Goal: Information Seeking & Learning: Find specific fact

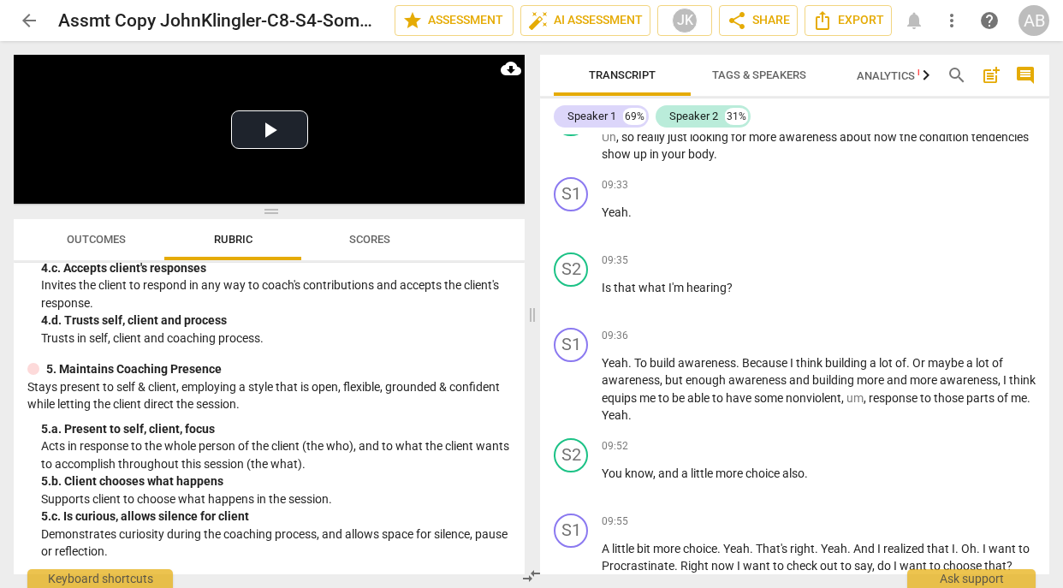
scroll to position [5099, 0]
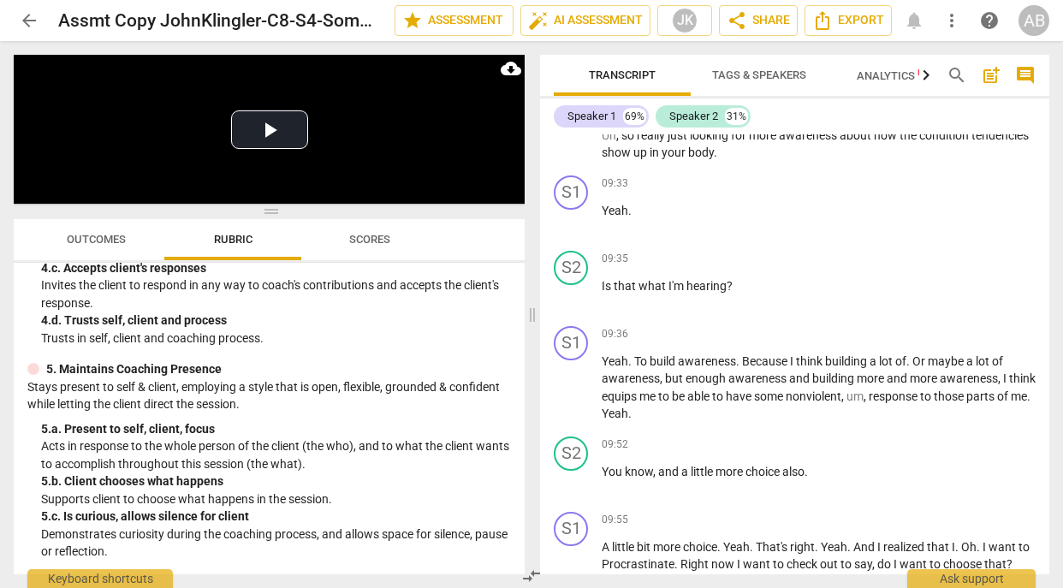
click at [22, 22] on span "arrow_back" at bounding box center [29, 20] width 21 height 21
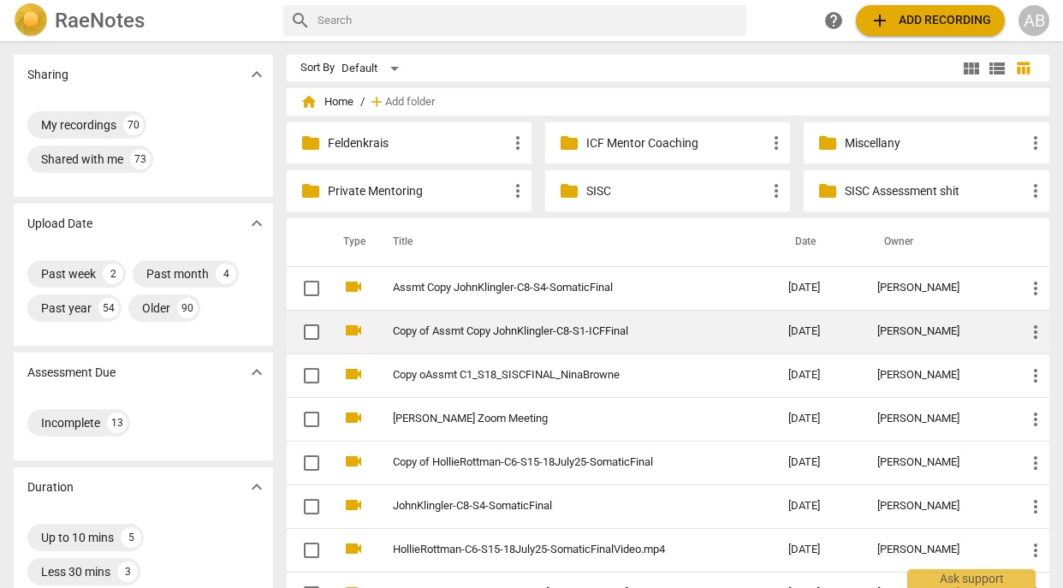
click at [644, 330] on link "Copy of Assmt Copy JohnKlingler-C8-S1-ICFFinal" at bounding box center [560, 331] width 335 height 13
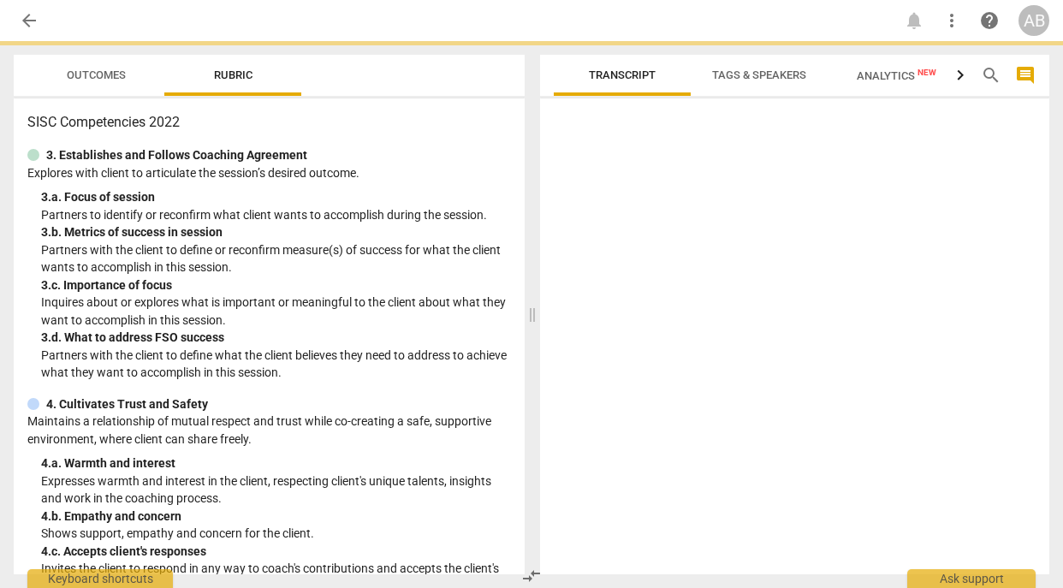
click at [644, 330] on div at bounding box center [794, 339] width 509 height 469
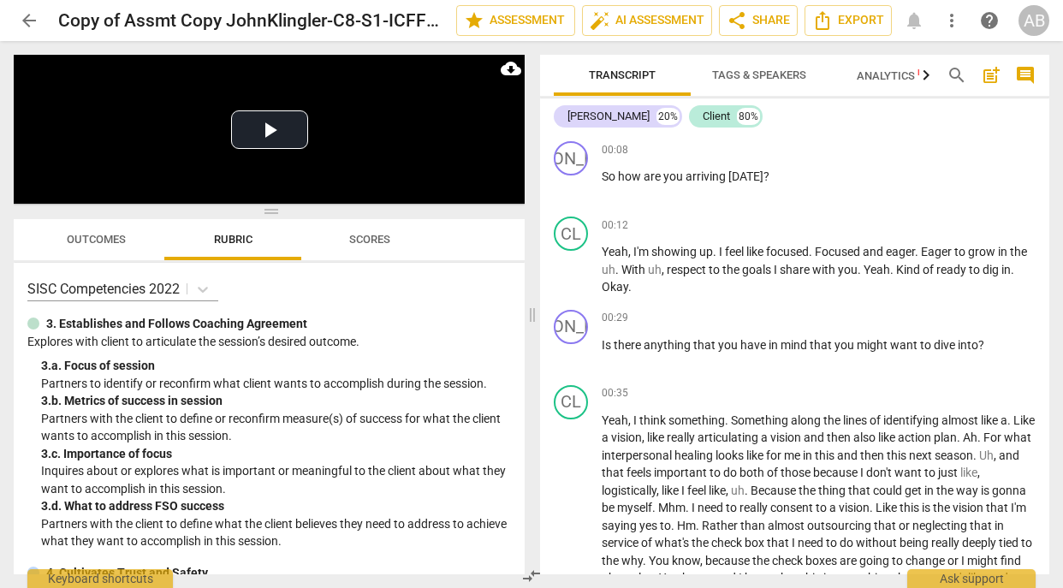
click at [31, 20] on span "arrow_back" at bounding box center [29, 20] width 21 height 21
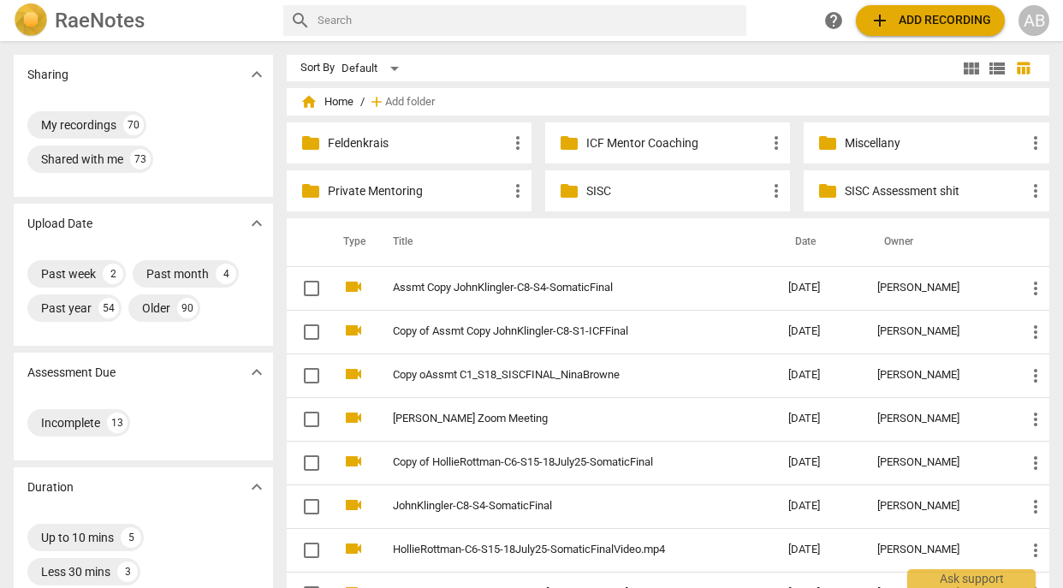
click at [601, 194] on p "SISC" at bounding box center [676, 191] width 180 height 18
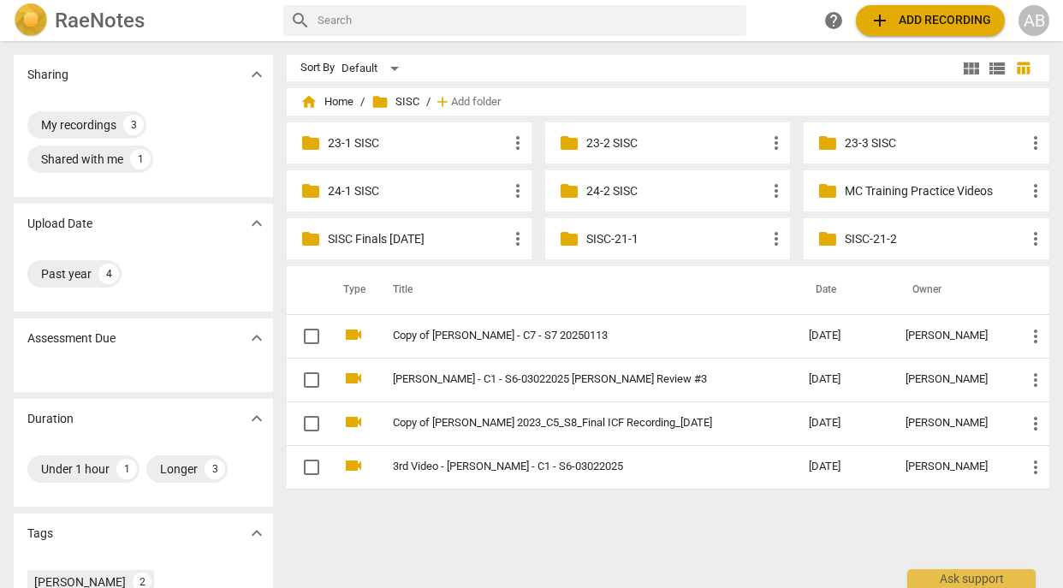
click at [419, 237] on p "SISC Finals [DATE]" at bounding box center [418, 239] width 180 height 18
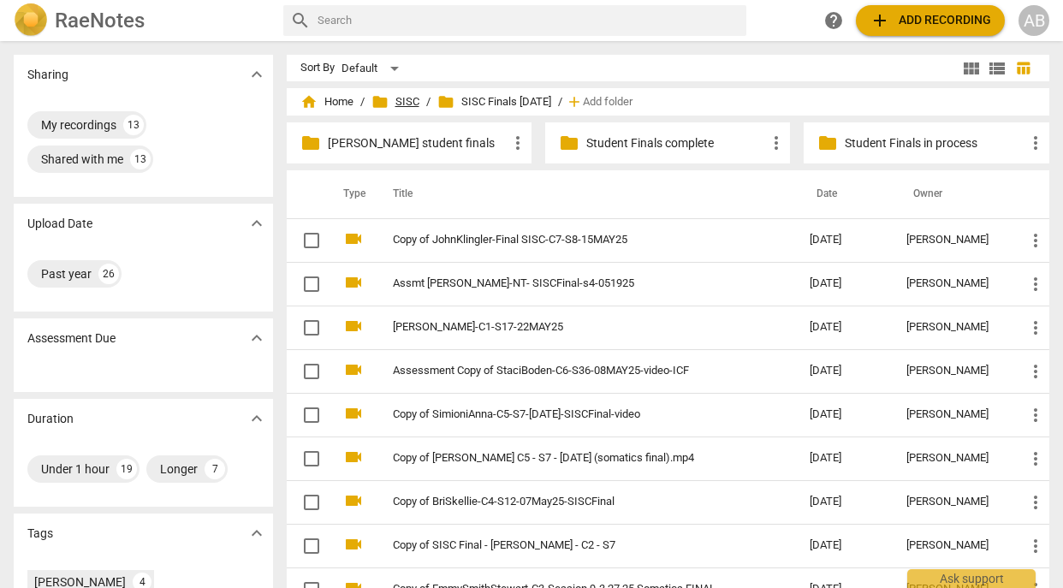
click at [377, 106] on span "folder" at bounding box center [379, 101] width 17 height 17
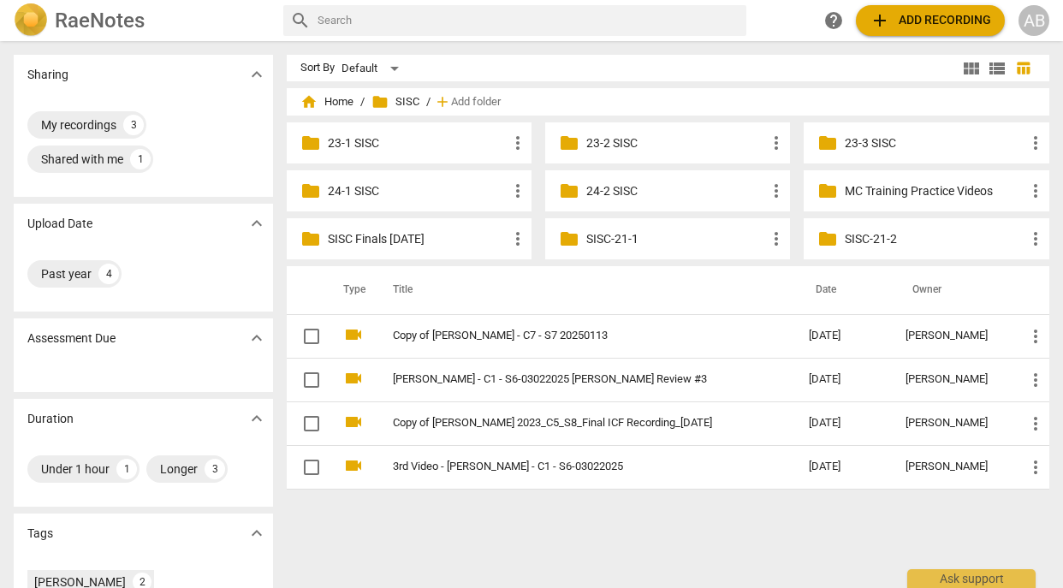
click at [383, 104] on span "folder" at bounding box center [379, 101] width 17 height 17
click at [597, 193] on p "24-2 SISC" at bounding box center [676, 191] width 180 height 18
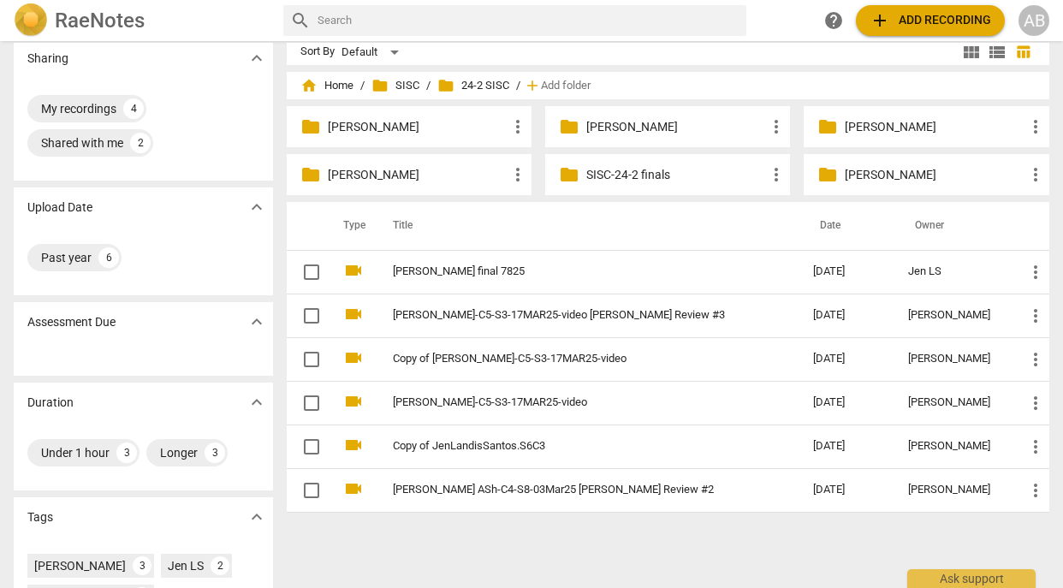
scroll to position [21, 0]
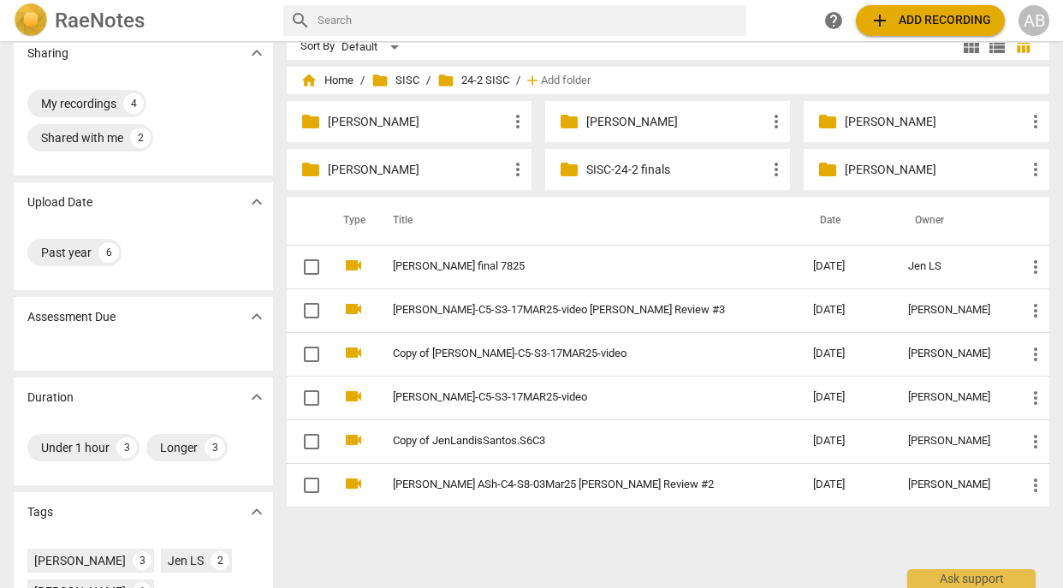
click at [345, 86] on span "home Home" at bounding box center [326, 80] width 53 height 17
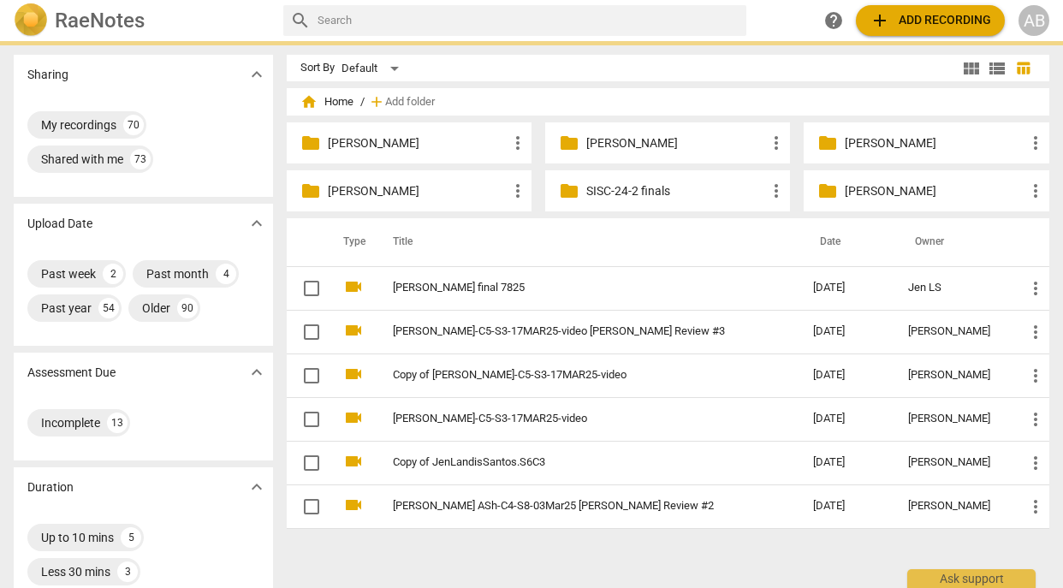
click at [347, 21] on input "text" at bounding box center [529, 20] width 423 height 27
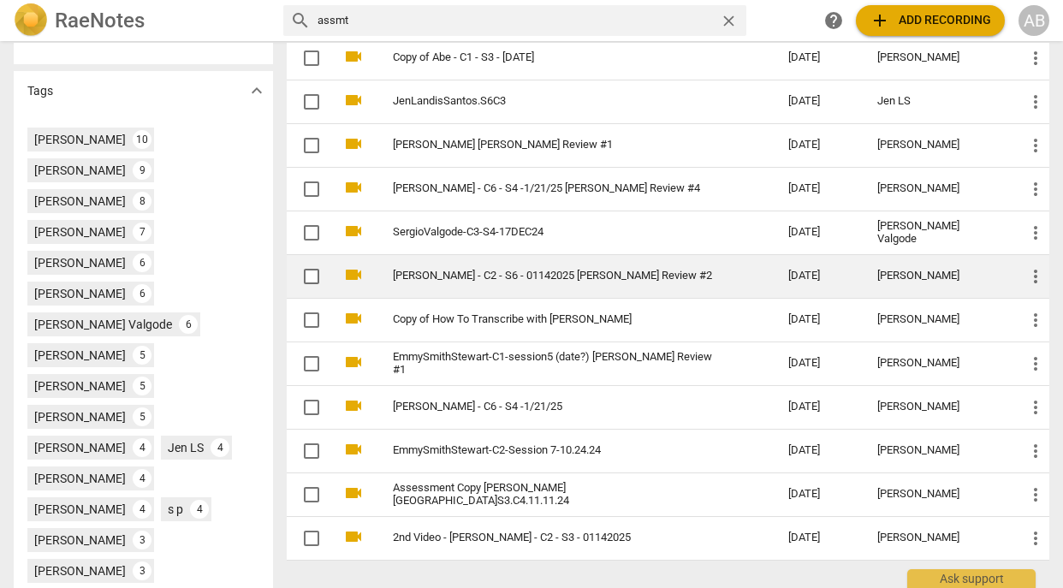
scroll to position [627, 0]
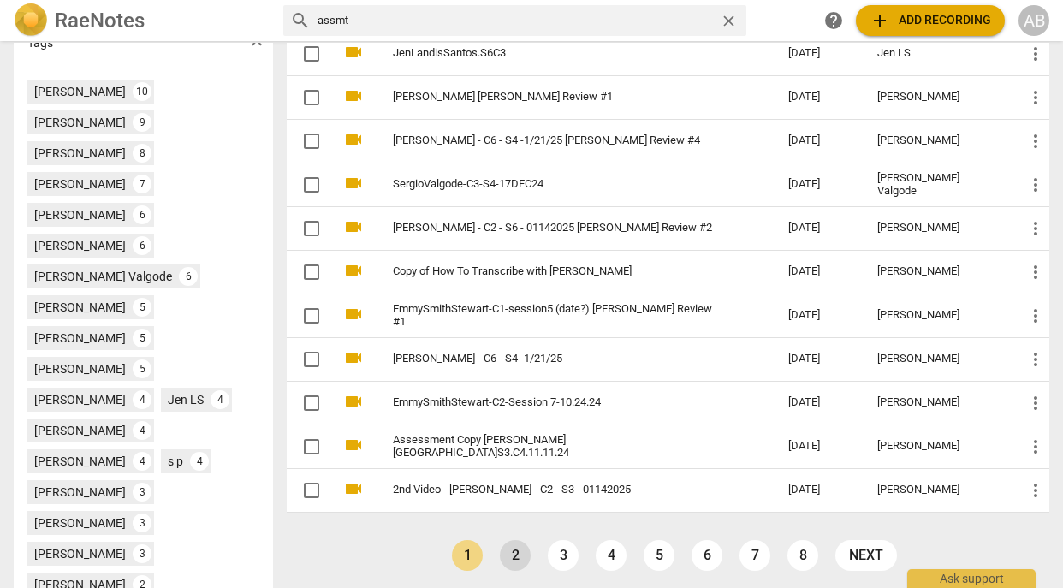
type input "assmt"
click at [517, 556] on link "2" at bounding box center [515, 555] width 31 height 31
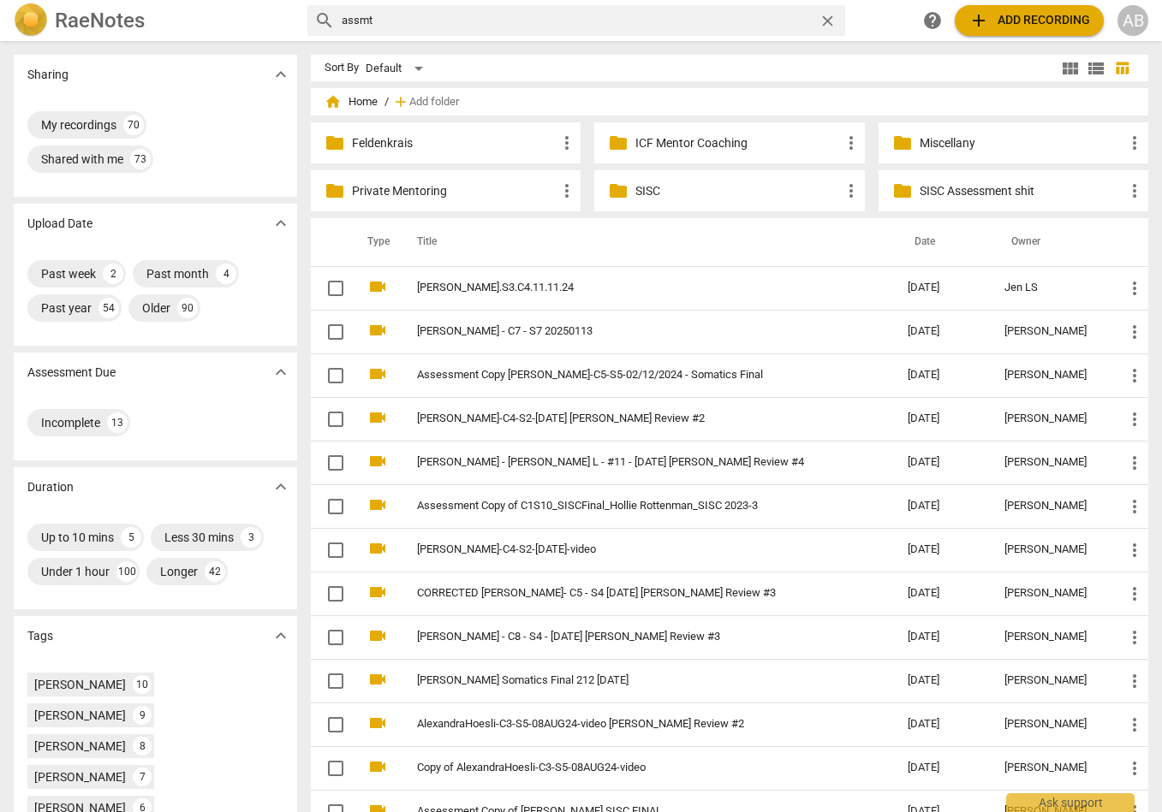
click at [360, 101] on span "home Home" at bounding box center [350, 101] width 53 height 17
click at [365, 109] on span "home Home" at bounding box center [350, 101] width 53 height 17
click at [341, 105] on span "home" at bounding box center [332, 101] width 17 height 17
click at [623, 190] on span "folder" at bounding box center [618, 191] width 21 height 21
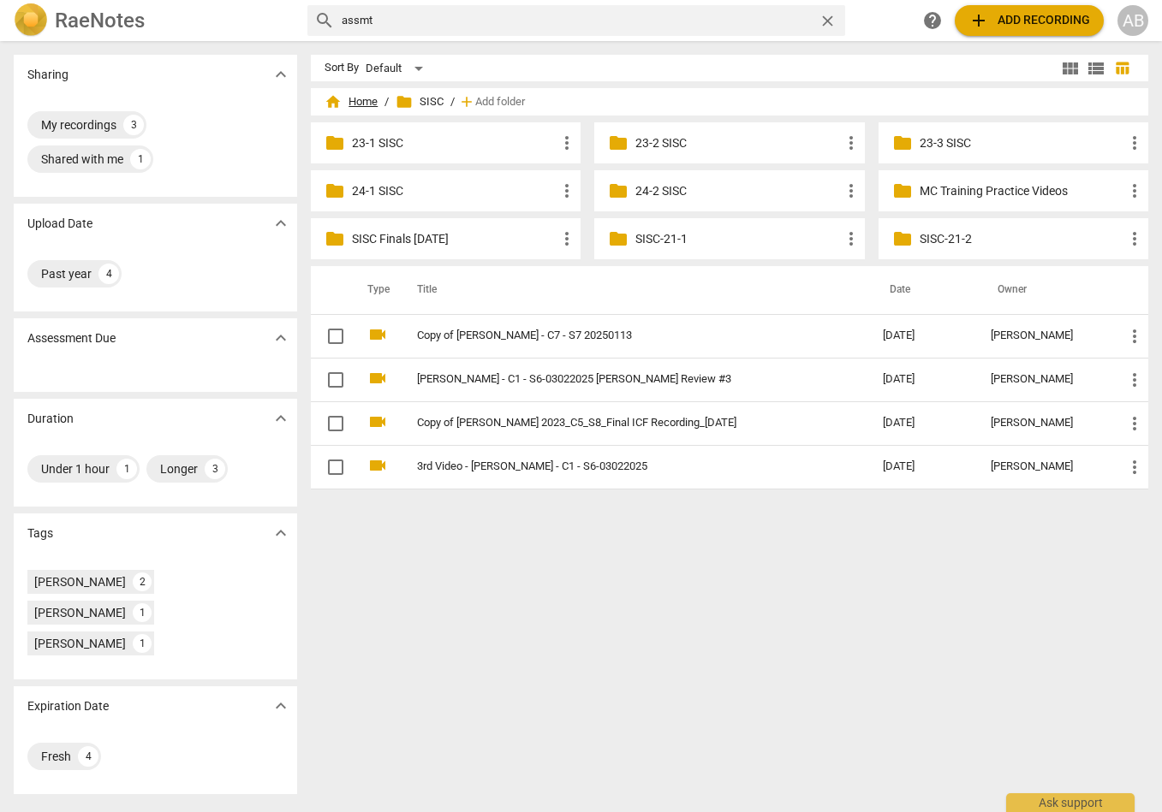
click at [359, 100] on span "home Home" at bounding box center [350, 101] width 53 height 17
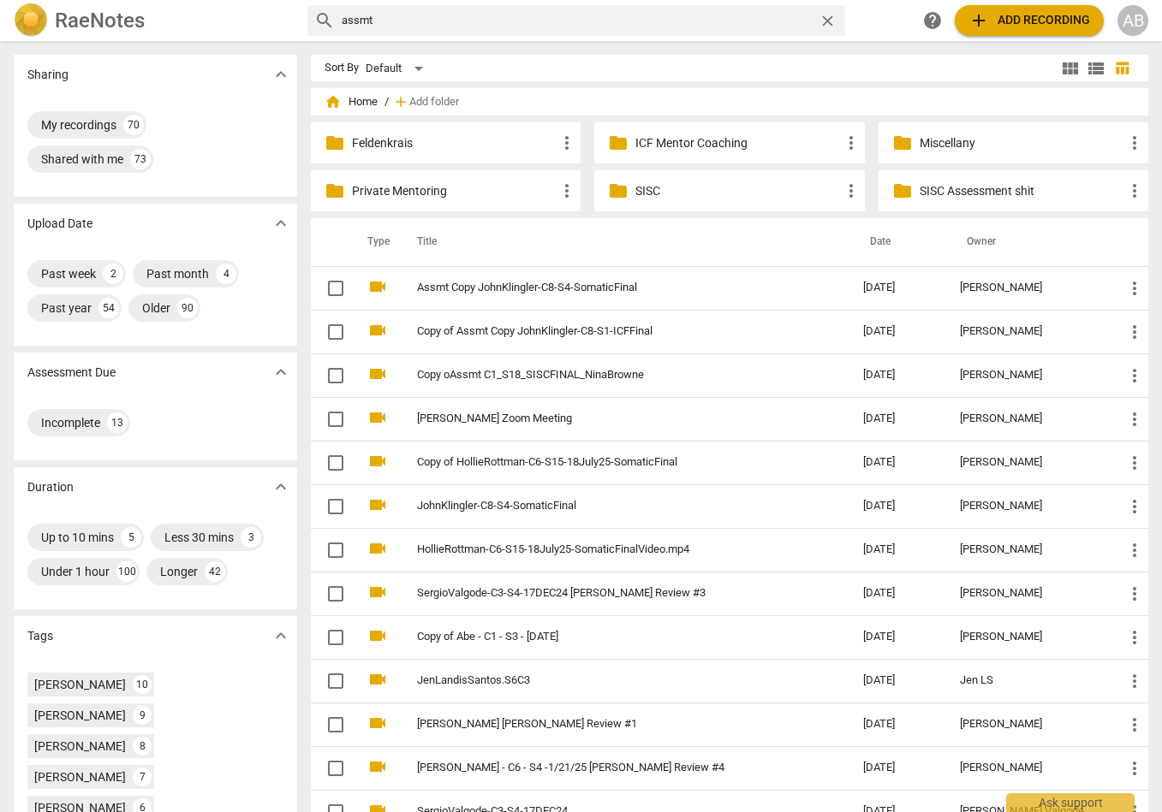
click at [626, 189] on span "folder" at bounding box center [618, 191] width 21 height 21
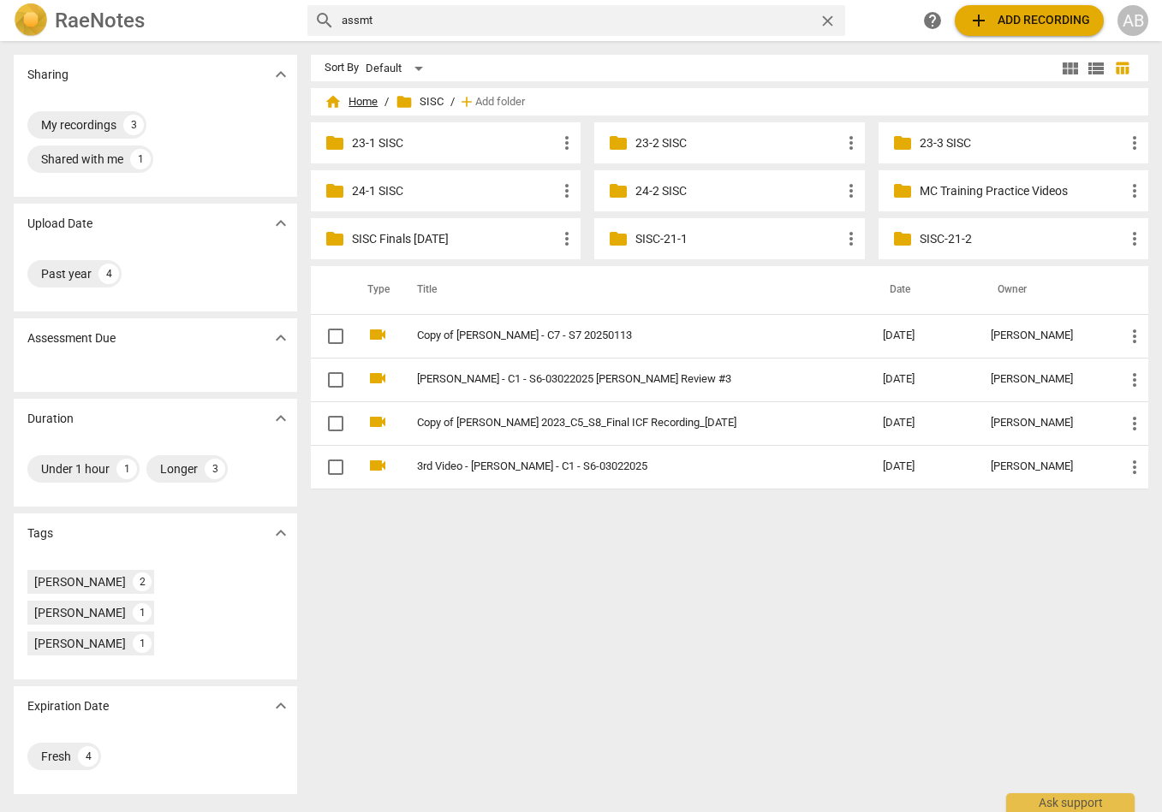
click at [371, 104] on span "home Home" at bounding box center [350, 101] width 53 height 17
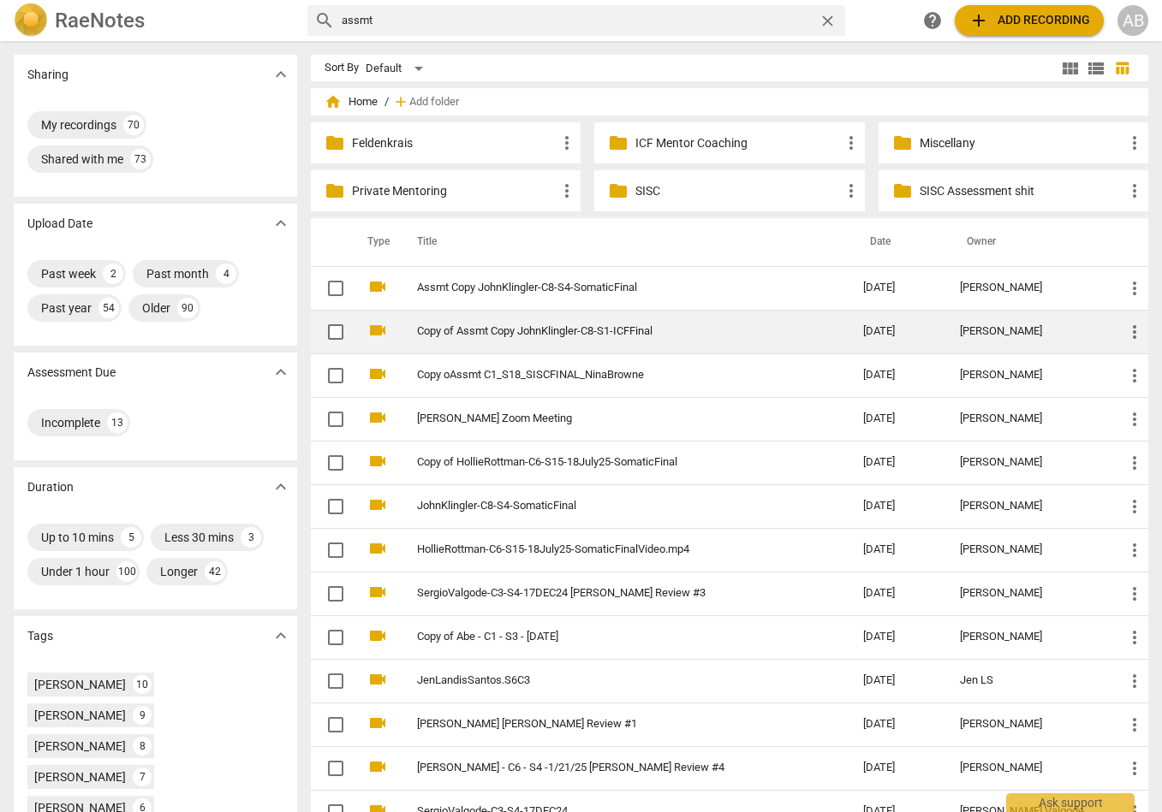
click at [663, 337] on link "Copy of Assmt Copy JohnKlingler-C8-S1-ICFFinal" at bounding box center [609, 331] width 384 height 13
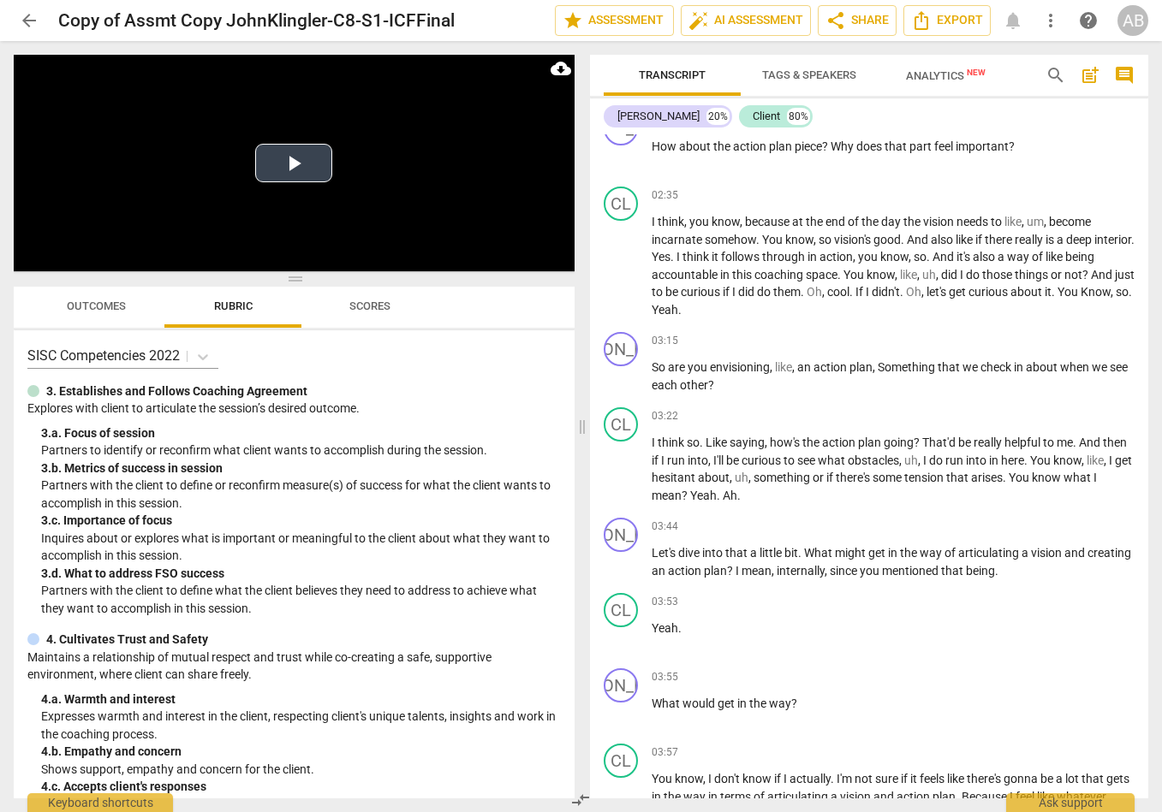
scroll to position [859, 0]
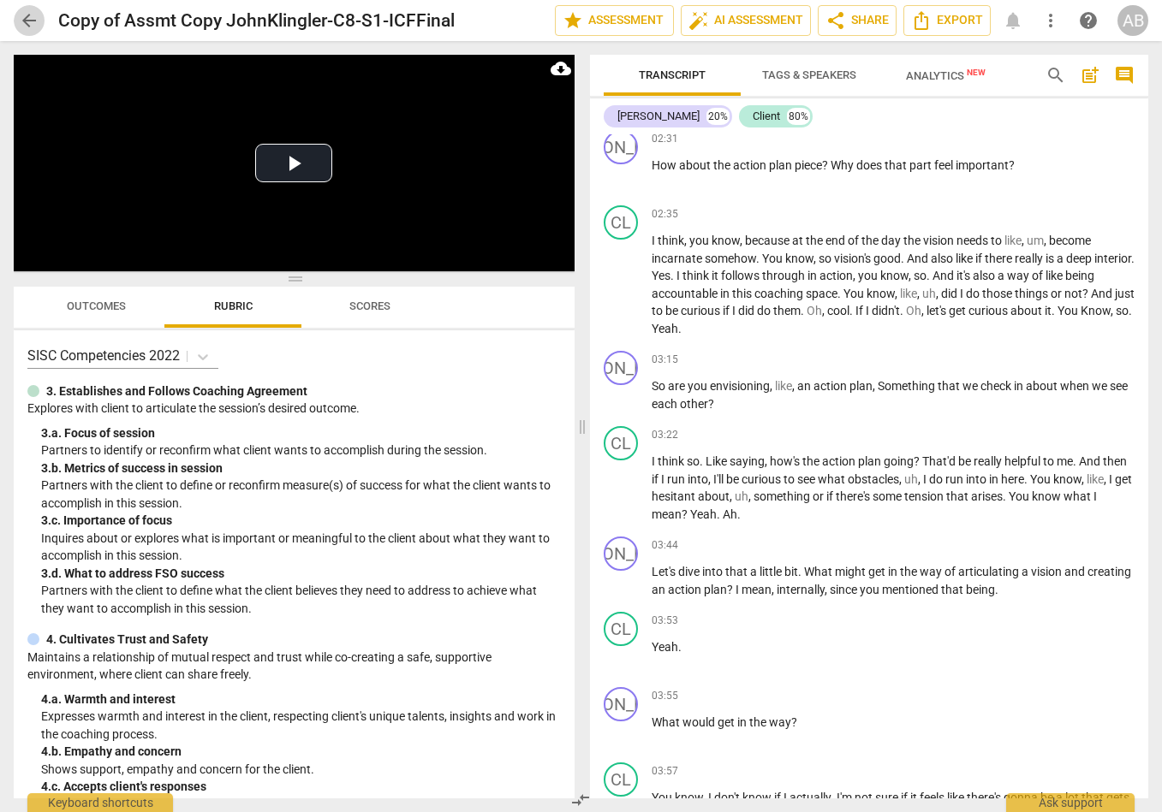
click at [26, 21] on span "arrow_back" at bounding box center [29, 20] width 21 height 21
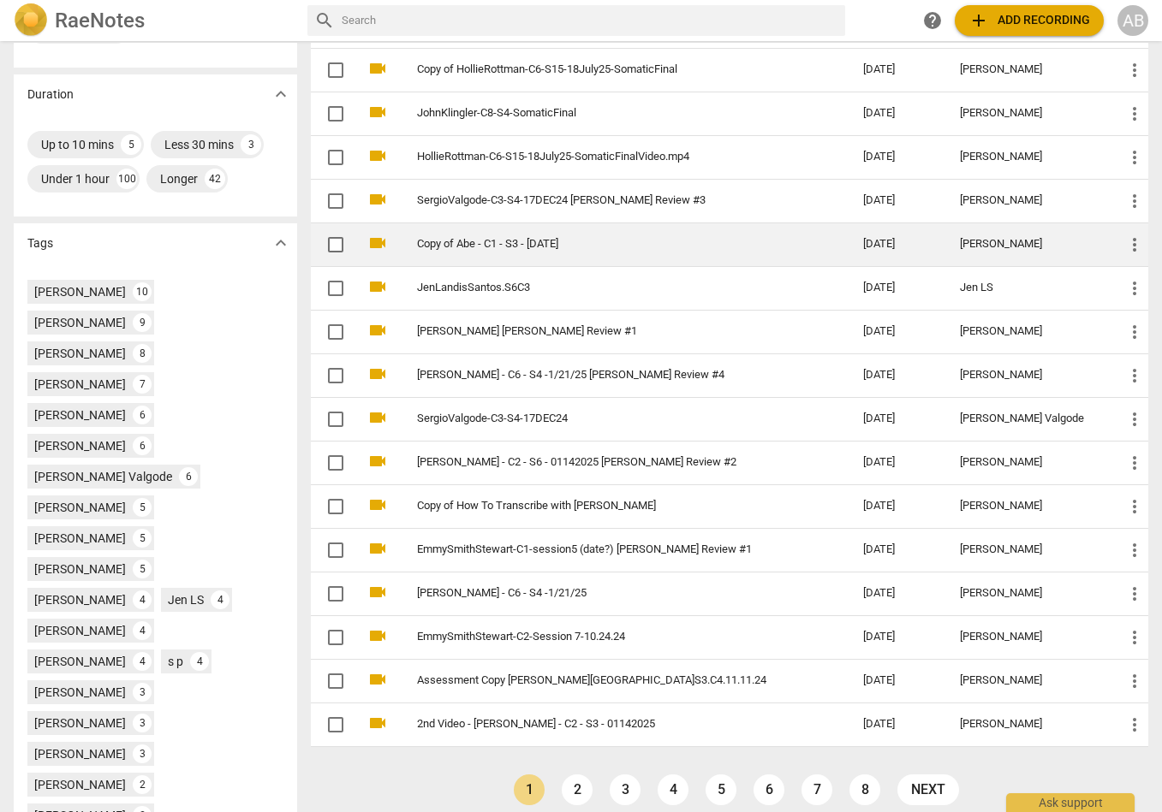
scroll to position [408, 0]
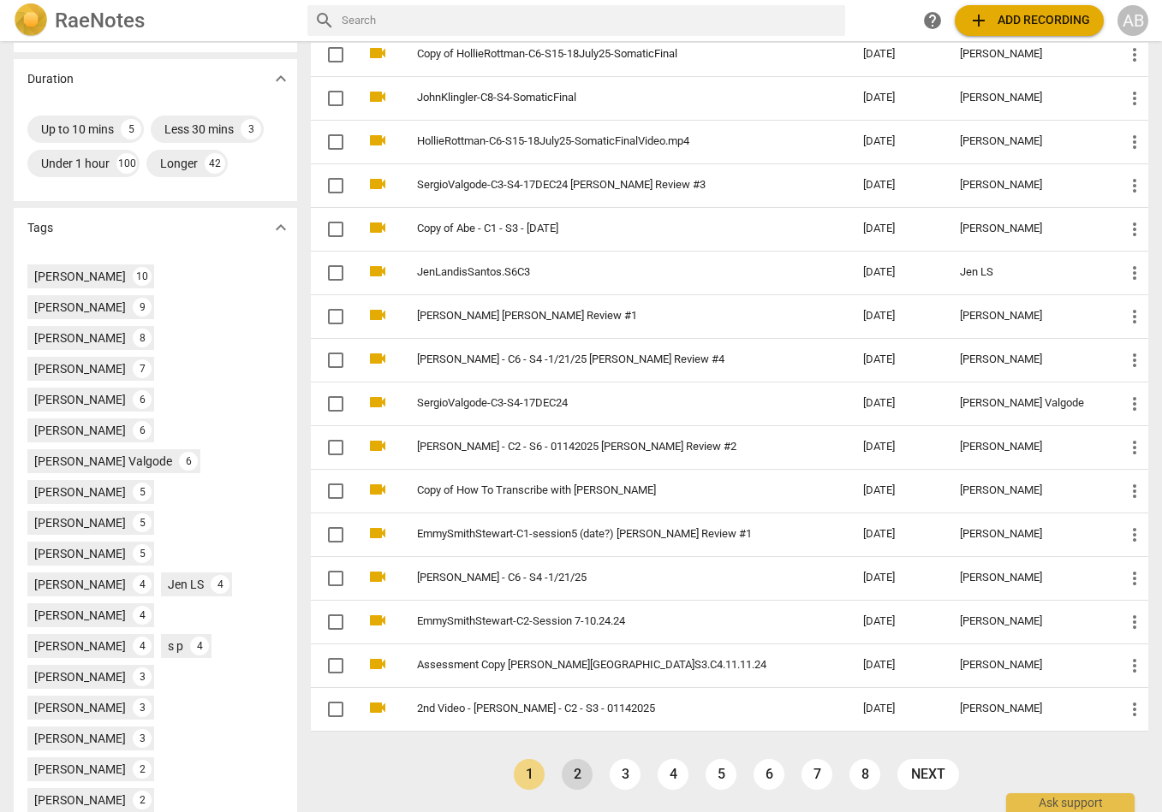
click at [580, 587] on link "2" at bounding box center [576, 774] width 31 height 31
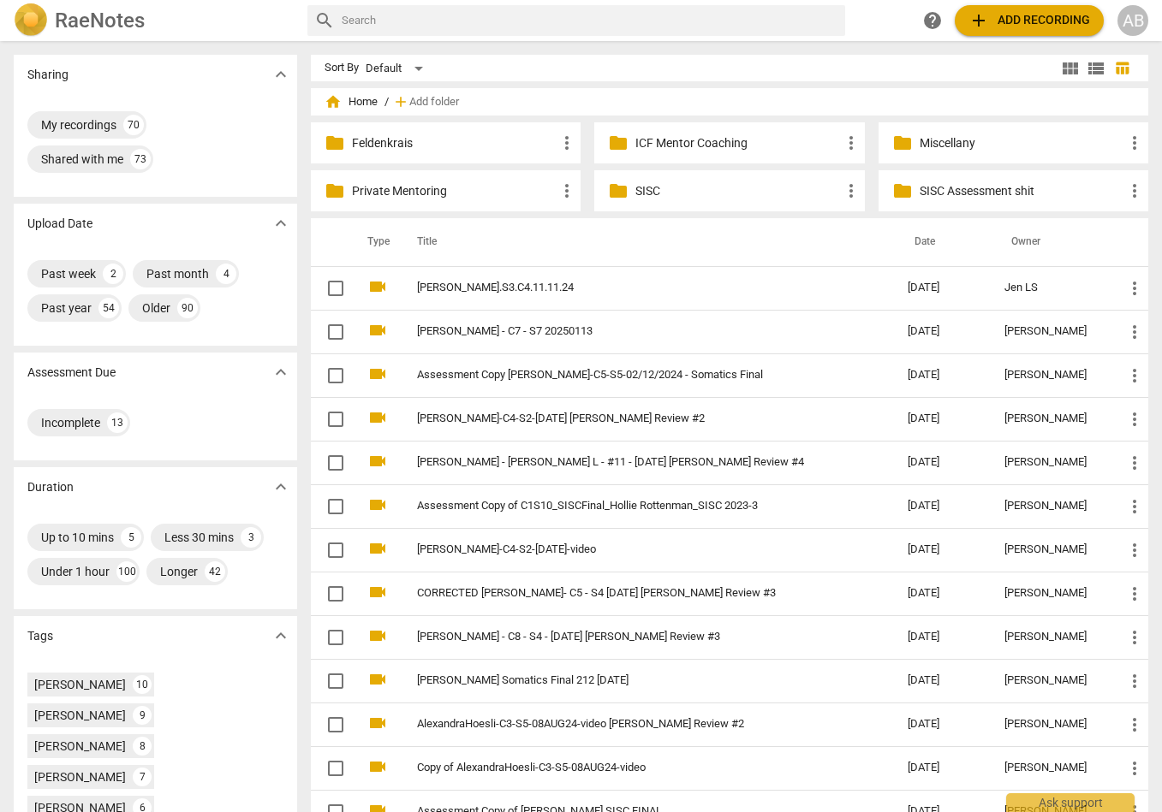
click at [359, 105] on span "home Home" at bounding box center [350, 101] width 53 height 17
click at [336, 99] on span "home" at bounding box center [332, 101] width 17 height 17
click at [335, 109] on span "home" at bounding box center [332, 101] width 17 height 17
click at [334, 101] on span "home" at bounding box center [332, 101] width 17 height 17
click at [429, 243] on th "Title" at bounding box center [644, 242] width 497 height 48
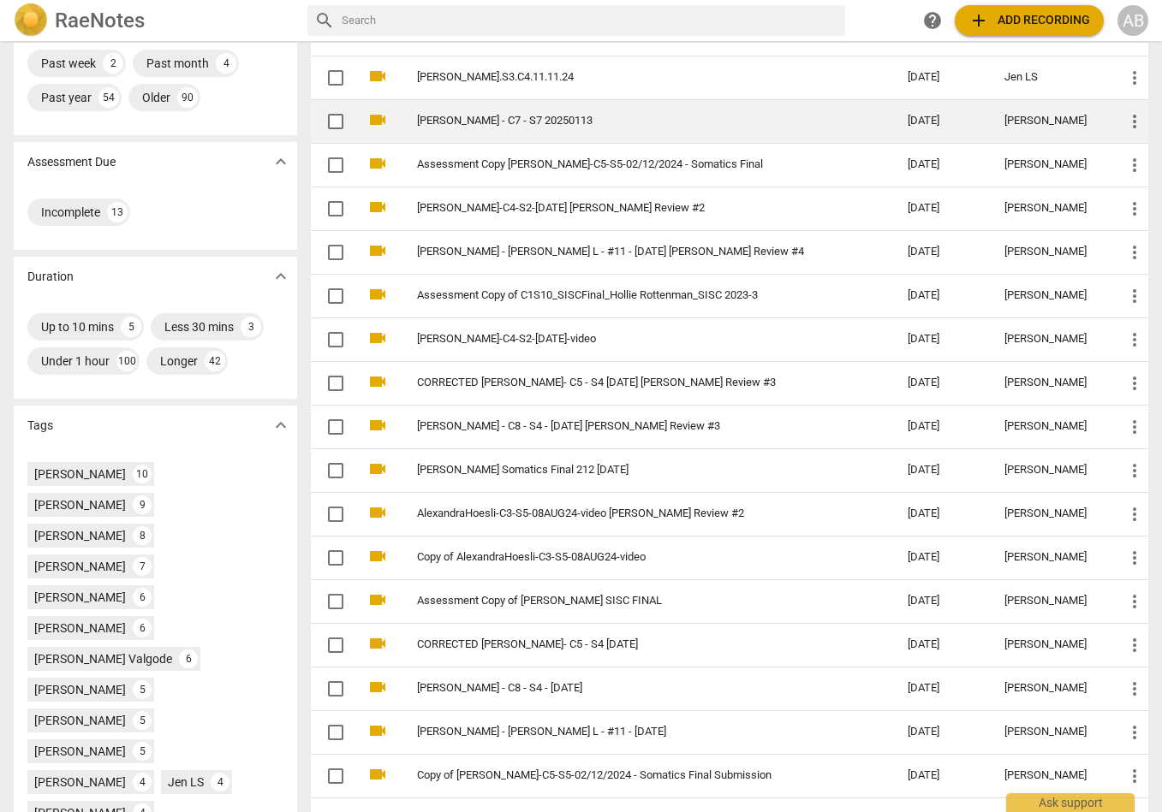
scroll to position [408, 0]
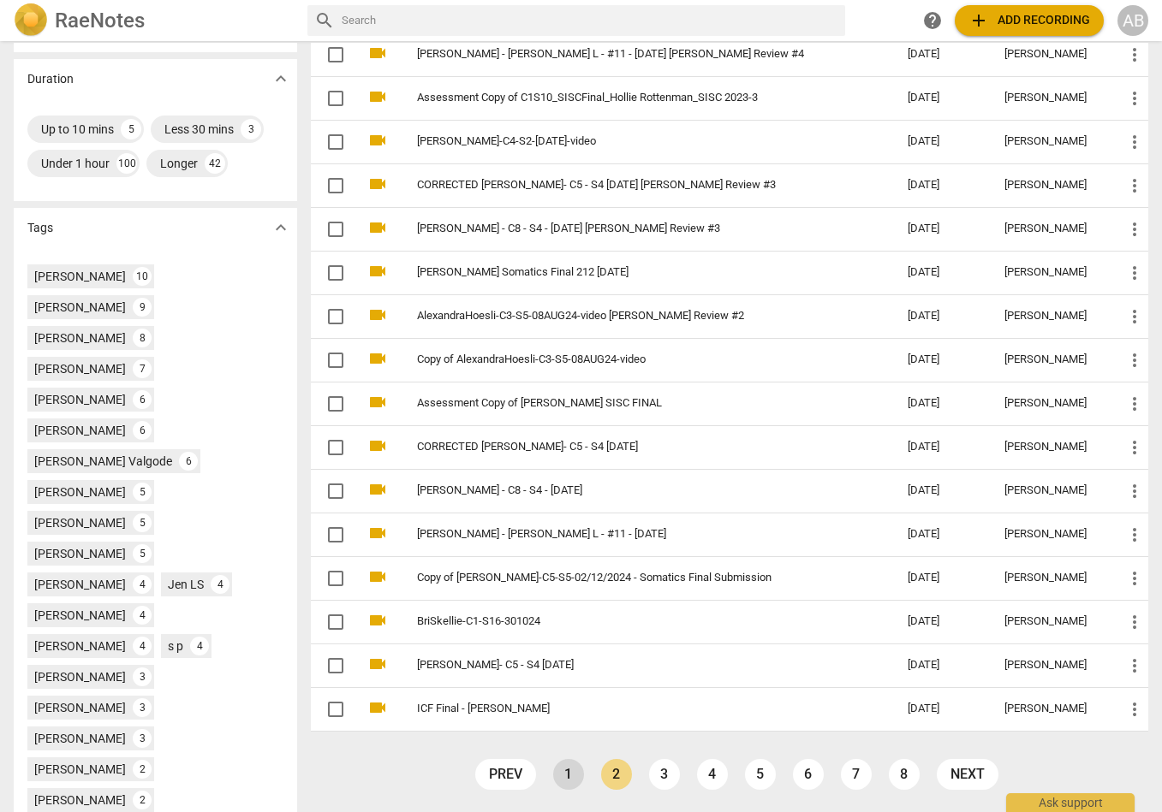
click at [566, 587] on link "1" at bounding box center [568, 774] width 31 height 31
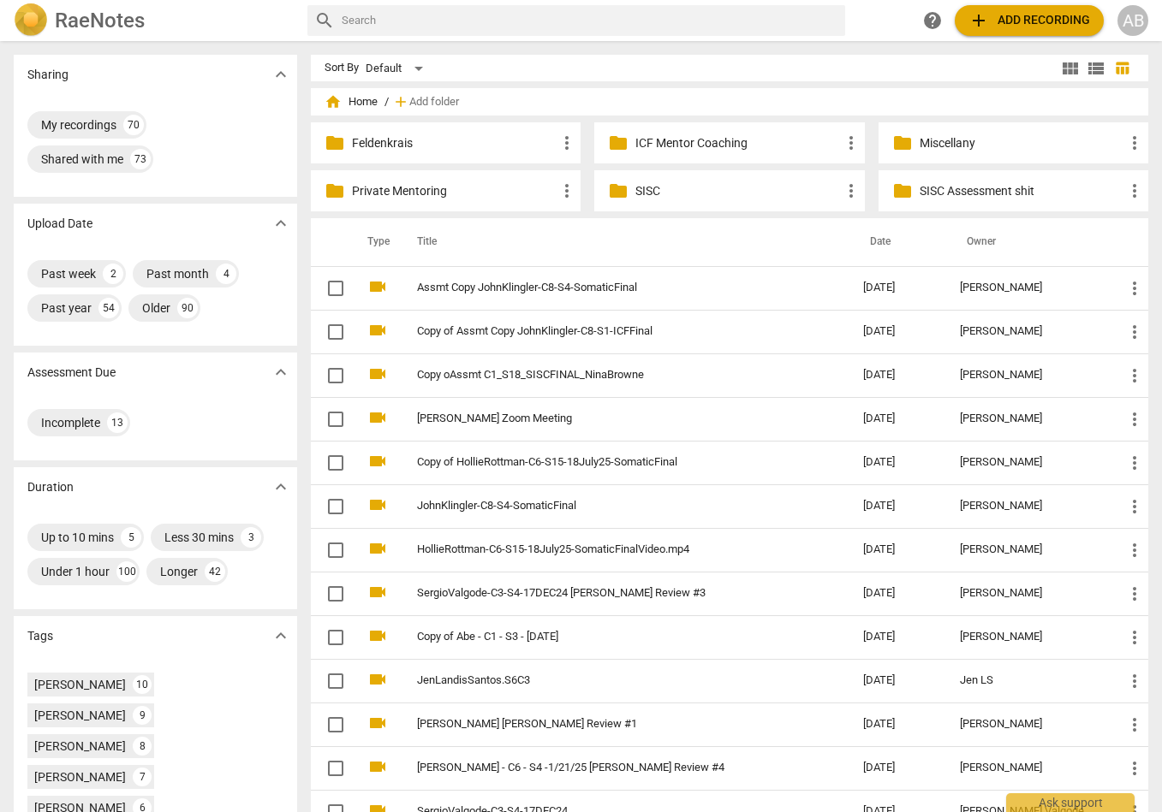
click at [471, 21] on input "text" at bounding box center [590, 20] width 496 height 27
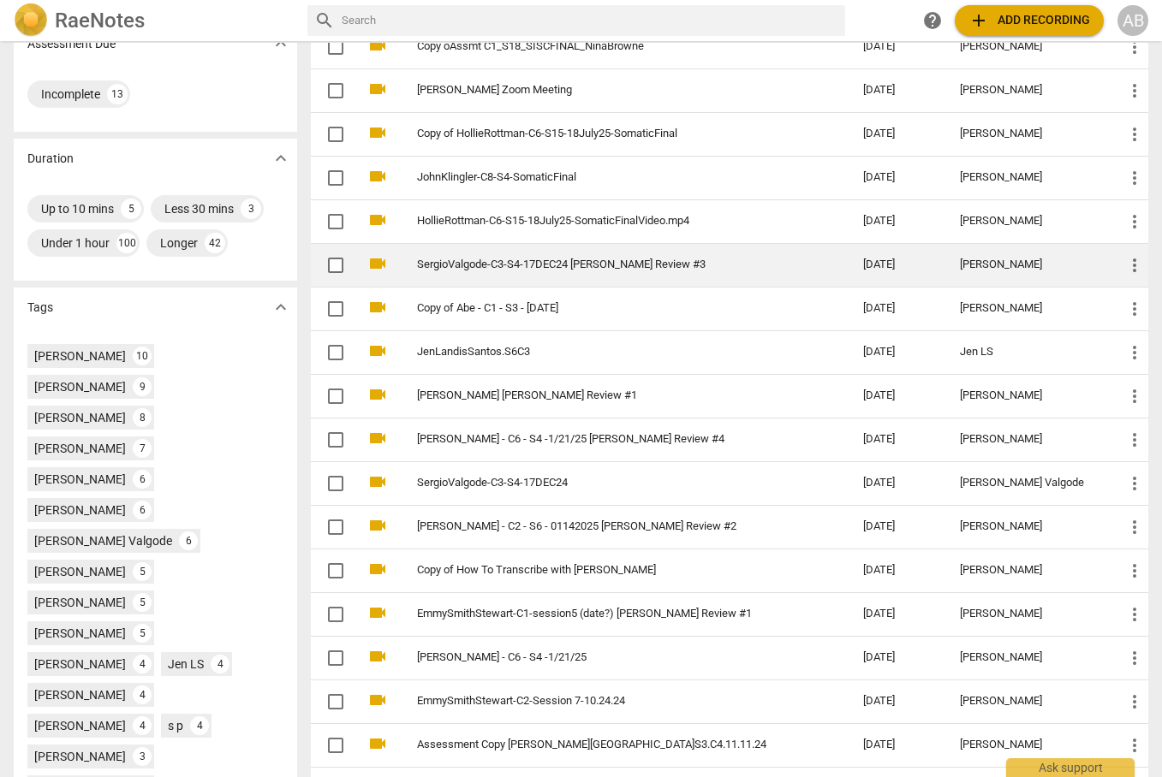
scroll to position [443, 0]
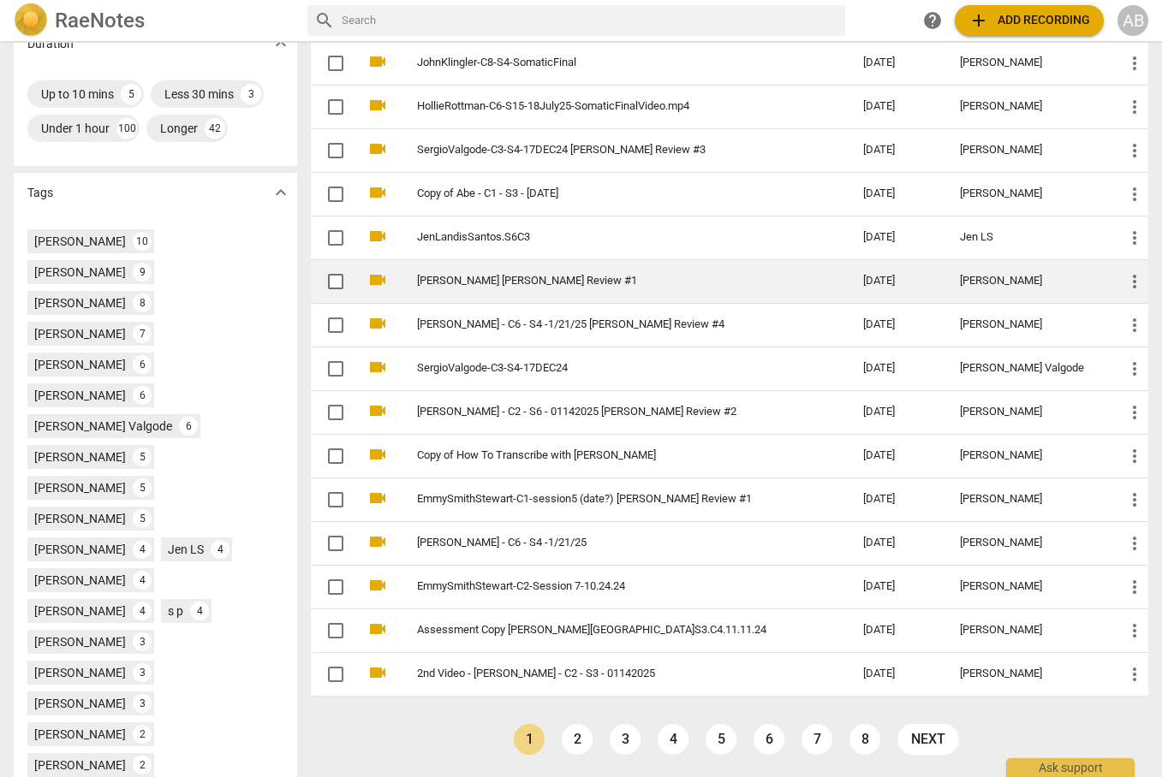
click at [580, 587] on link "2" at bounding box center [576, 739] width 31 height 31
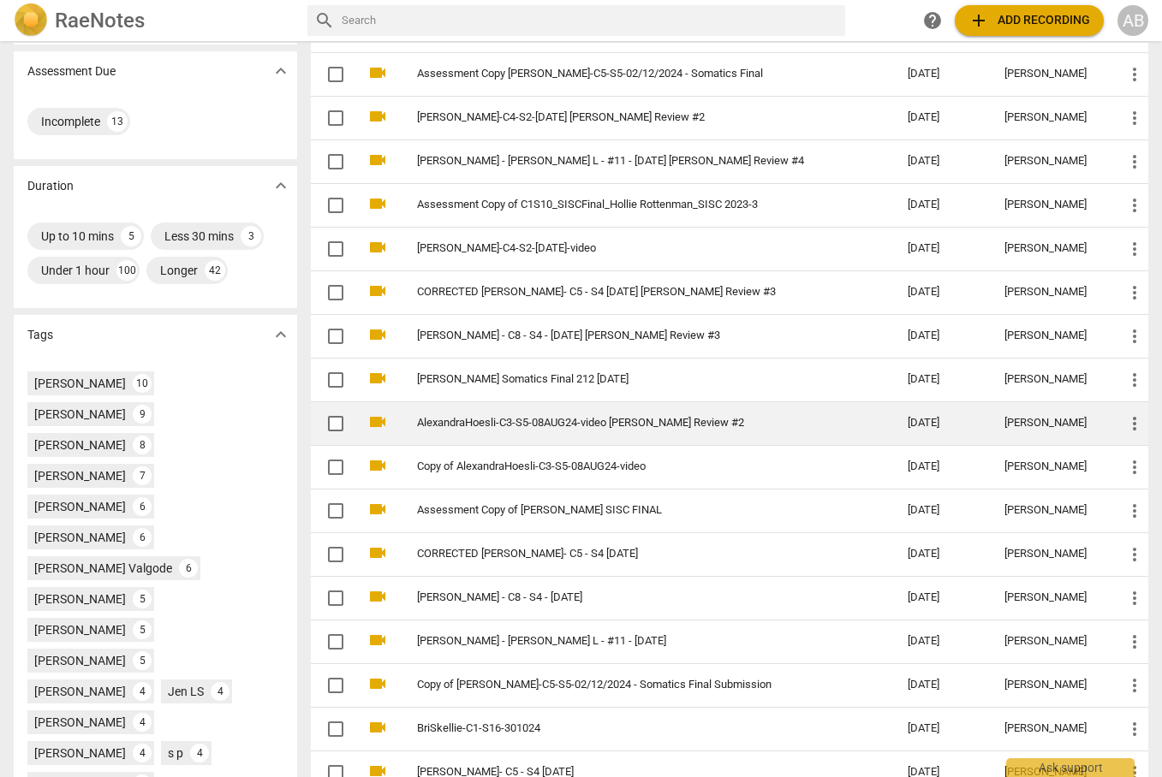
scroll to position [443, 0]
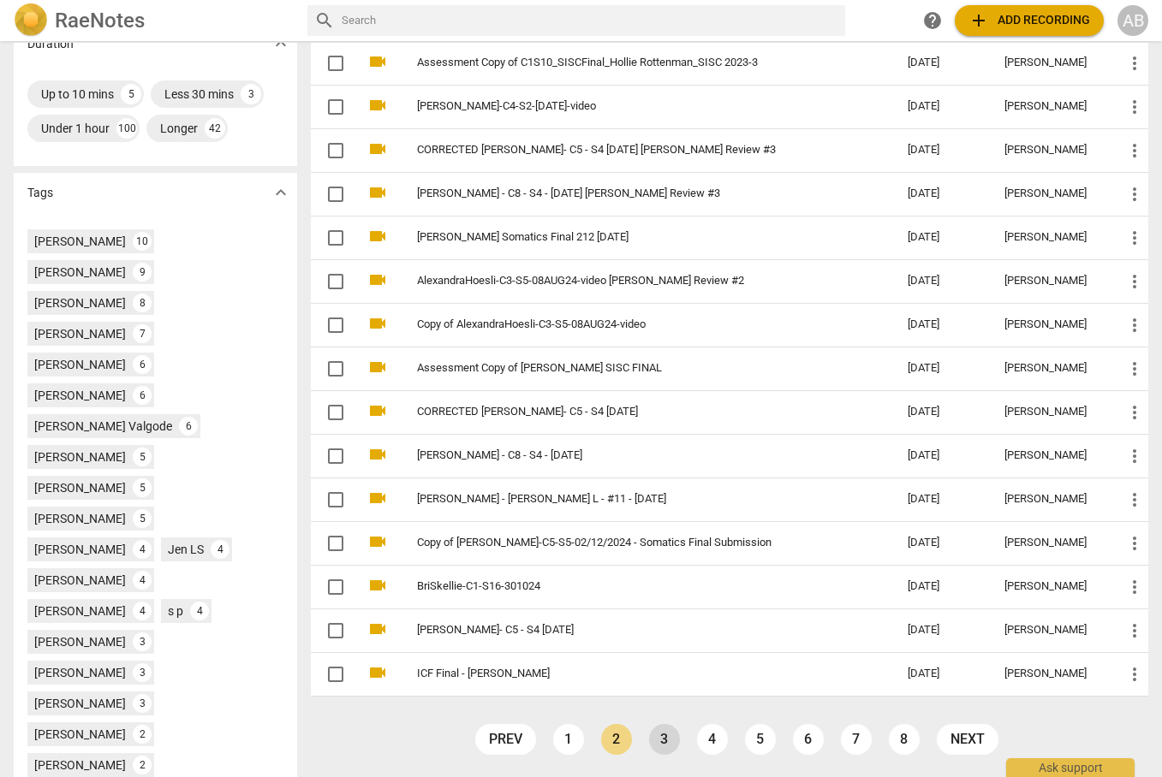
click at [666, 587] on link "3" at bounding box center [664, 739] width 31 height 31
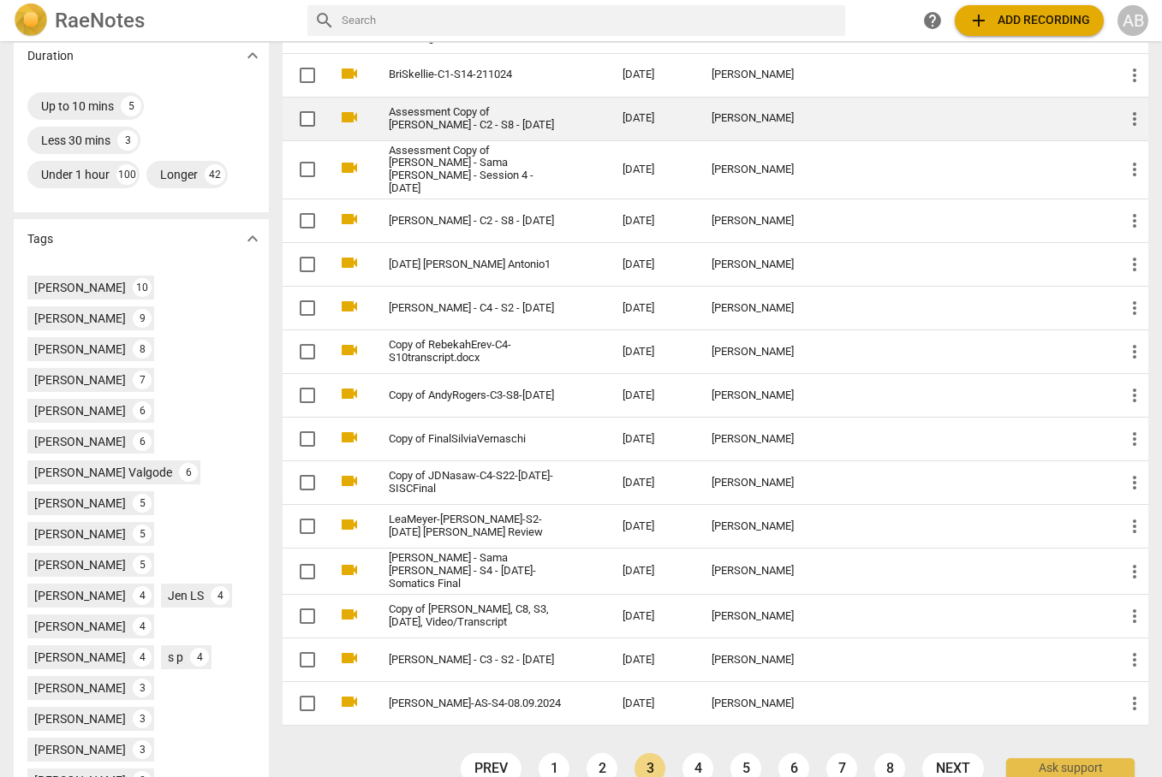
scroll to position [500, 0]
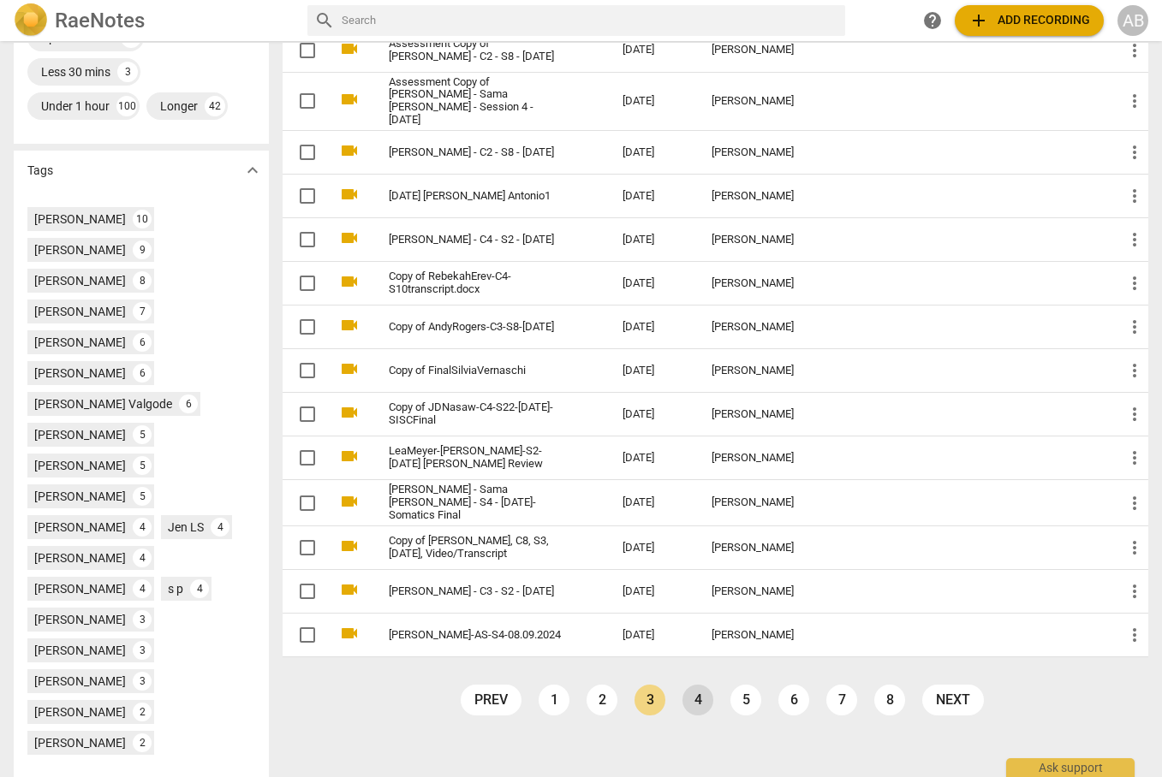
click at [705, 587] on link "4" at bounding box center [697, 700] width 31 height 31
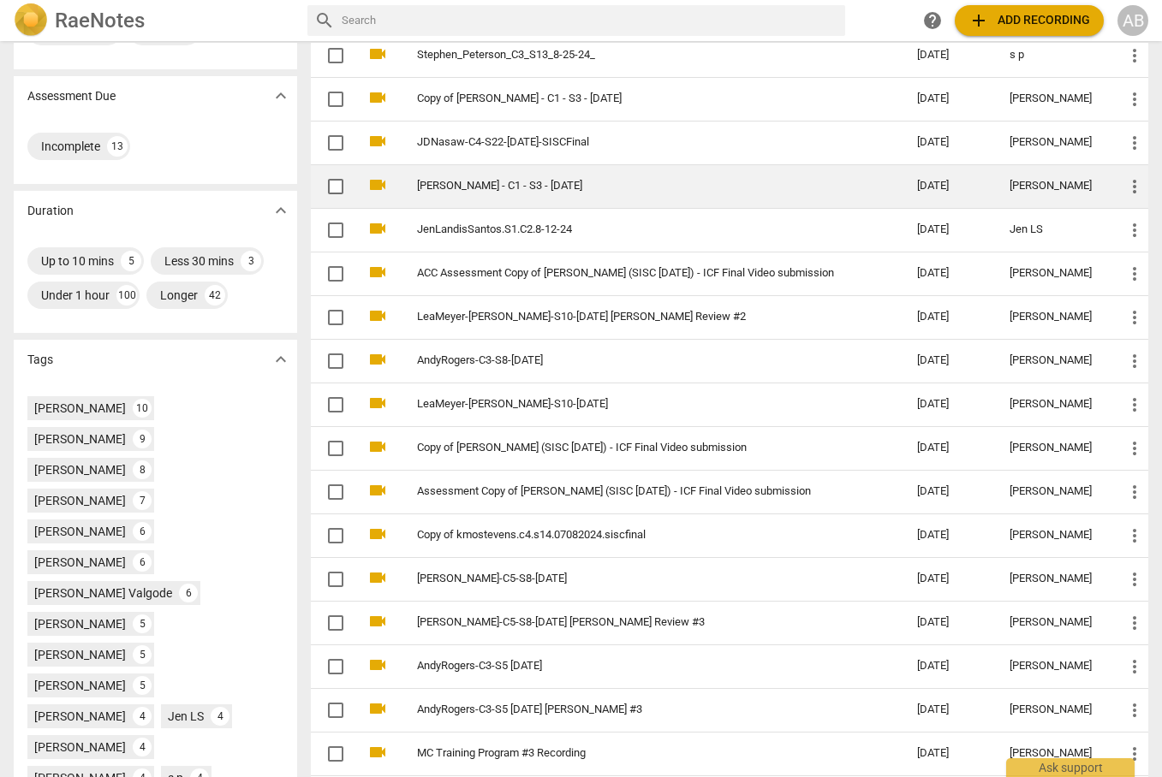
scroll to position [443, 0]
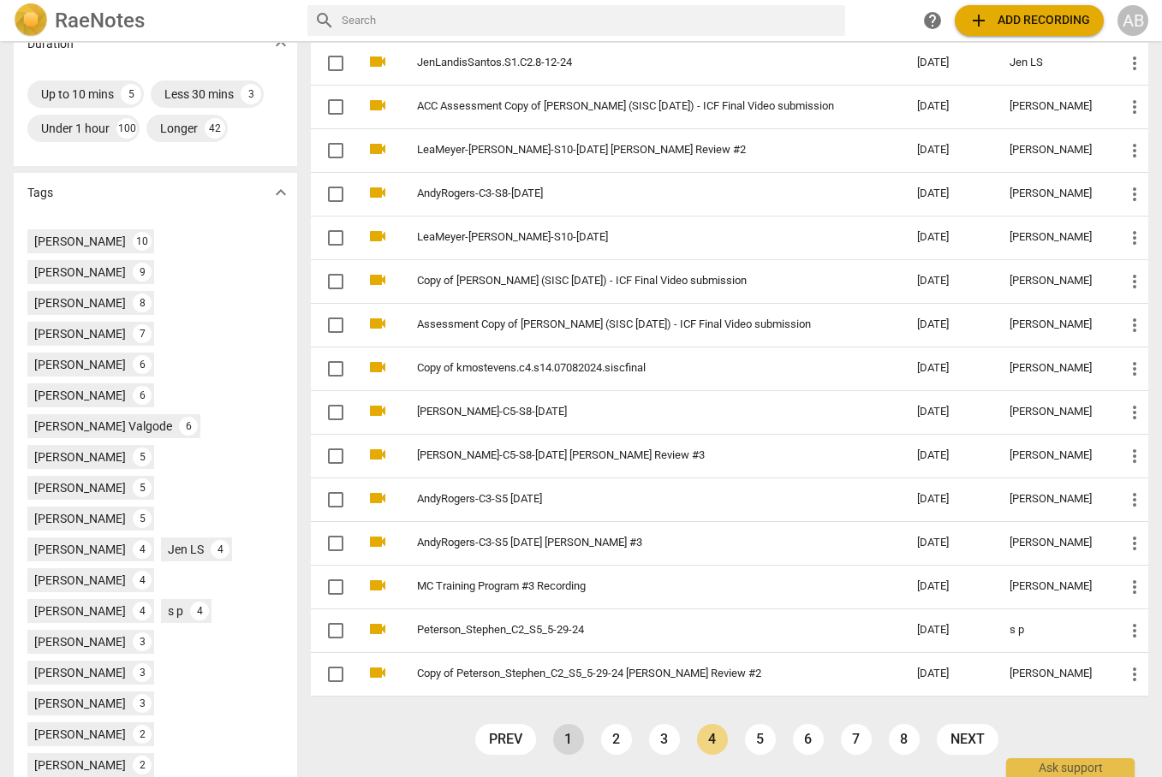
click at [568, 587] on link "1" at bounding box center [568, 739] width 31 height 31
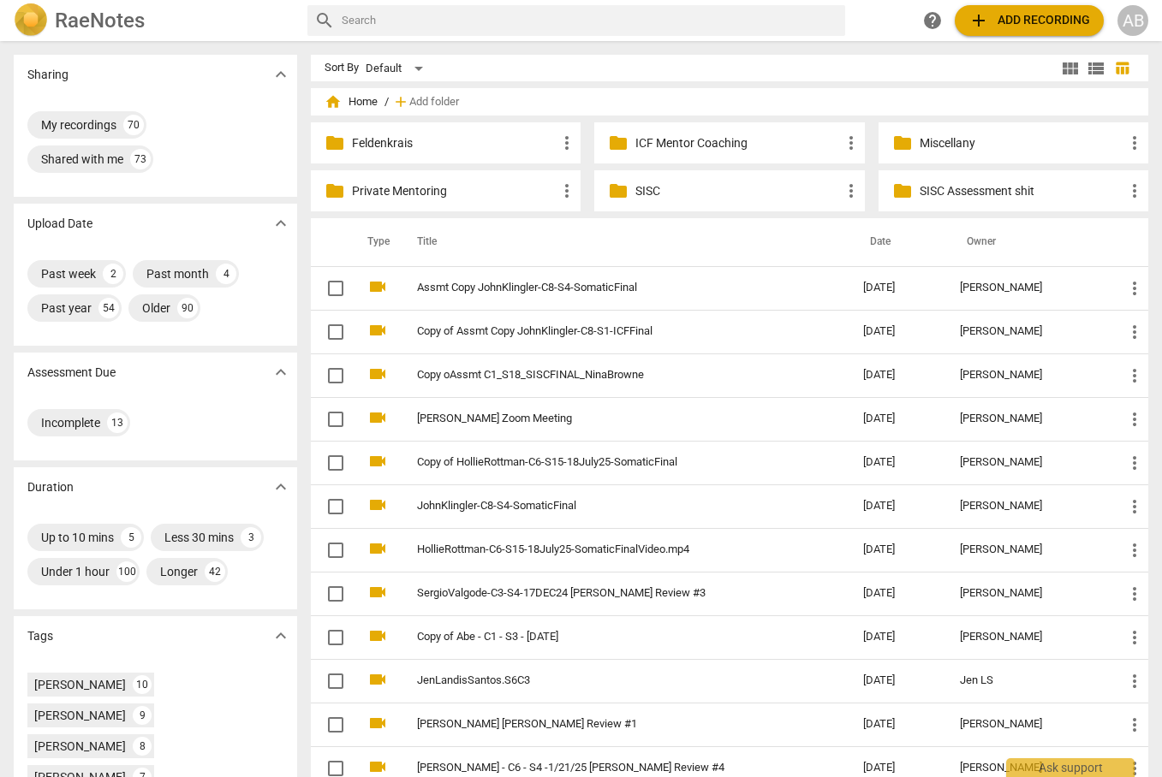
click at [651, 188] on p "SISC" at bounding box center [737, 191] width 205 height 18
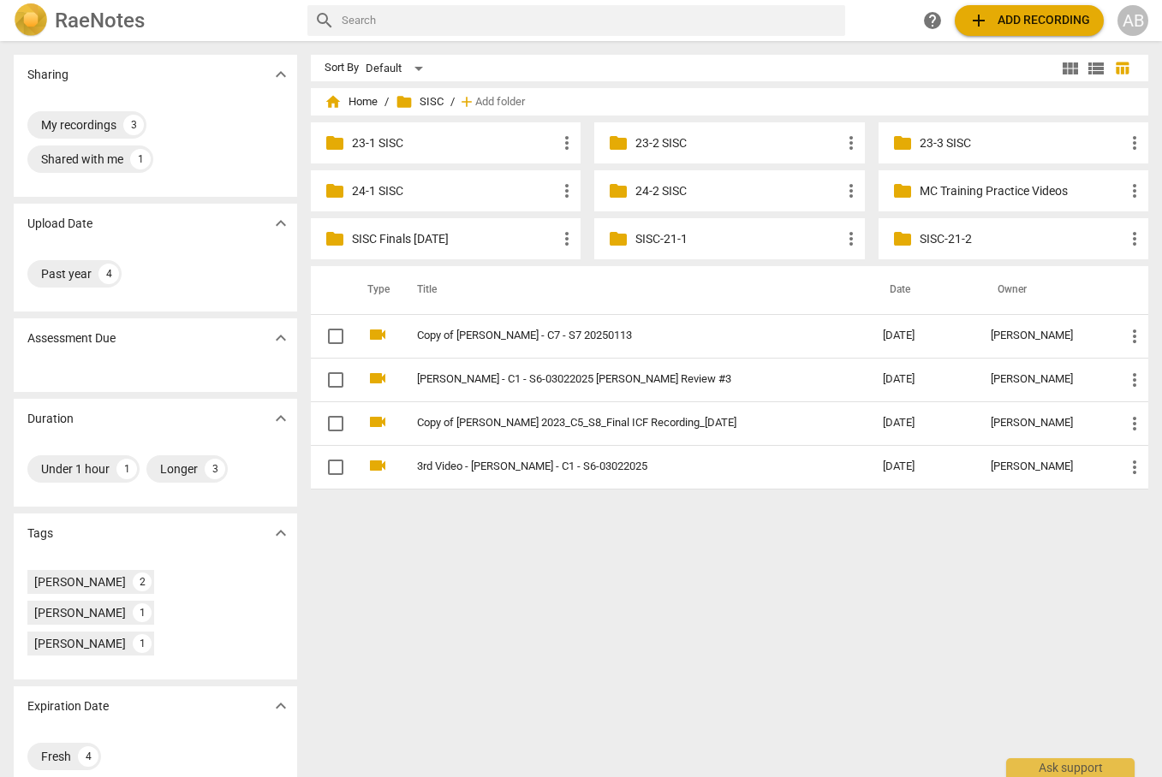
click at [651, 188] on p "24-2 SISC" at bounding box center [737, 191] width 205 height 18
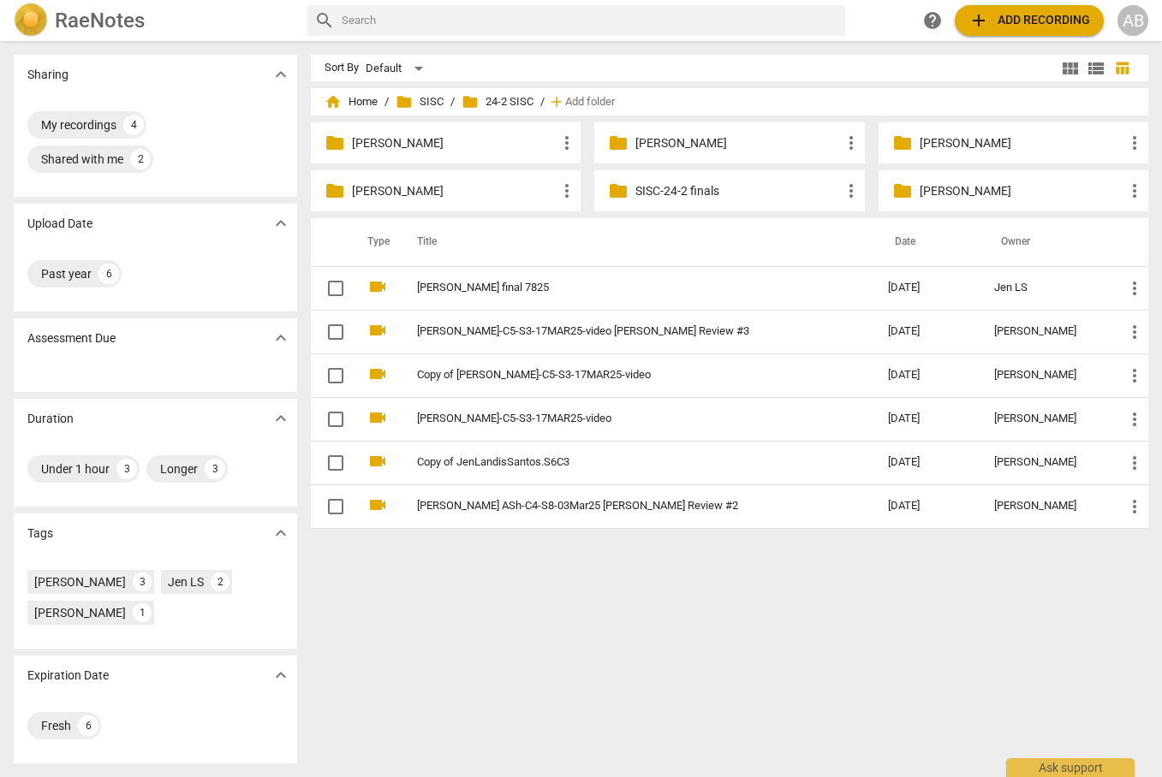
click at [651, 188] on p "SISC-24-2 finals" at bounding box center [737, 191] width 205 height 18
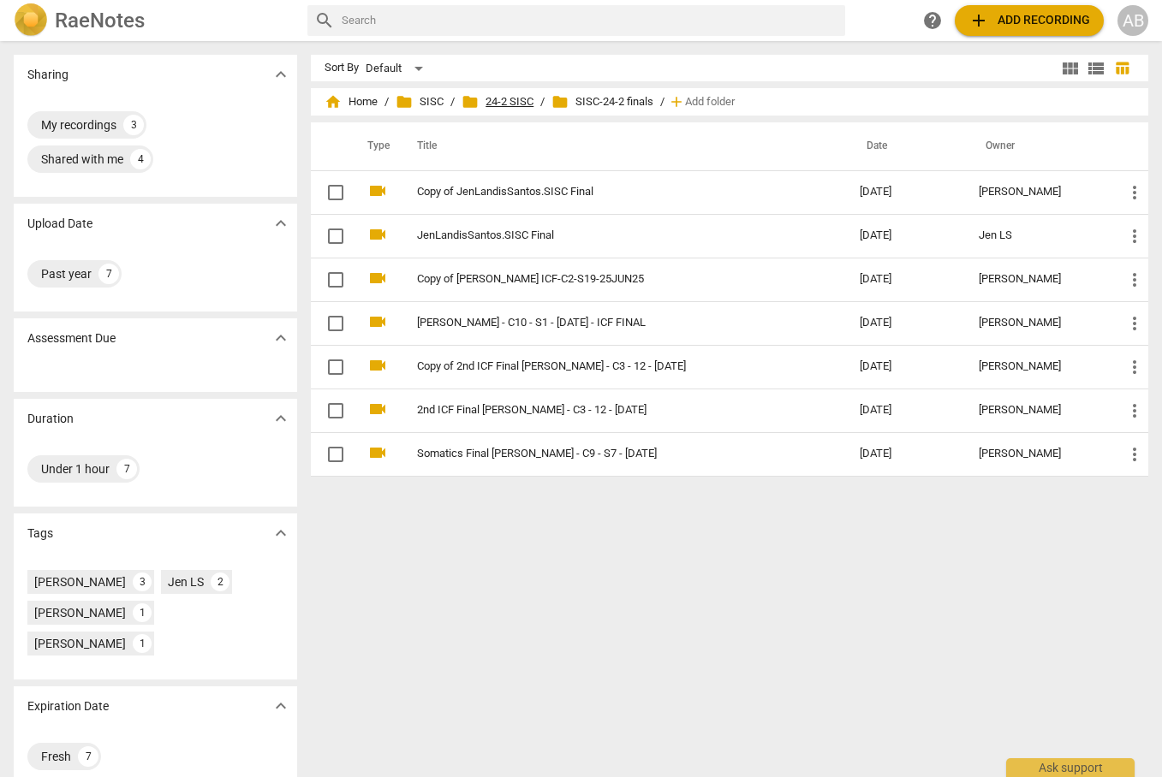
click at [493, 104] on span "folder 24-2 SISC" at bounding box center [497, 101] width 72 height 17
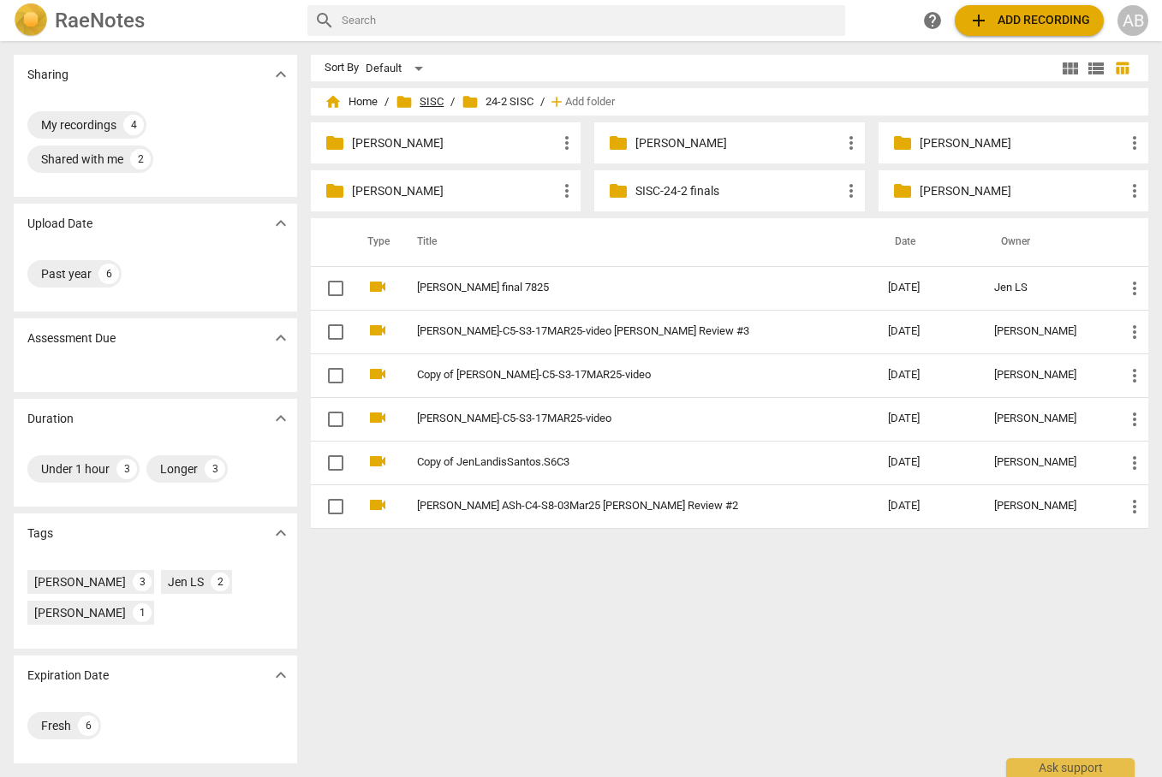
click at [421, 102] on span "folder SISC" at bounding box center [419, 101] width 48 height 17
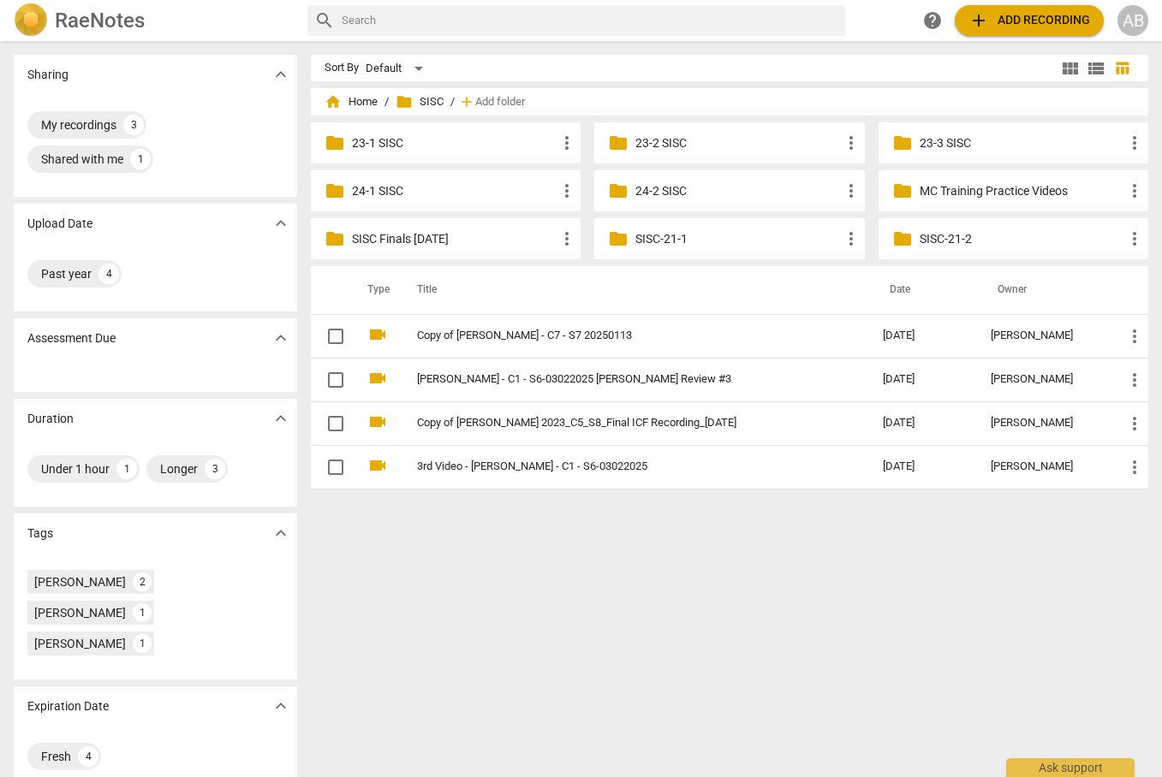
click at [434, 241] on p "SISC Finals [DATE]" at bounding box center [454, 239] width 205 height 18
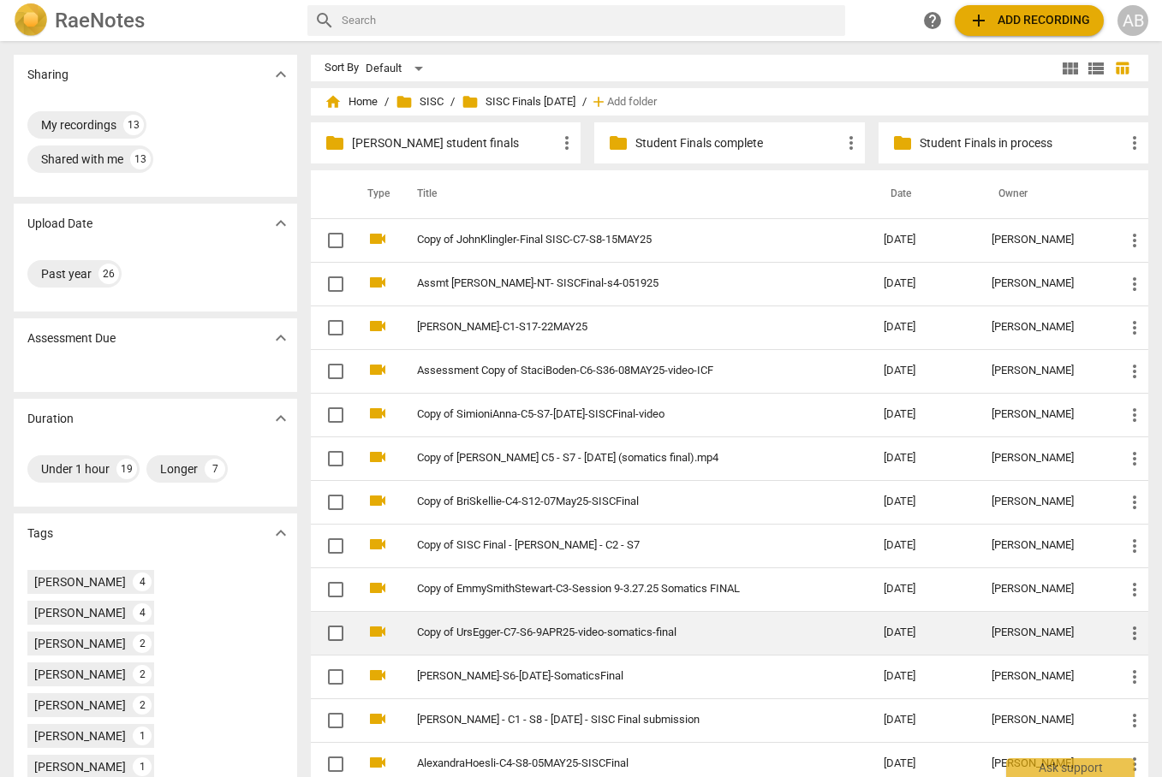
scroll to position [395, 0]
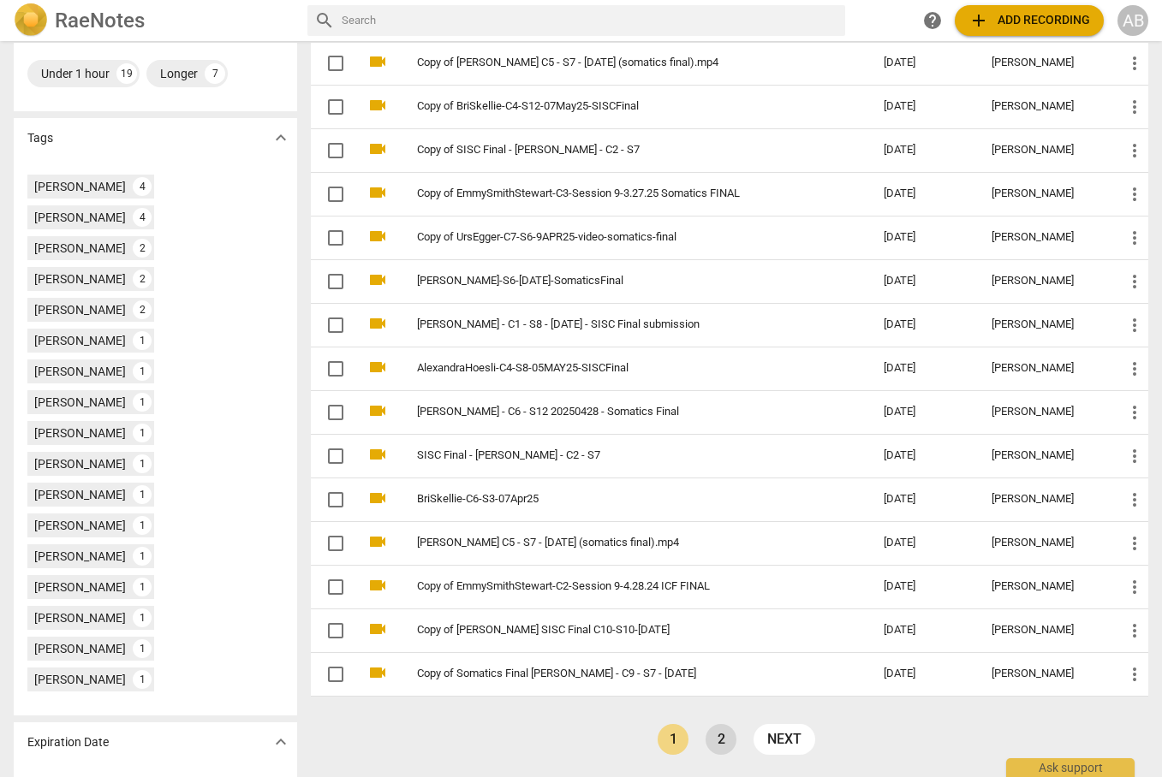
click at [721, 587] on link "2" at bounding box center [720, 739] width 31 height 31
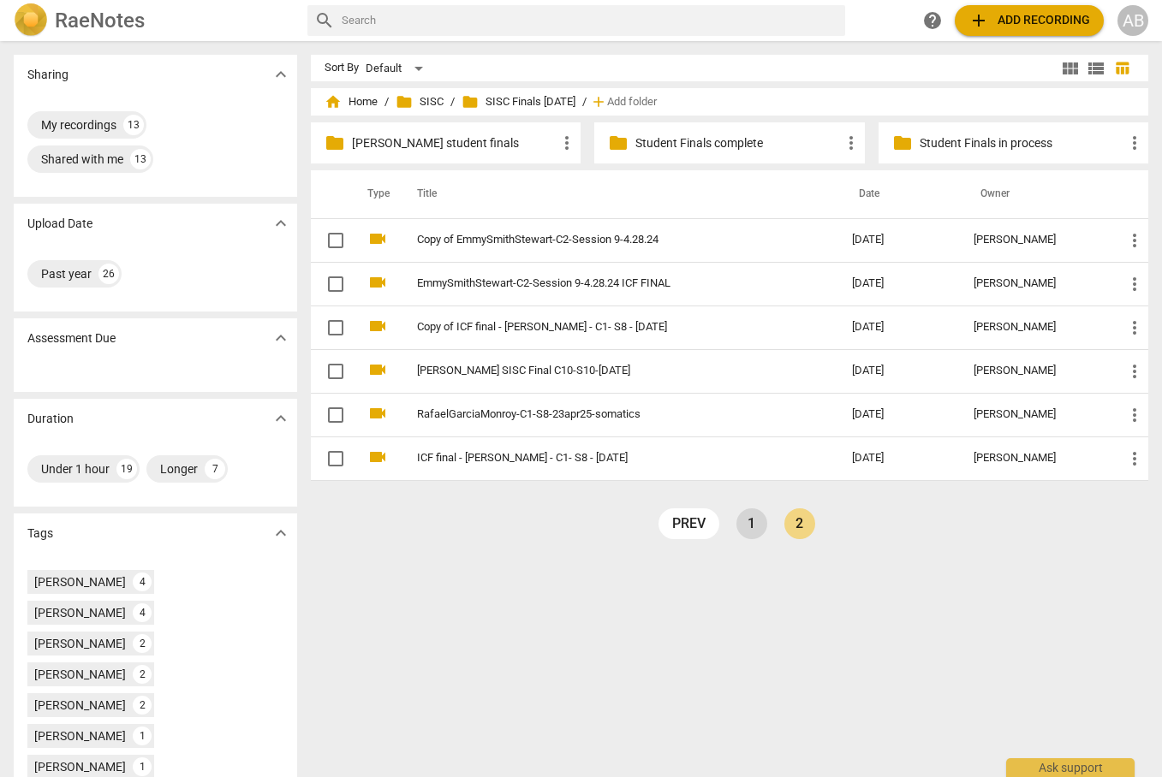
click at [746, 526] on link "1" at bounding box center [751, 523] width 31 height 31
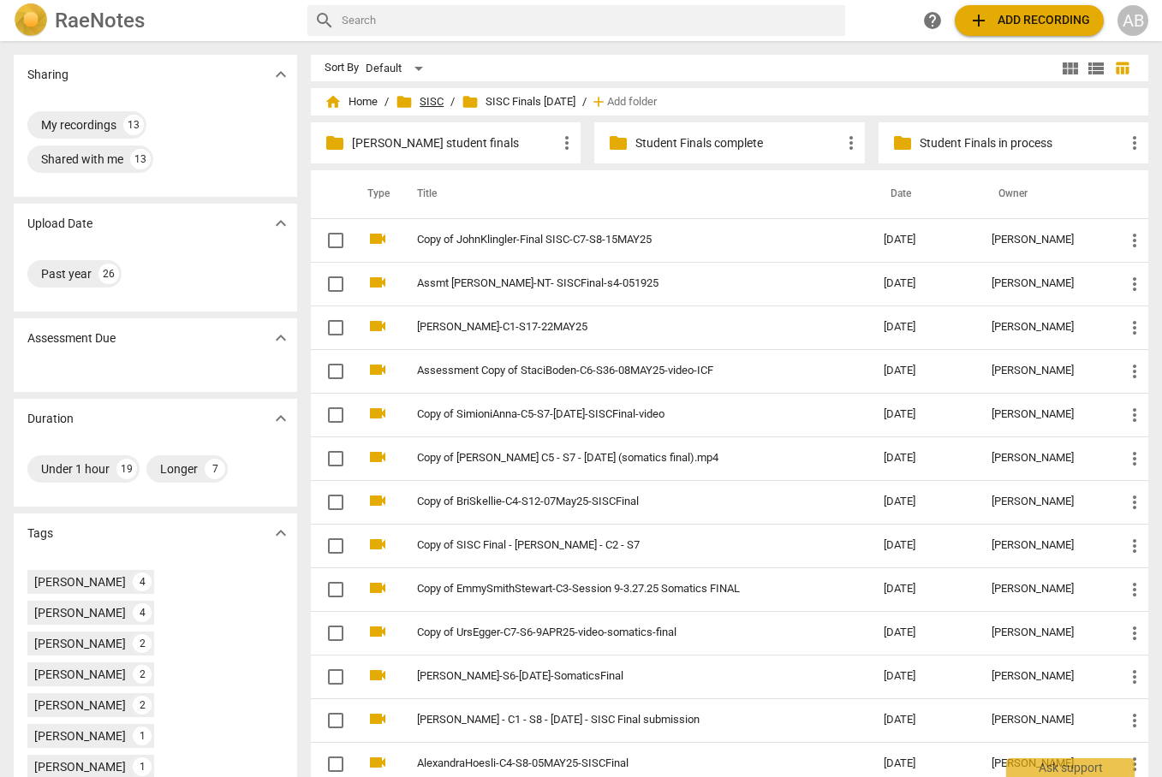
click at [403, 105] on span "folder" at bounding box center [403, 101] width 17 height 17
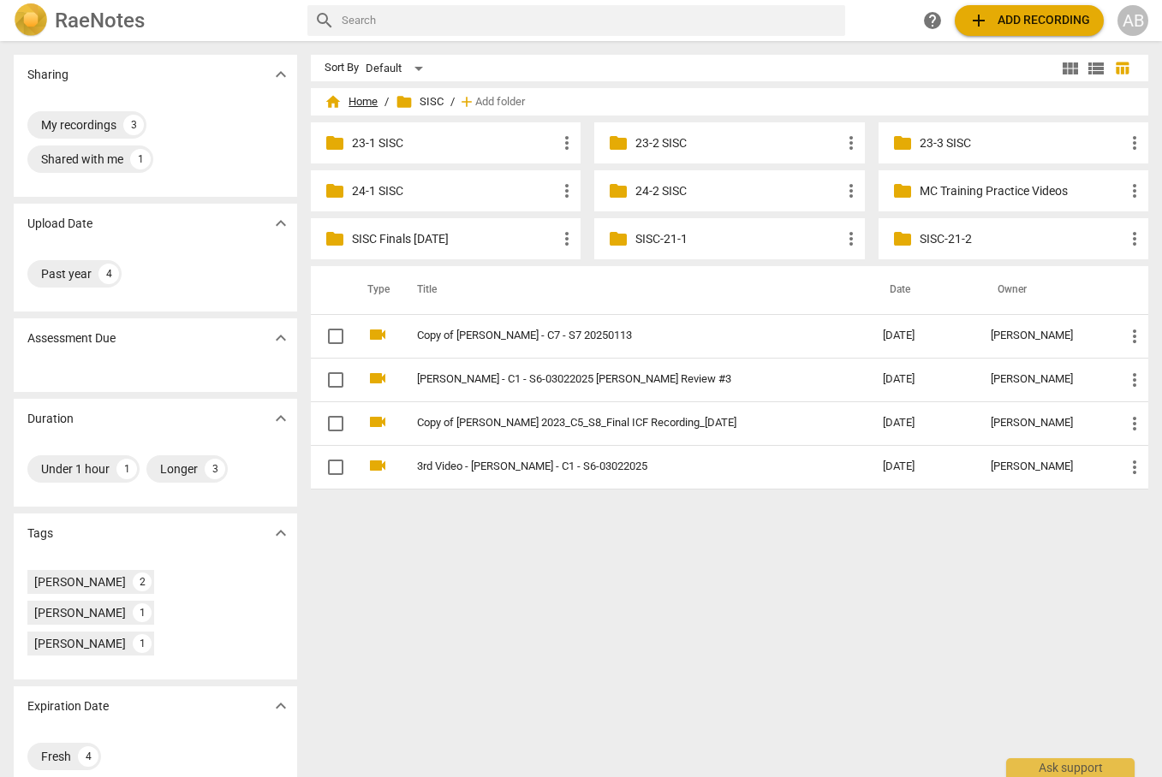
click at [362, 102] on span "home Home" at bounding box center [350, 101] width 53 height 17
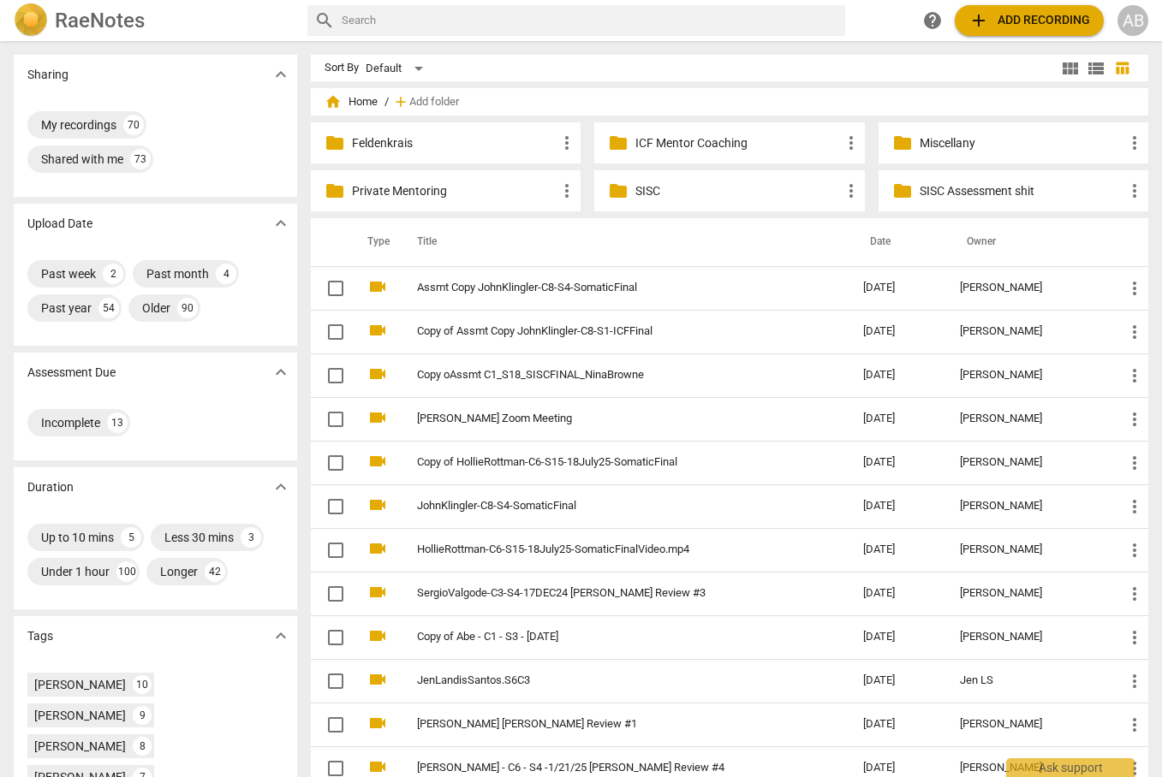
click at [898, 193] on span "folder" at bounding box center [902, 191] width 21 height 21
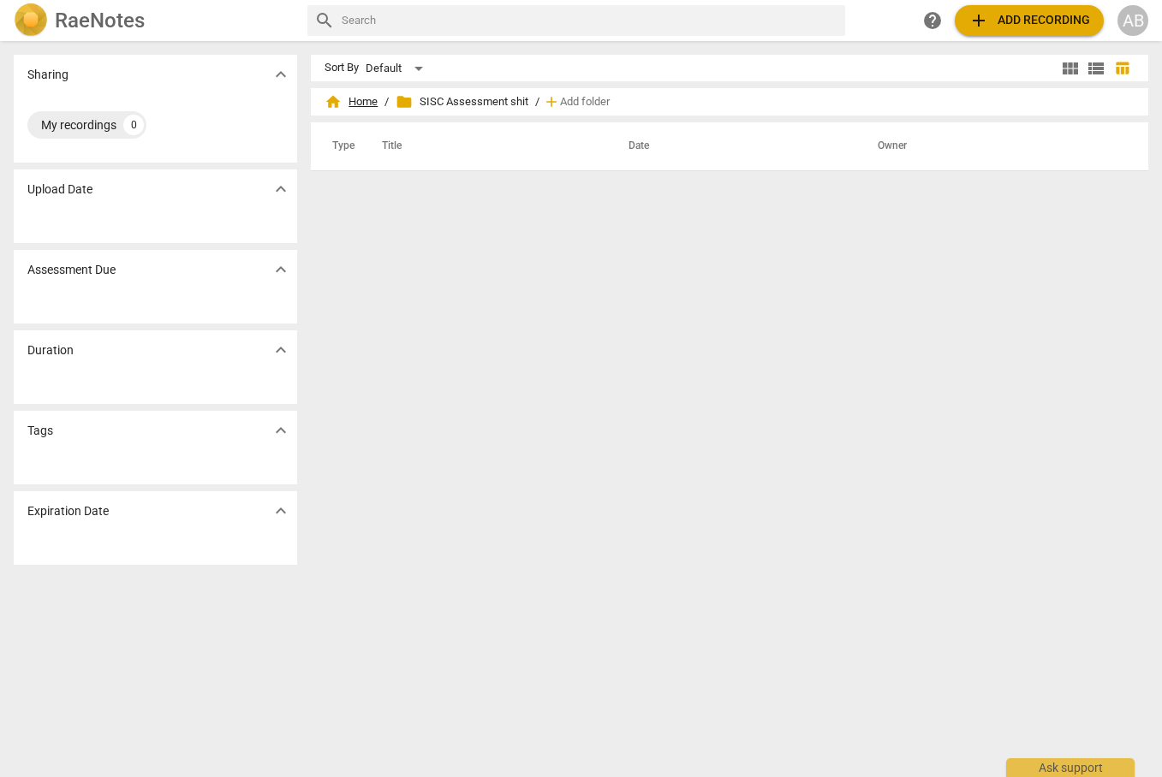
click at [354, 107] on span "home Home" at bounding box center [350, 101] width 53 height 17
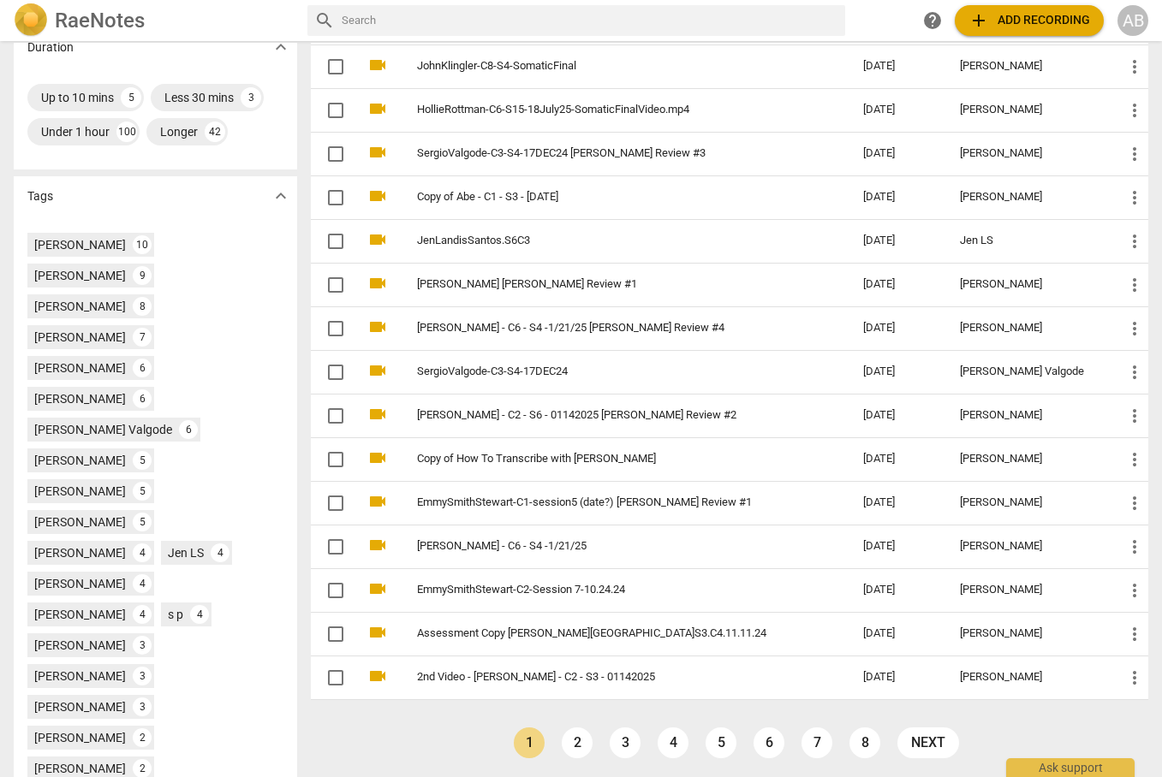
scroll to position [443, 0]
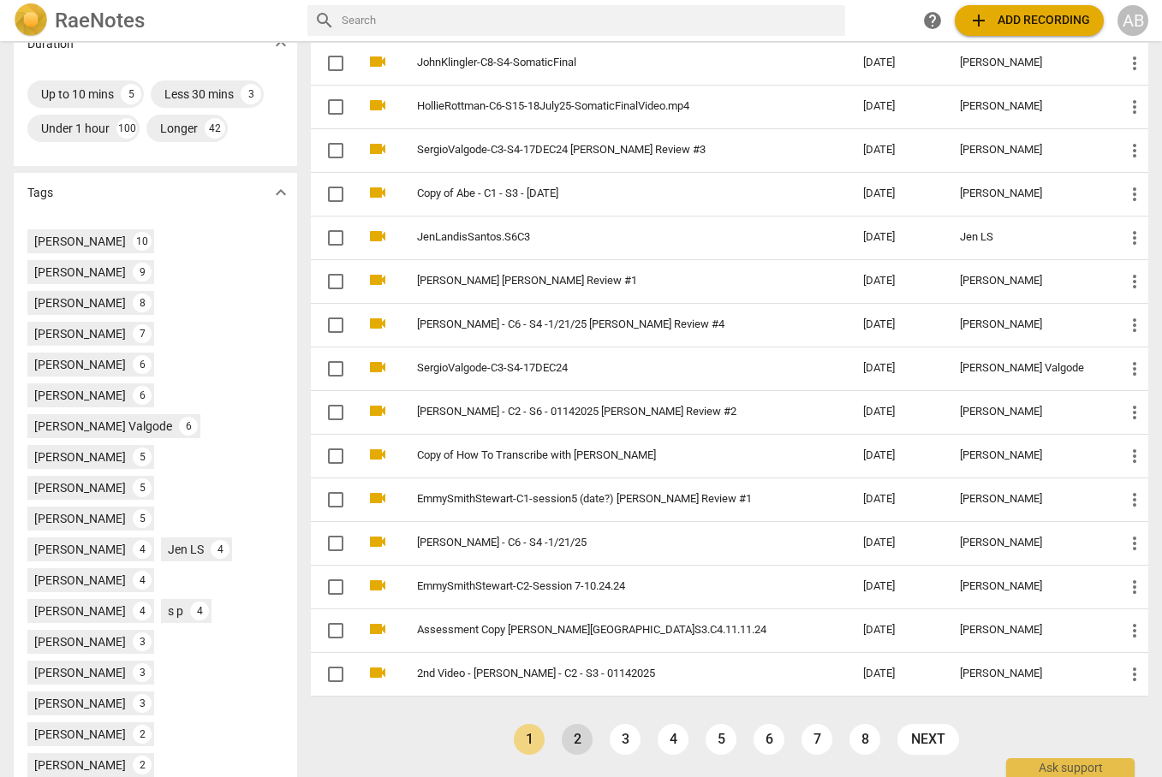
click at [579, 587] on link "2" at bounding box center [576, 739] width 31 height 31
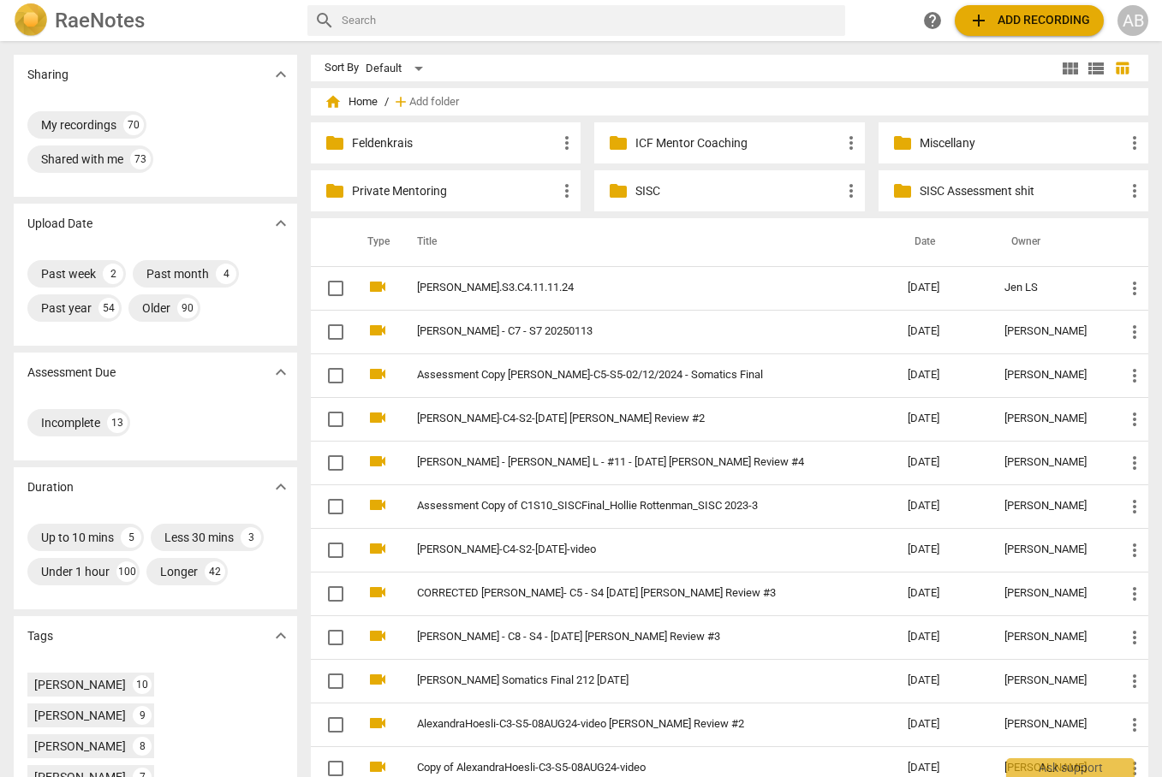
click at [368, 23] on input "text" at bounding box center [590, 20] width 496 height 27
type input "assmt"
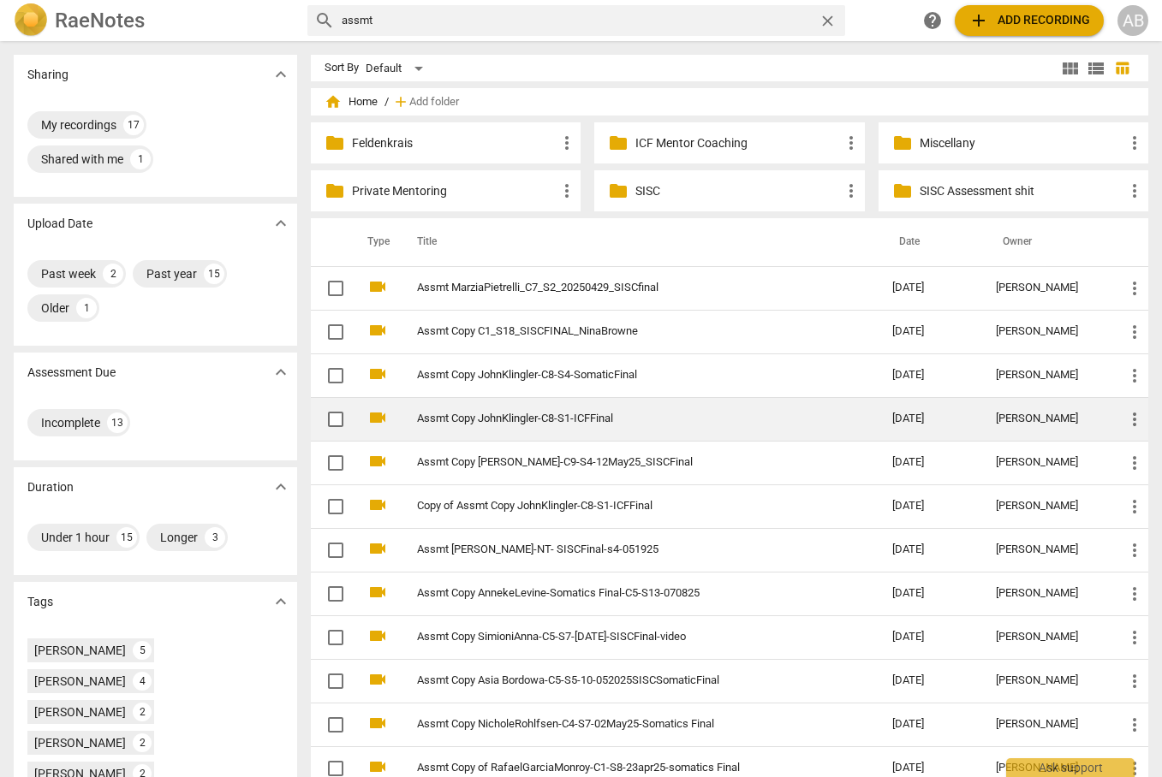
click at [496, 421] on link "Assmt Copy JohnKlingler-C8-S1-ICFFinal" at bounding box center [623, 419] width 413 height 13
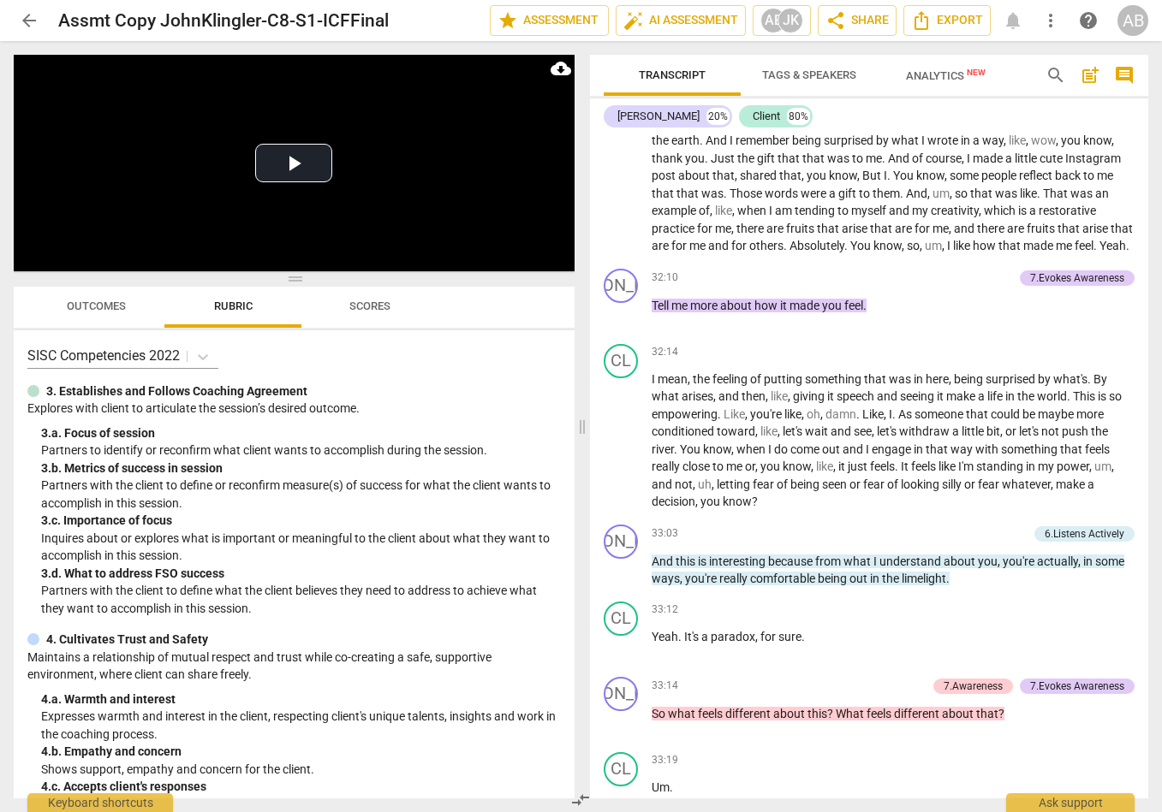
scroll to position [13388, 0]
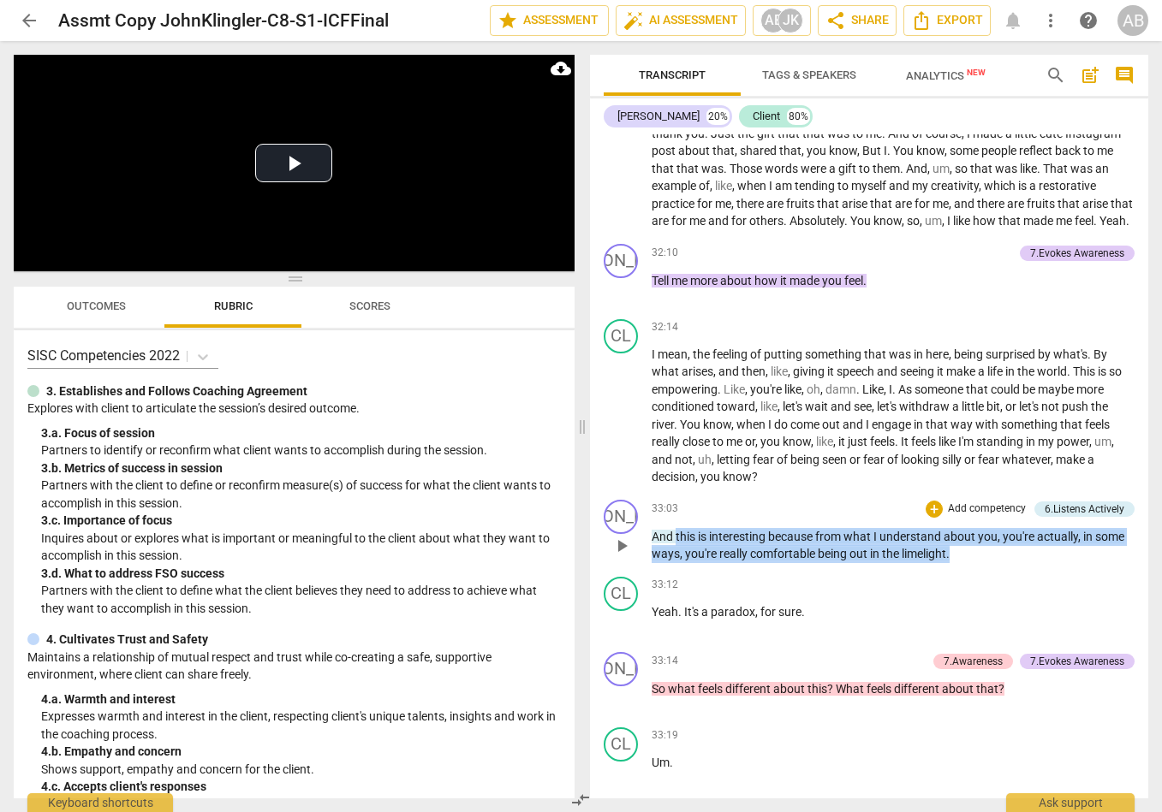
drag, startPoint x: 960, startPoint y: 567, endPoint x: 684, endPoint y: 550, distance: 276.2
click at [677, 546] on p "And this is interesting because from what I understand about you , you're actua…" at bounding box center [893, 545] width 484 height 35
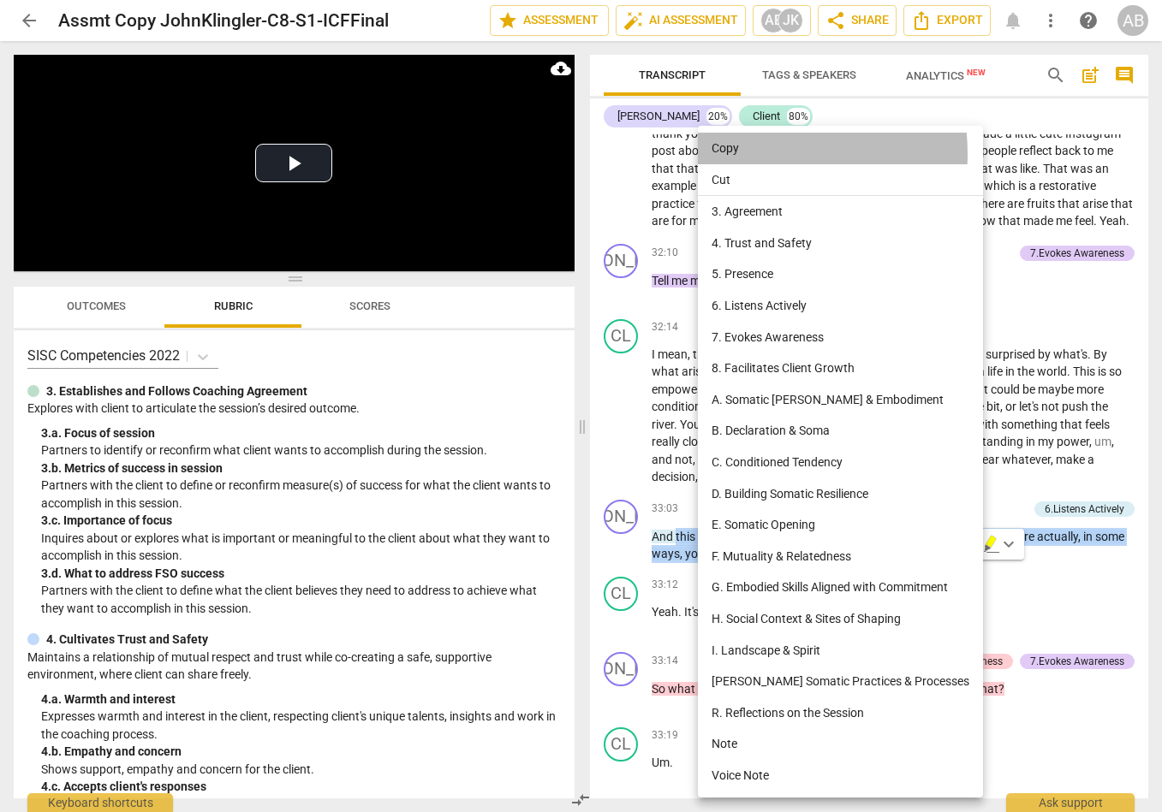
click at [734, 154] on li "Copy" at bounding box center [840, 149] width 285 height 32
copy p "this is interesting because from what I understand about you , you're actually …"
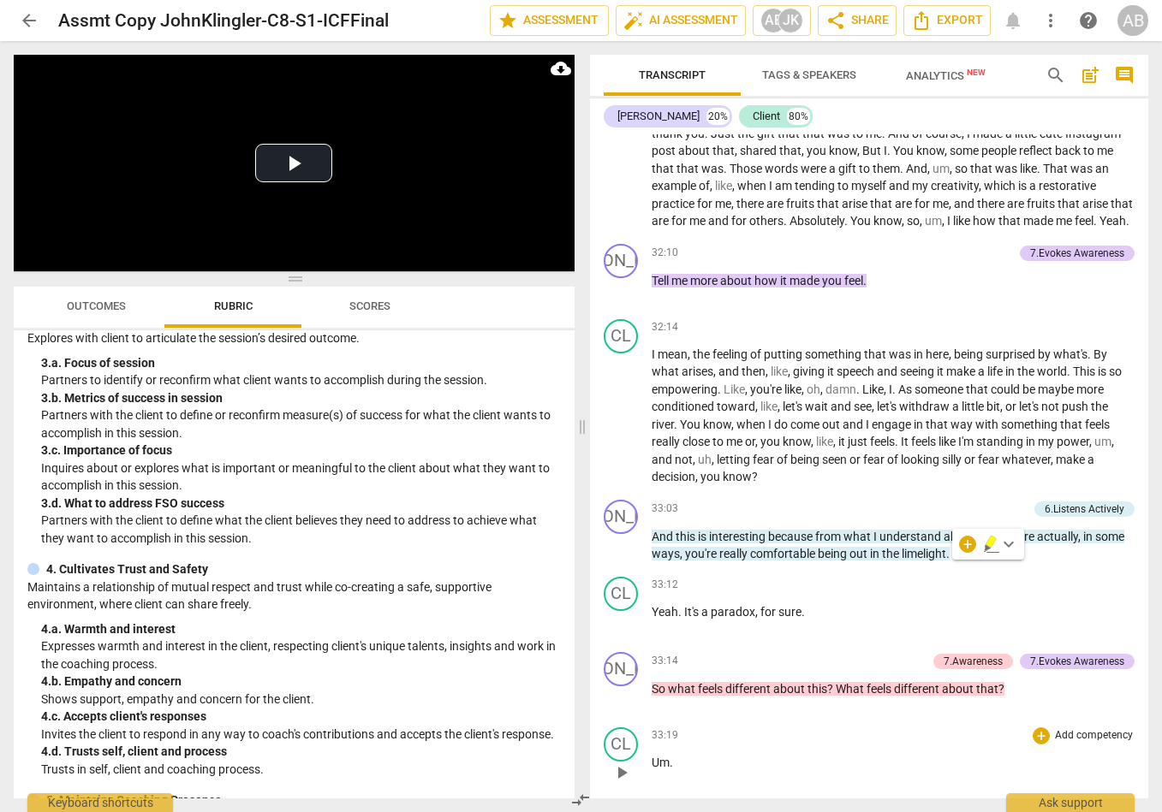
scroll to position [0, 0]
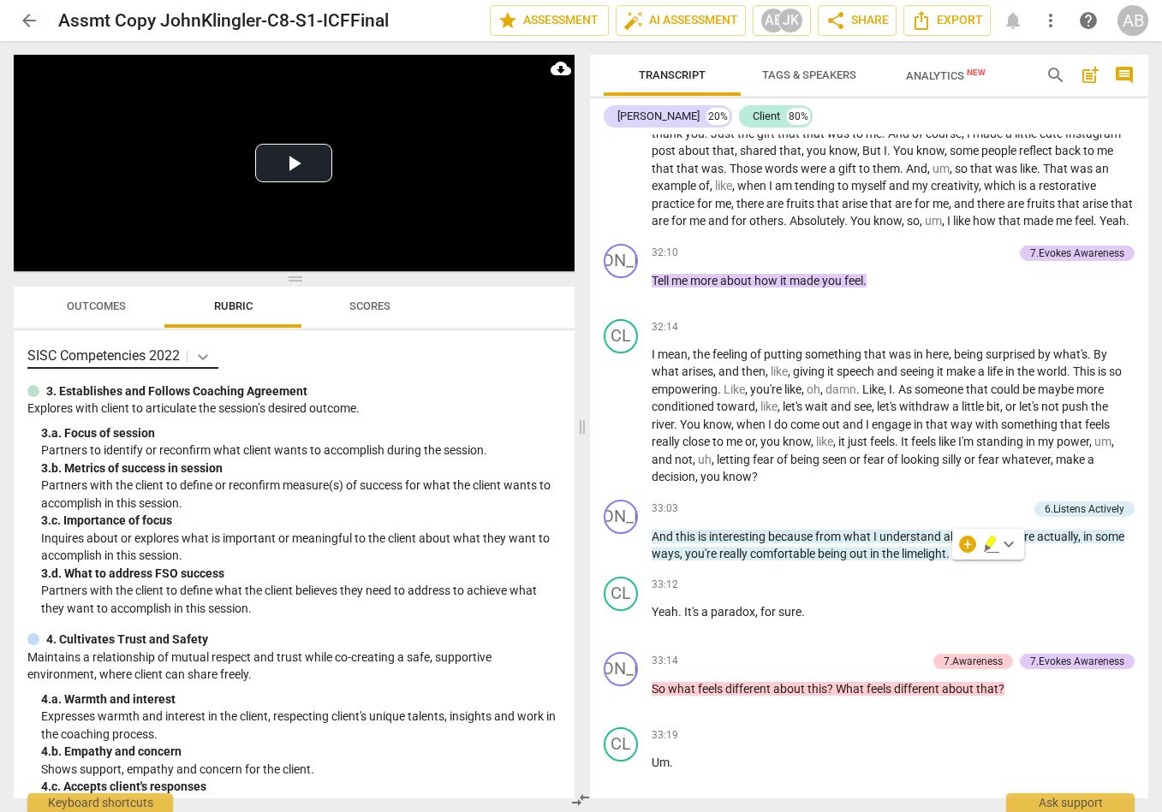
click at [203, 357] on icon at bounding box center [203, 357] width 10 height 6
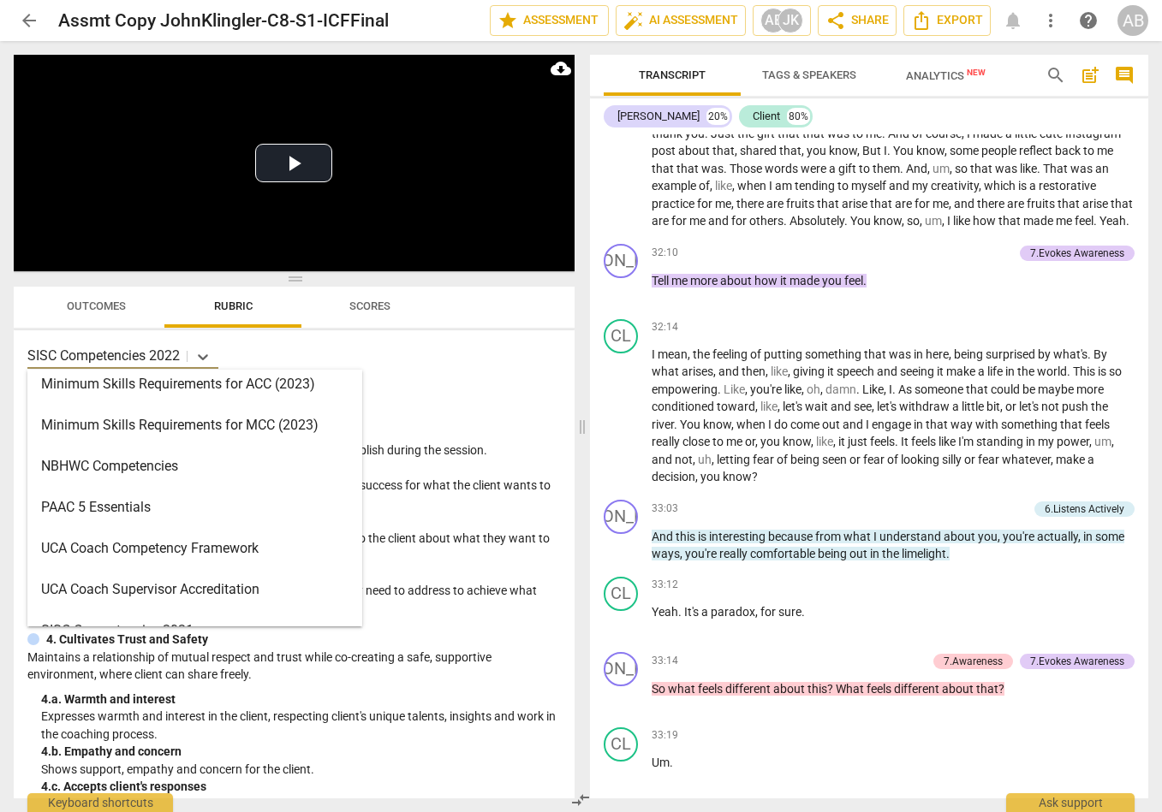
scroll to position [449, 0]
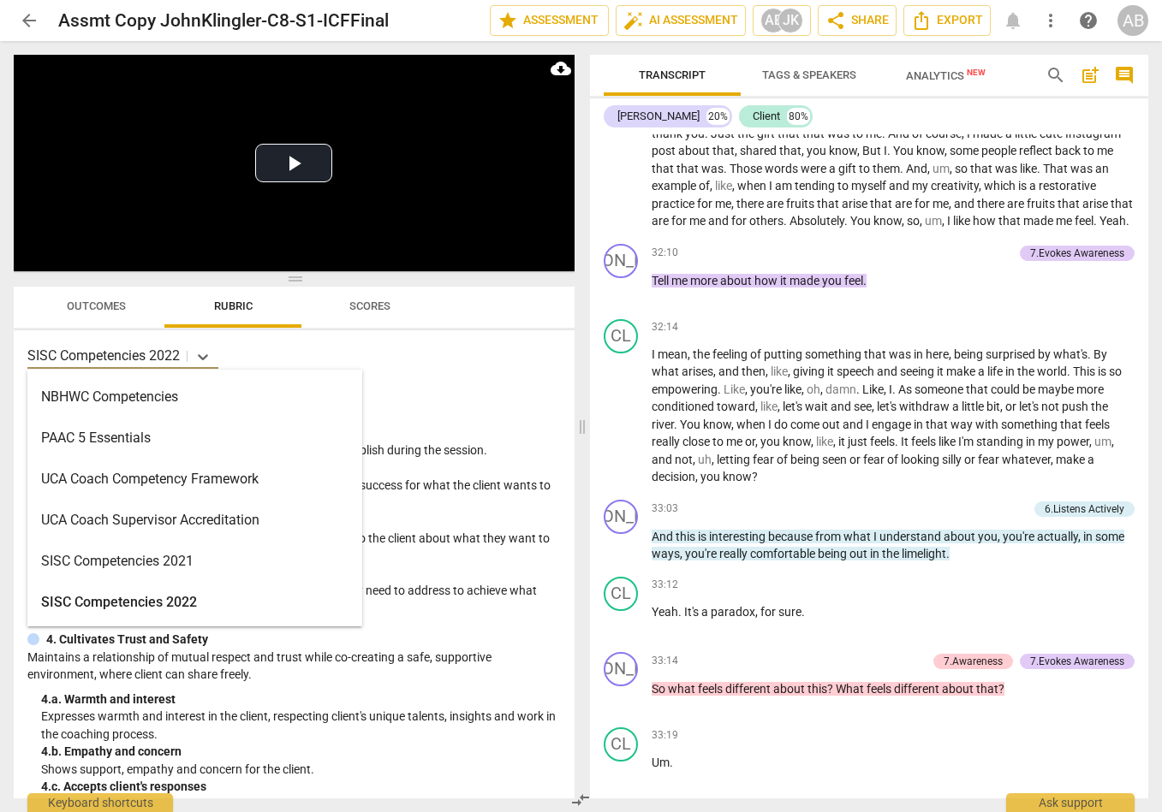
click at [167, 587] on div "SISC Competencies 2022" at bounding box center [194, 602] width 335 height 41
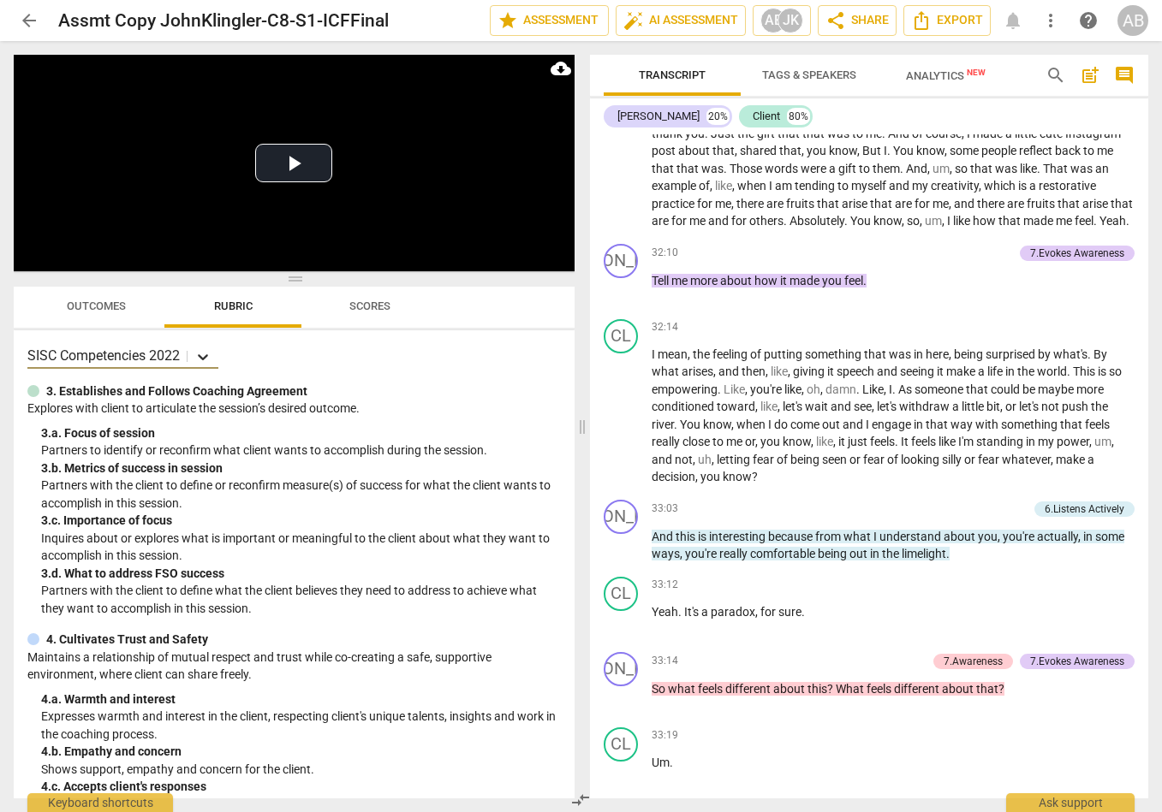
click at [205, 356] on icon at bounding box center [202, 356] width 17 height 17
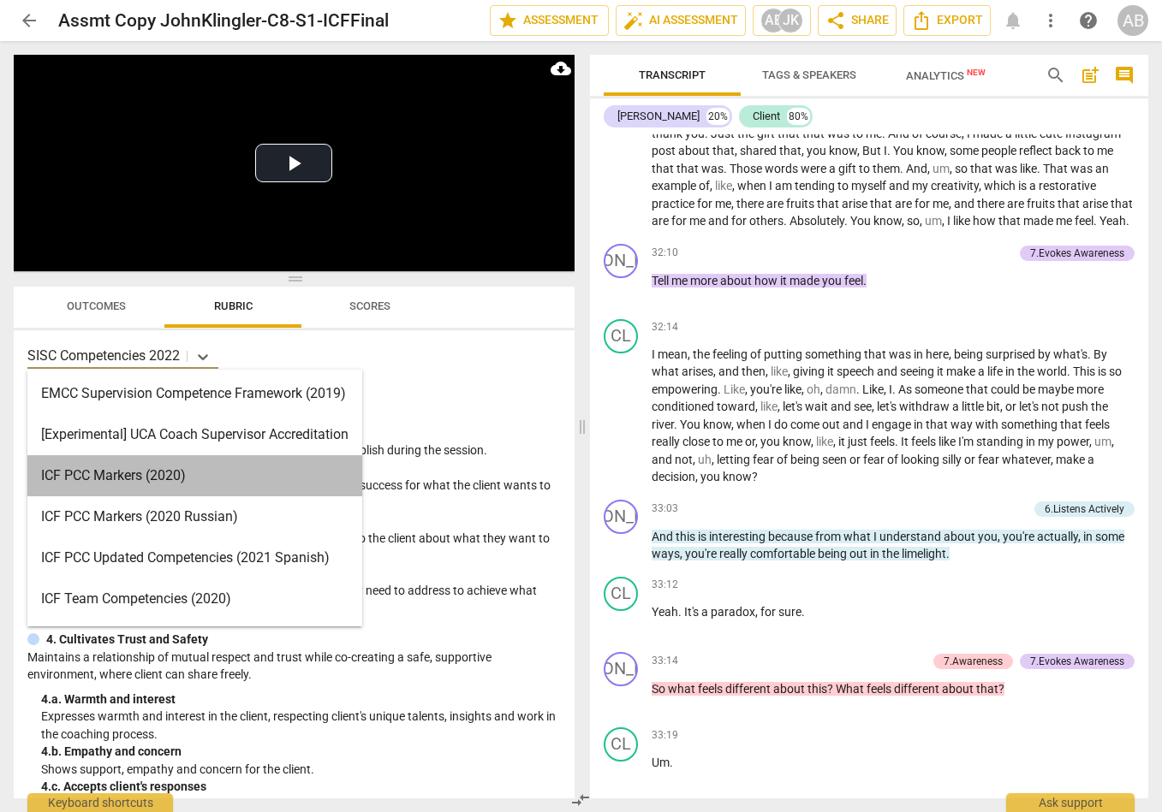
click at [140, 472] on div "ICF PCC Markers (2020)" at bounding box center [194, 475] width 335 height 41
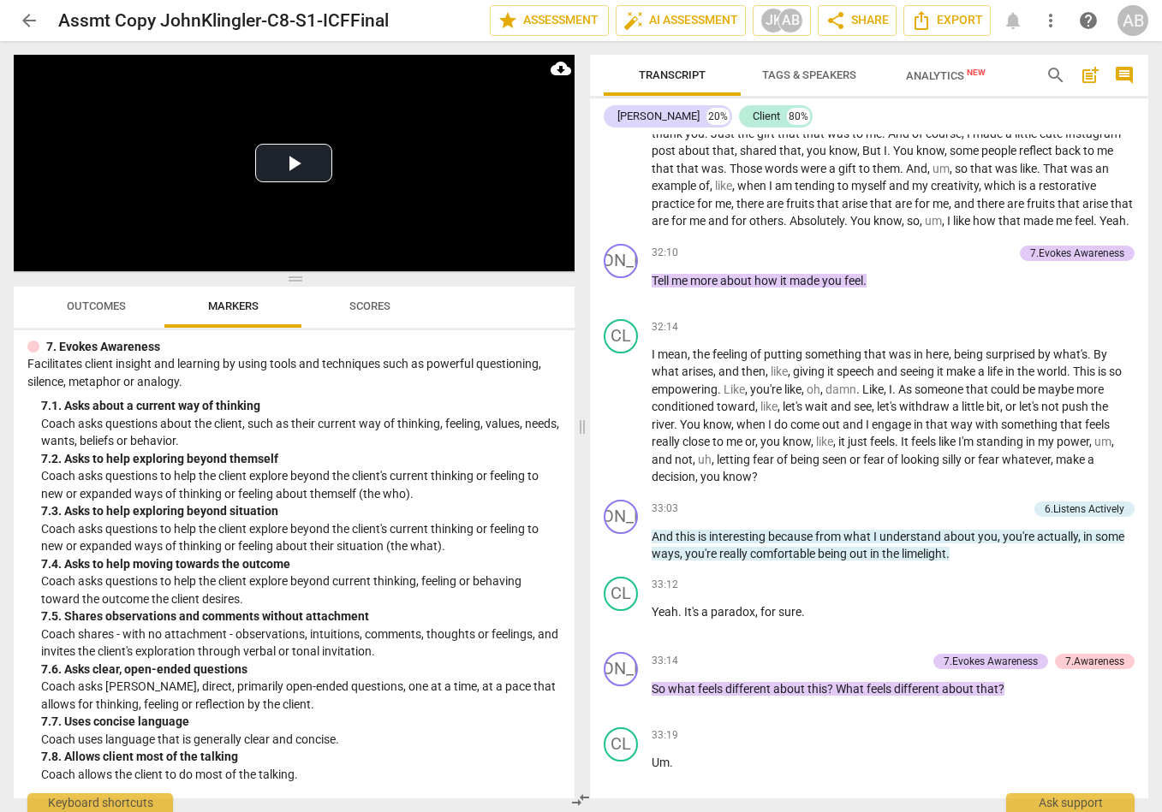
scroll to position [1435, 0]
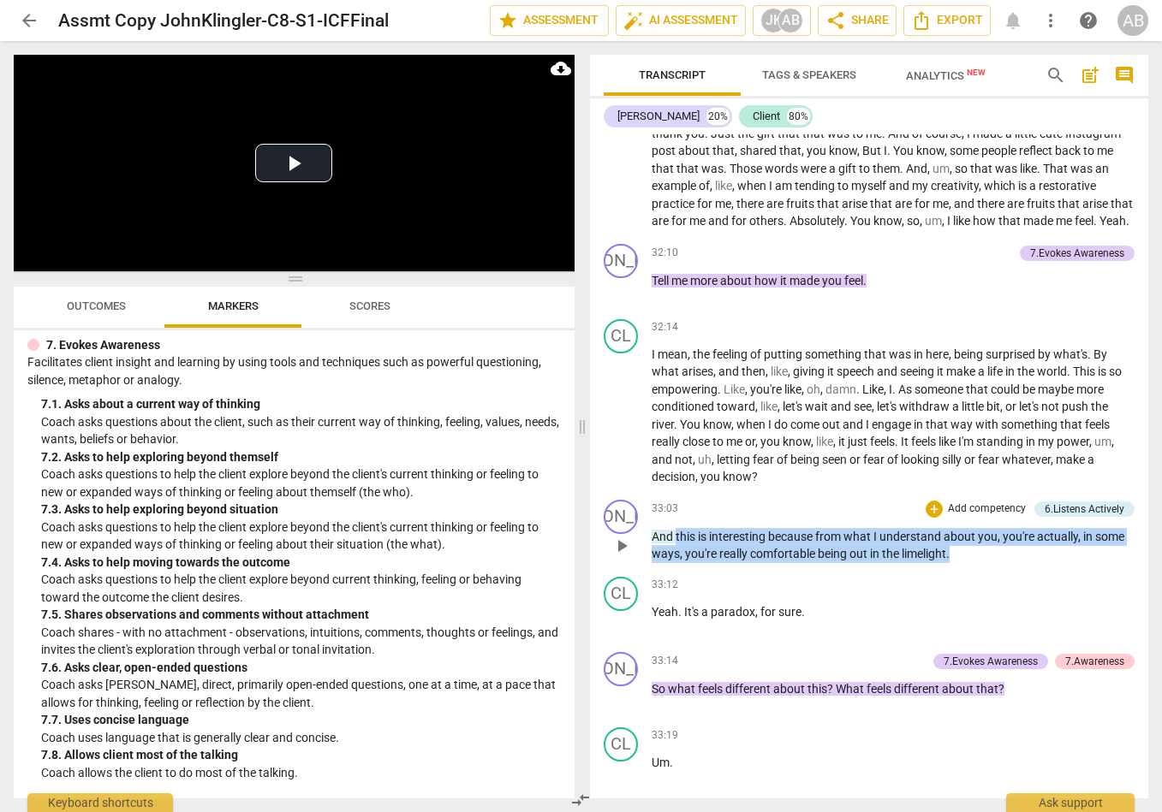
drag, startPoint x: 675, startPoint y: 544, endPoint x: 962, endPoint y: 566, distance: 287.5
click at [962, 563] on p "And this is interesting because from what I understand about you , you're actua…" at bounding box center [893, 545] width 484 height 35
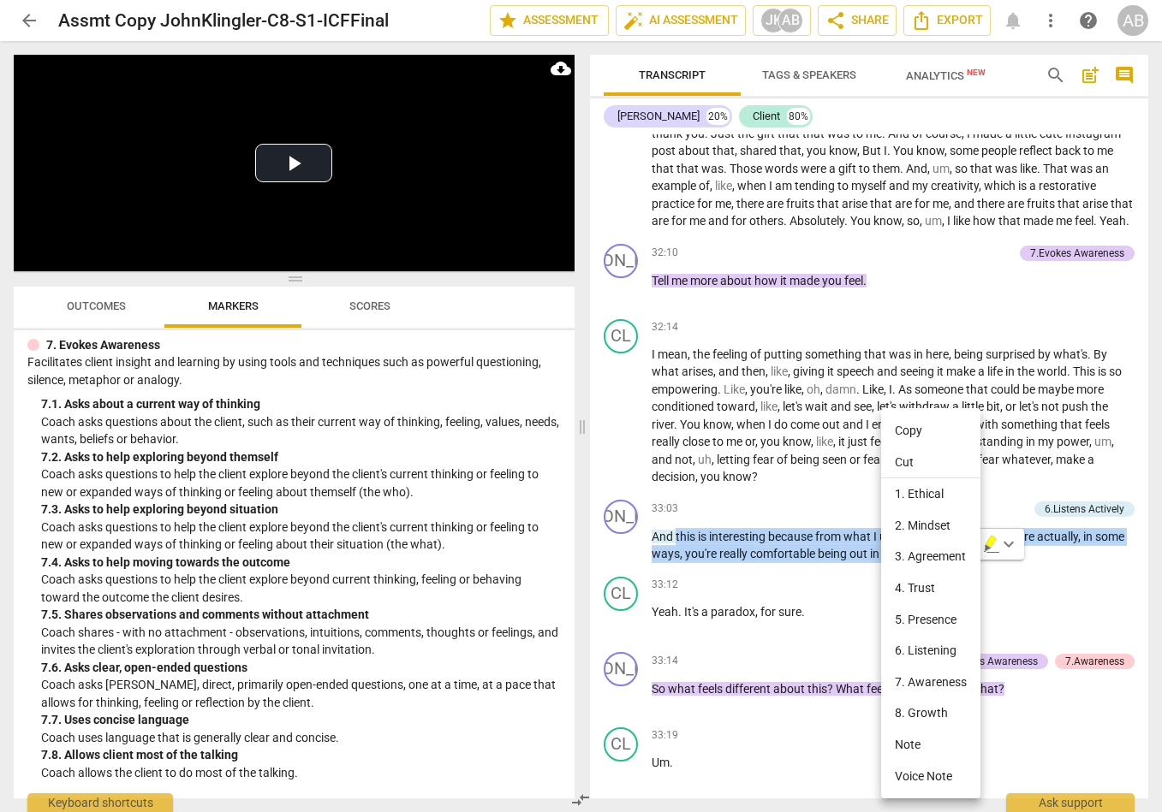
click at [898, 431] on li "Copy" at bounding box center [930, 431] width 99 height 32
copy p "this is interesting because from what I understand about you , you're actually …"
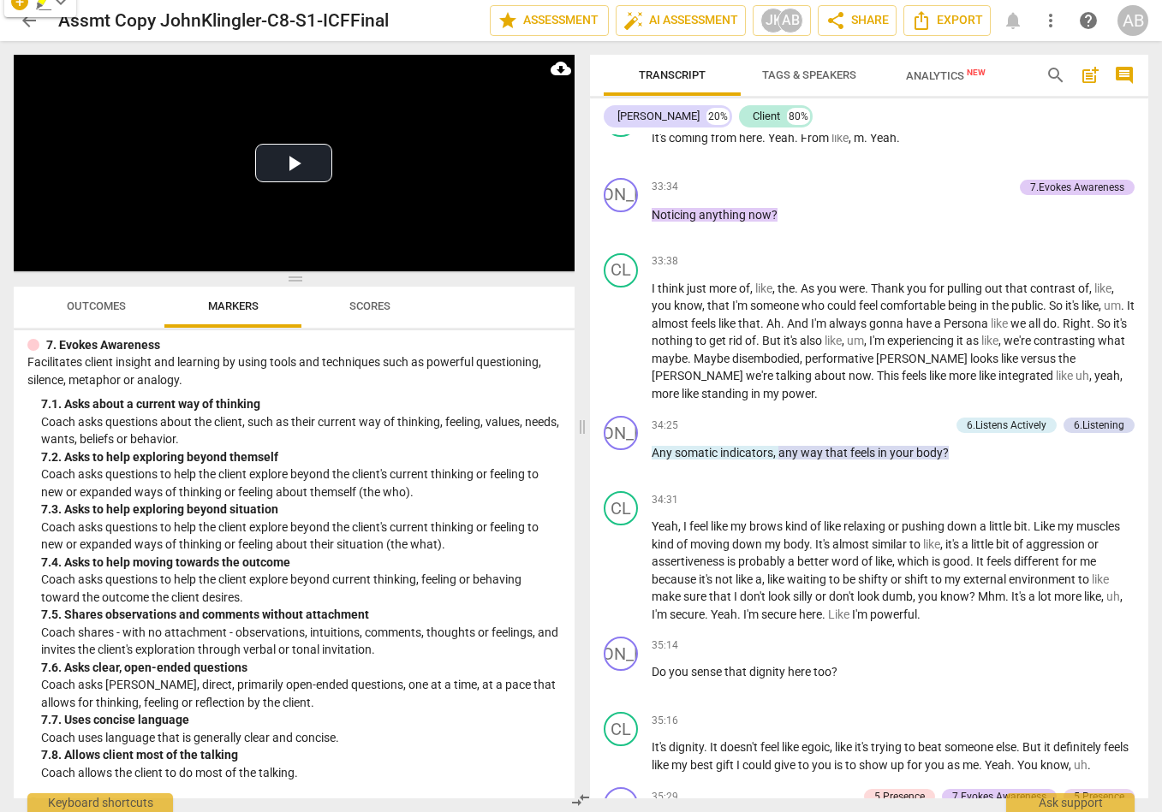
scroll to position [14315, 0]
click at [402, 341] on div "7. Evokes Awareness" at bounding box center [293, 345] width 533 height 18
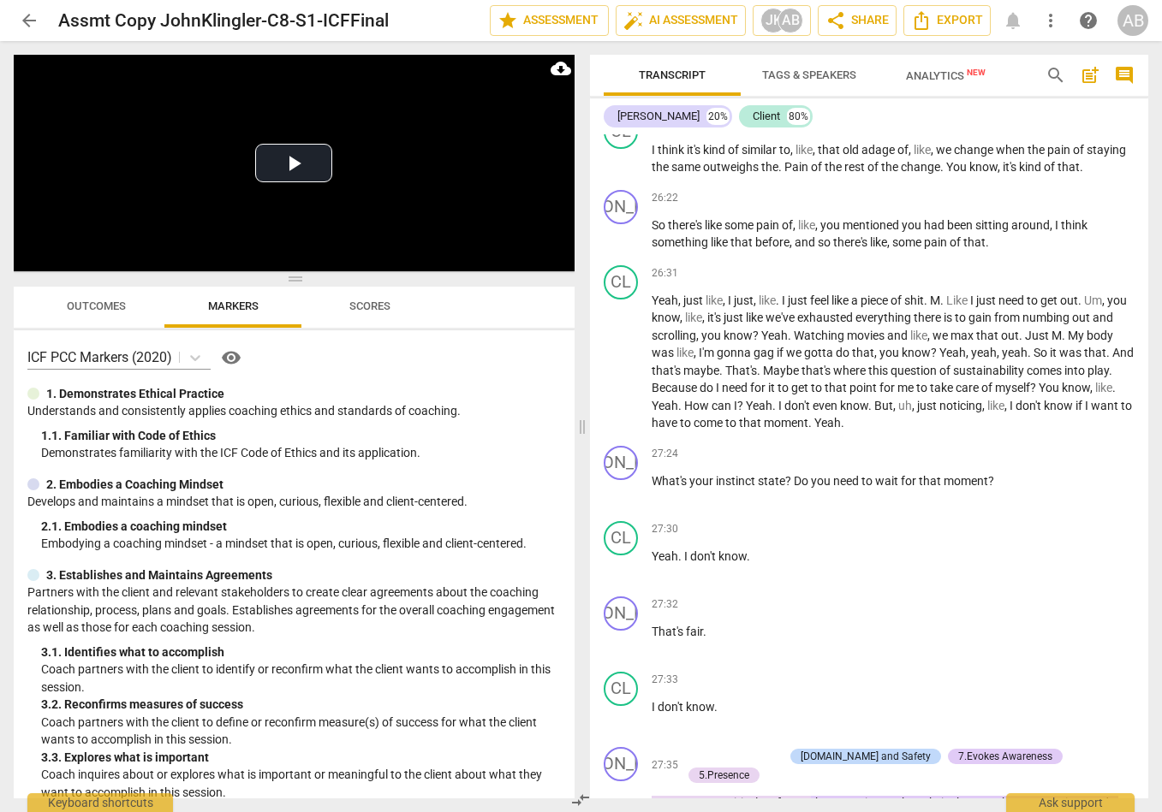
scroll to position [11547, 0]
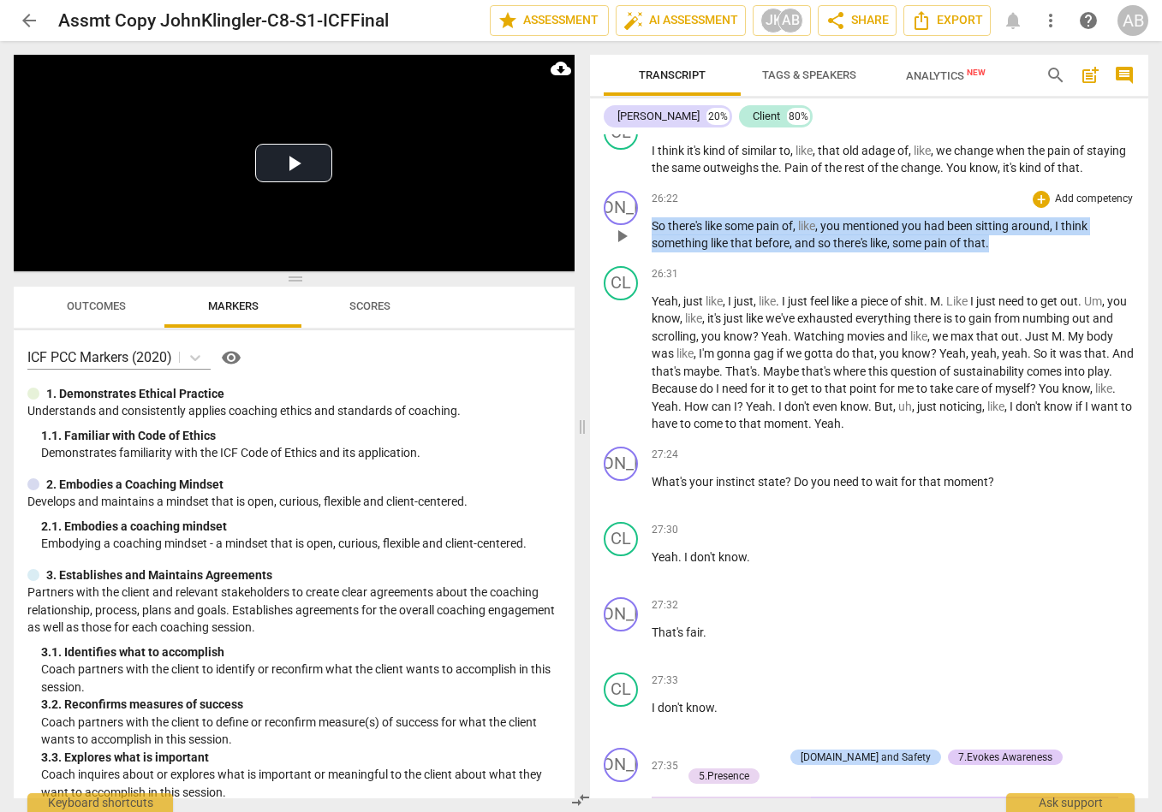
drag, startPoint x: 652, startPoint y: 259, endPoint x: 995, endPoint y: 272, distance: 343.5
click at [994, 253] on p "So there's like some pain of , like , you mentioned you had been sitting around…" at bounding box center [893, 234] width 484 height 35
click at [1046, 208] on div "+" at bounding box center [1040, 199] width 17 height 17
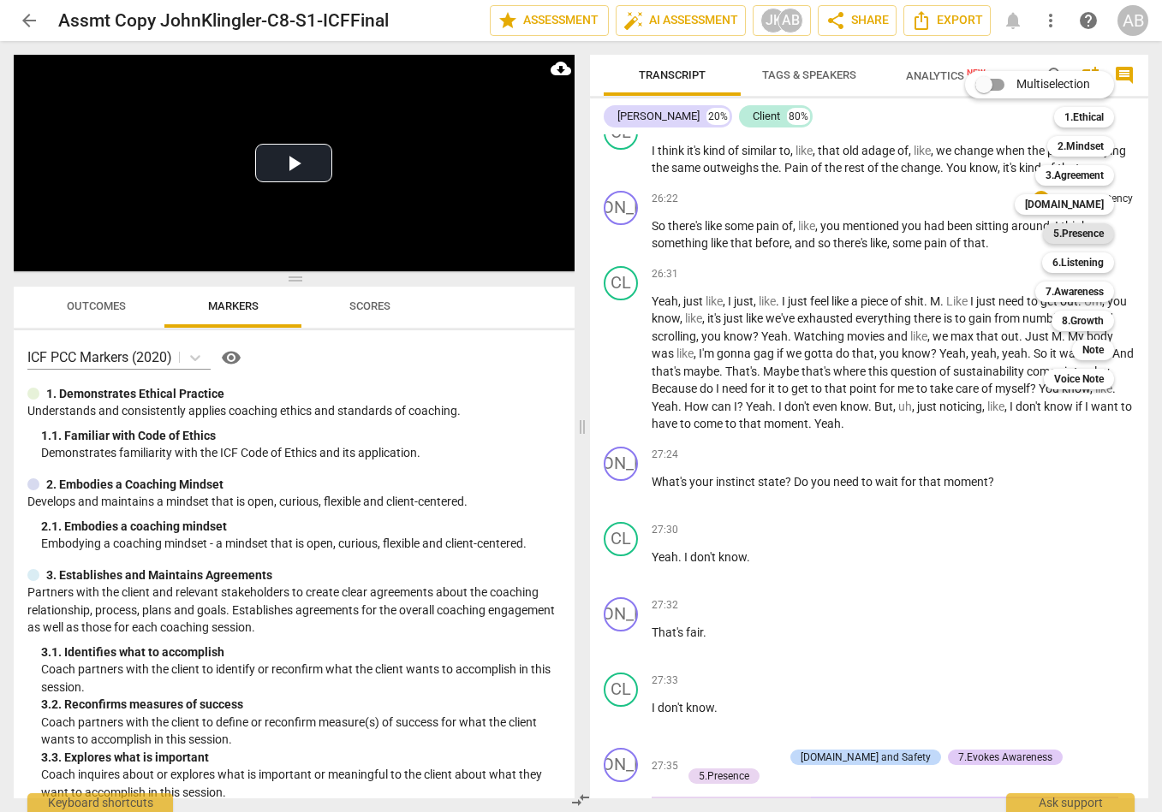
click at [1062, 240] on b "5.Presence" at bounding box center [1078, 233] width 51 height 21
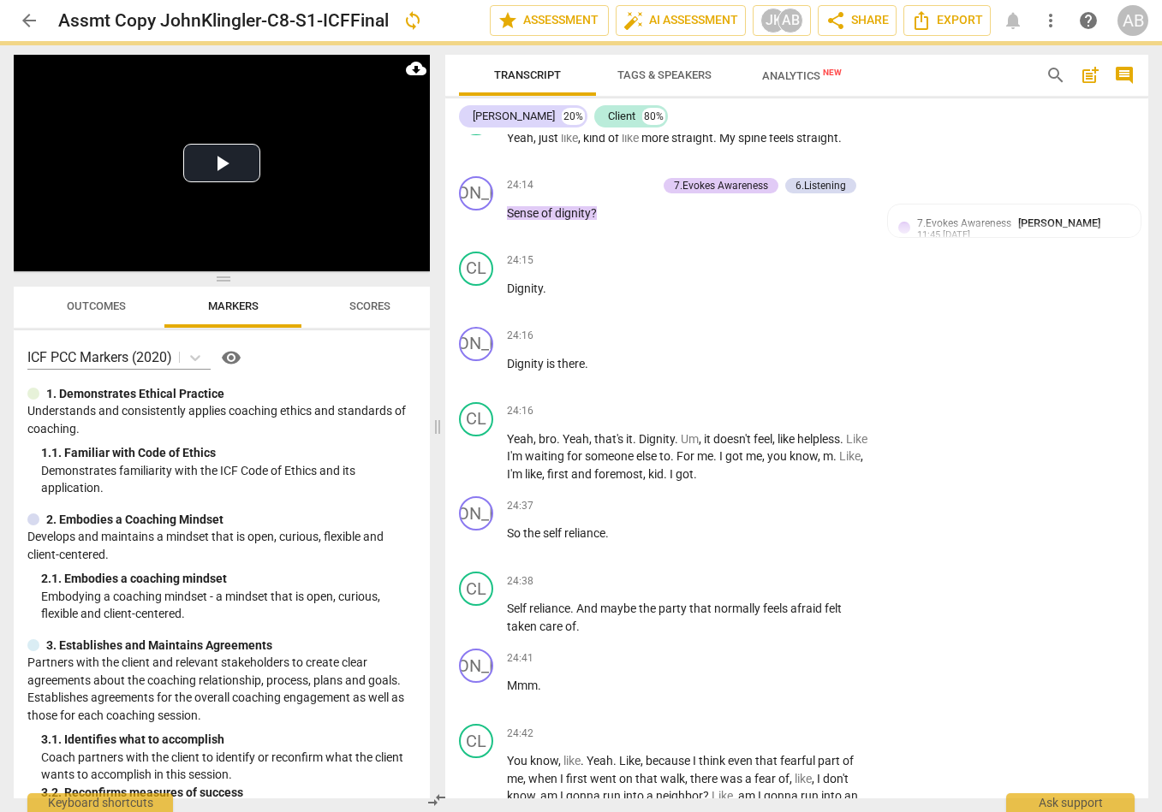
scroll to position [12878, 0]
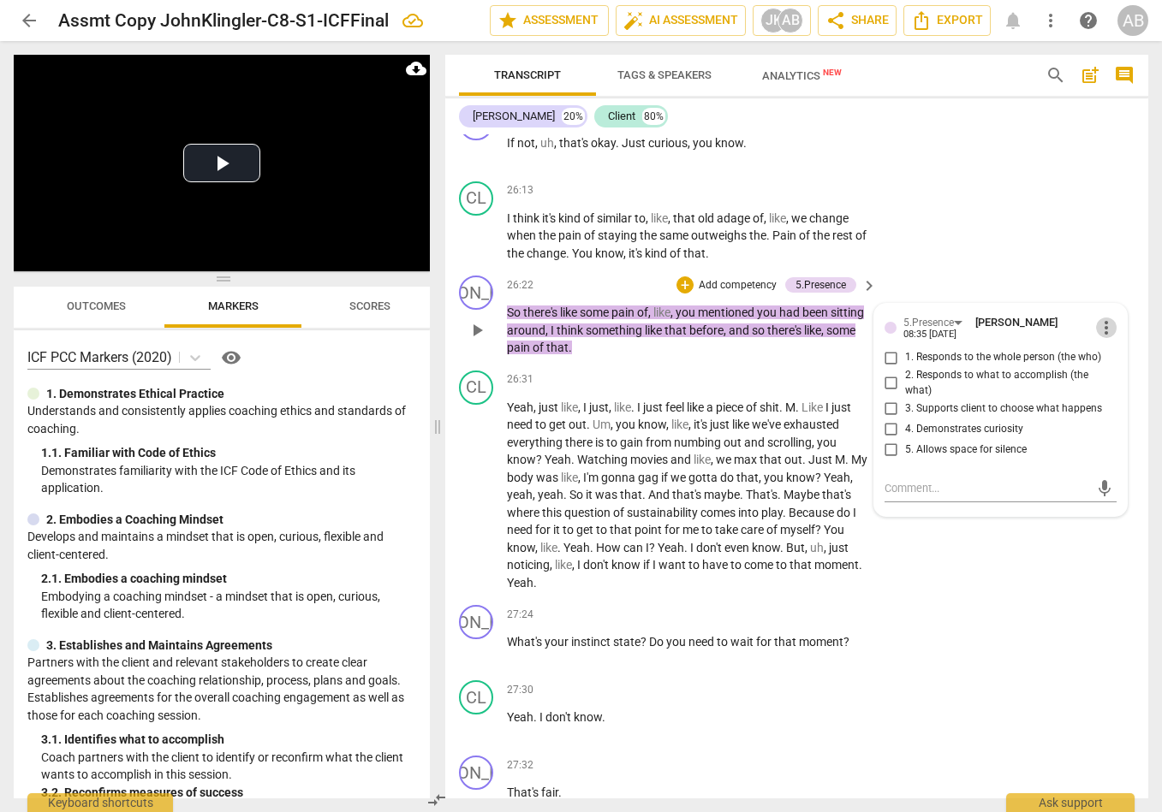
click at [1062, 318] on span "more_vert" at bounding box center [1106, 328] width 21 height 21
click at [1062, 324] on li "Delete" at bounding box center [1117, 324] width 59 height 33
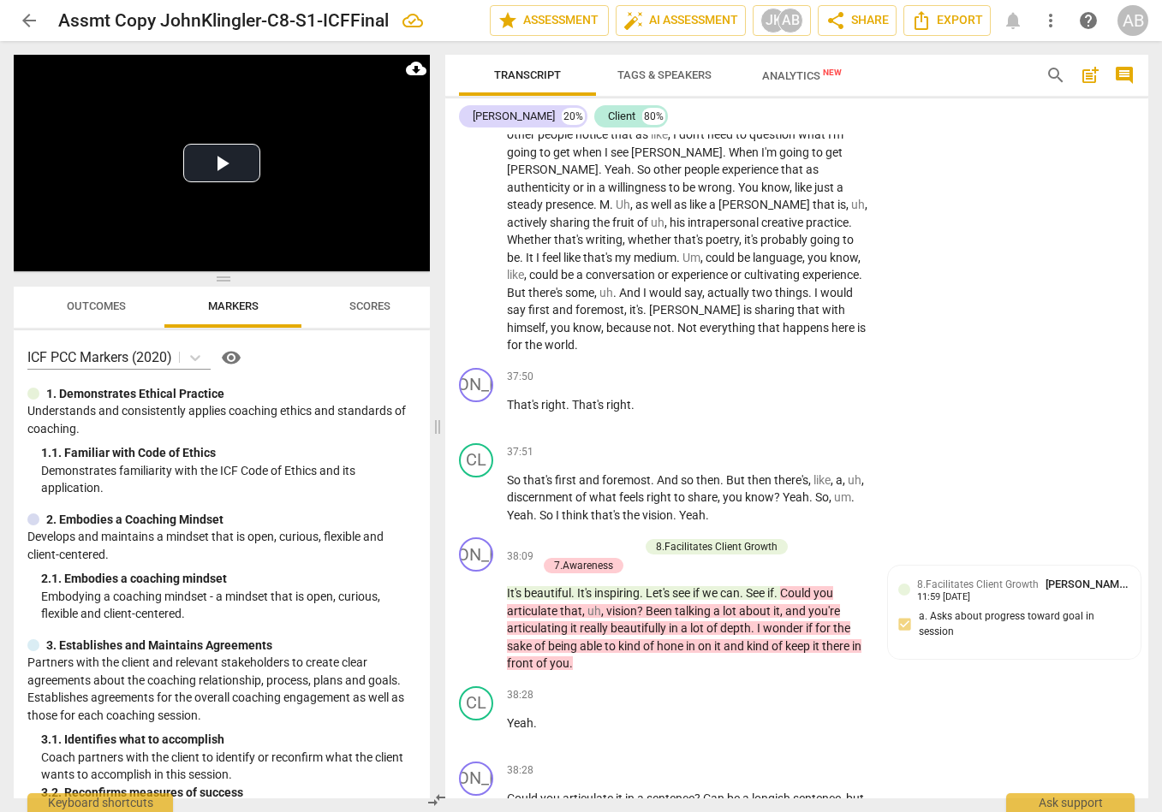
scroll to position [17451, 0]
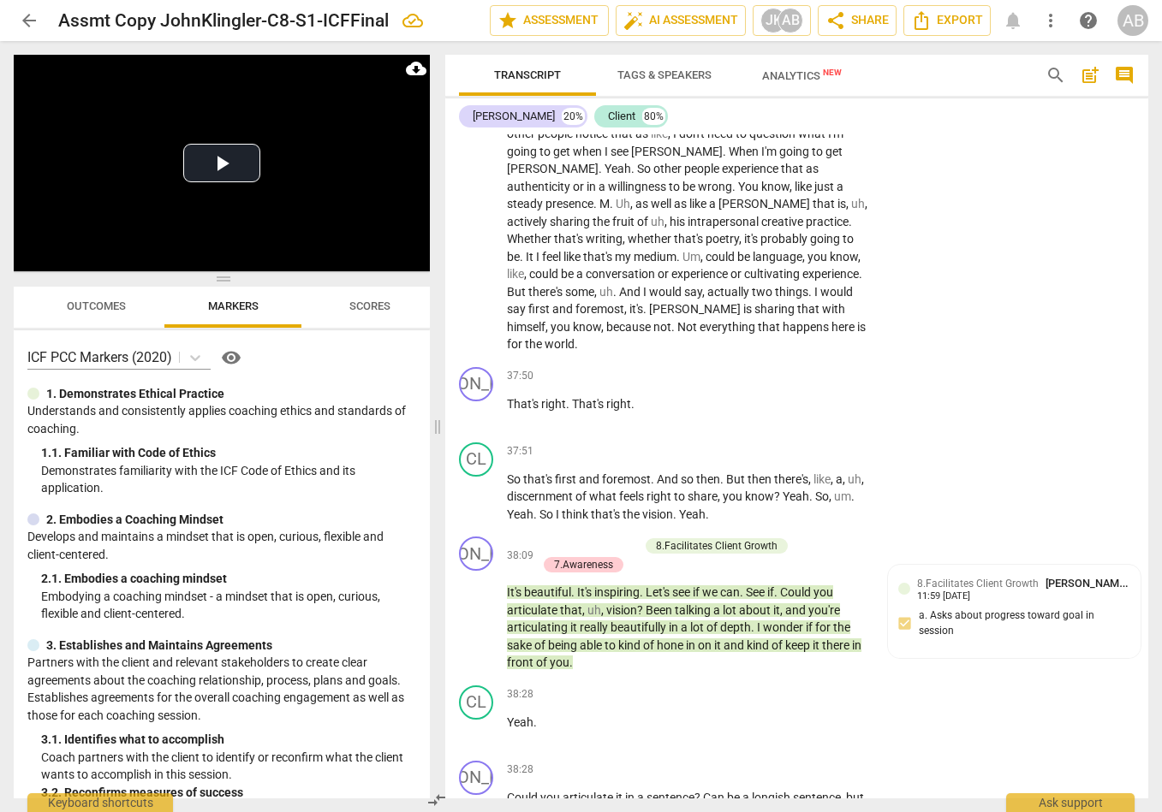
click at [715, 538] on div "8.Facilitates Client Growth" at bounding box center [717, 545] width 122 height 15
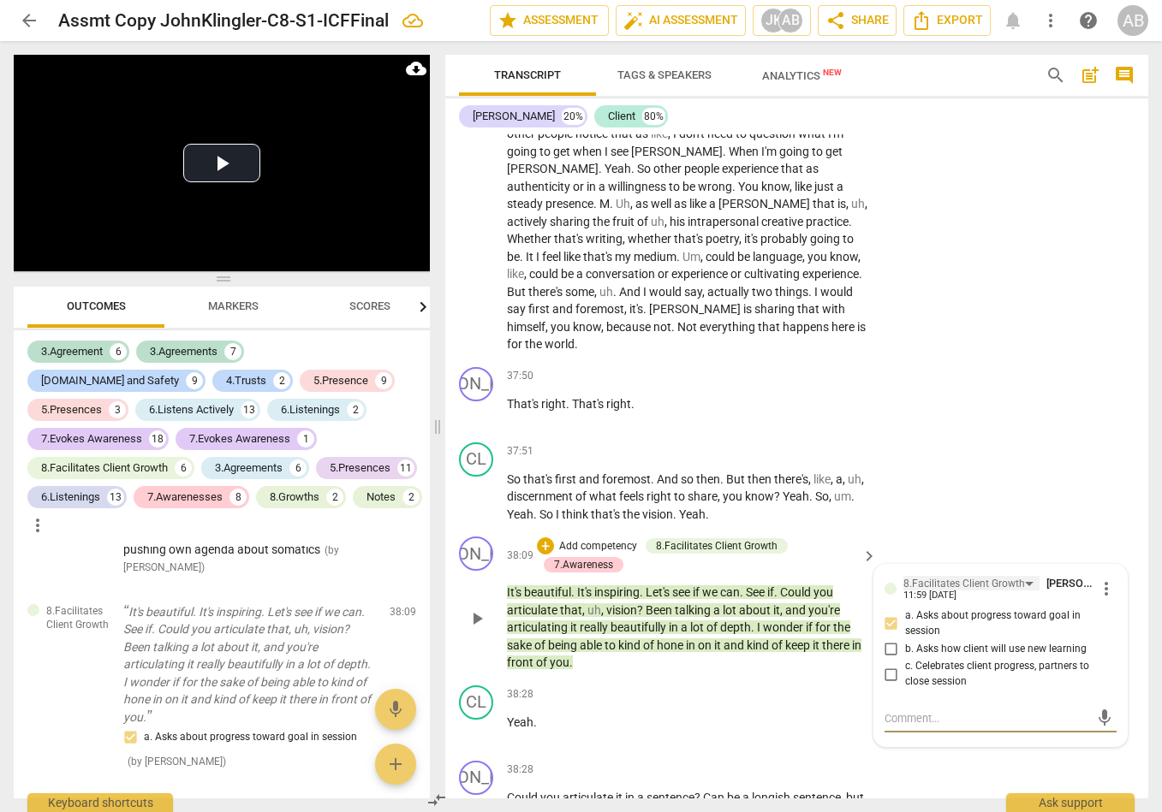
scroll to position [12573, 0]
click at [949, 530] on div "JO play_arrow pause 38:09 + Add competency 8.Facilitates Client Growth 7.Awaren…" at bounding box center [796, 604] width 703 height 149
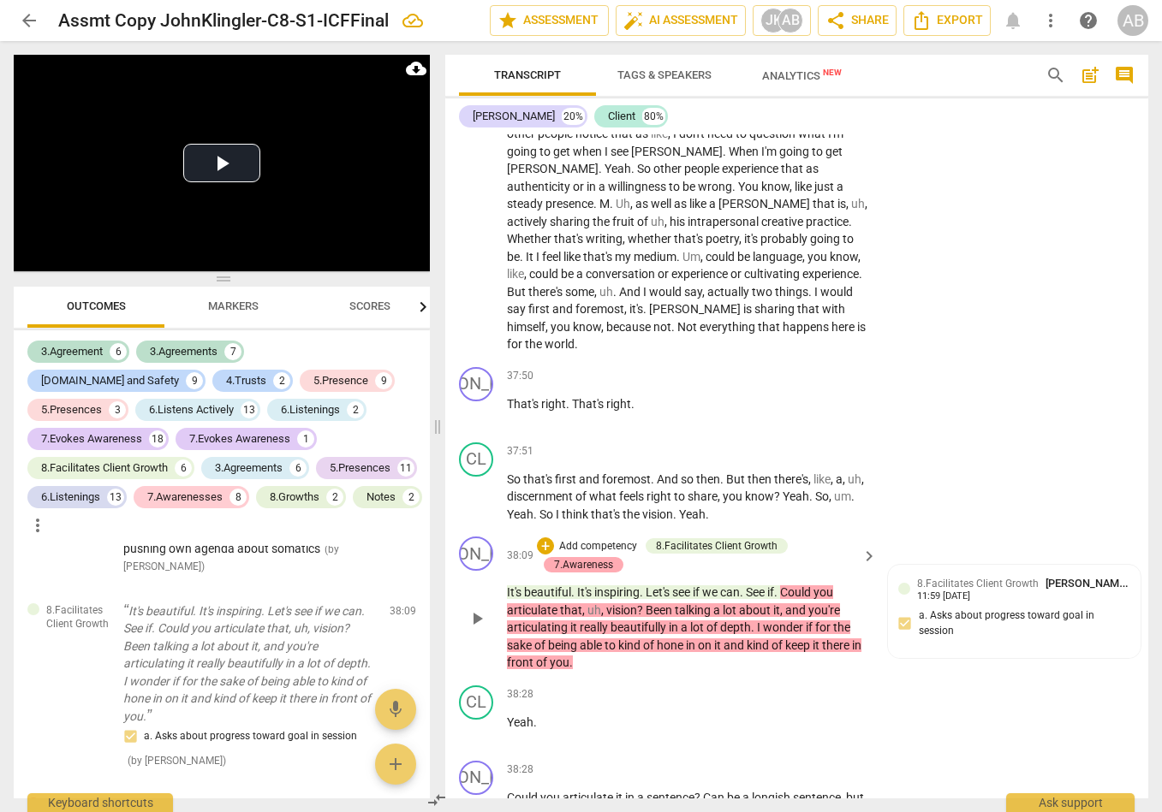
click at [581, 557] on div "7.Awareness" at bounding box center [583, 564] width 59 height 15
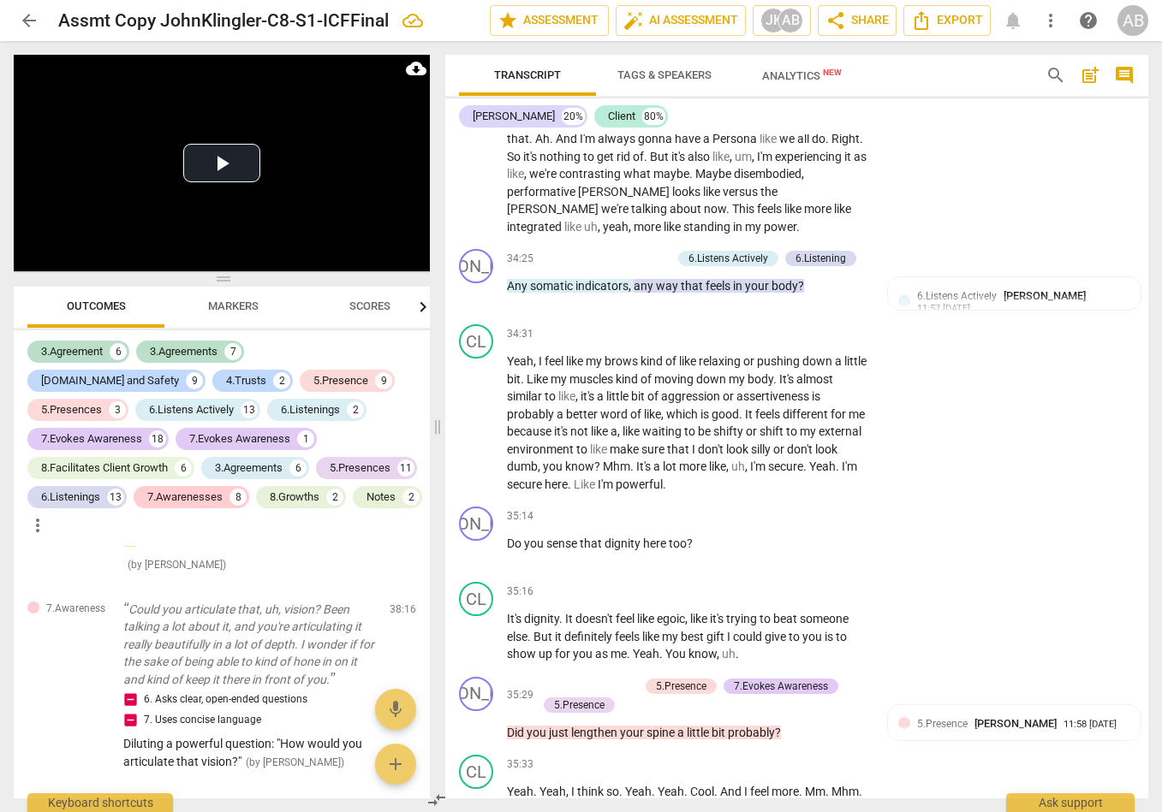
scroll to position [16309, 0]
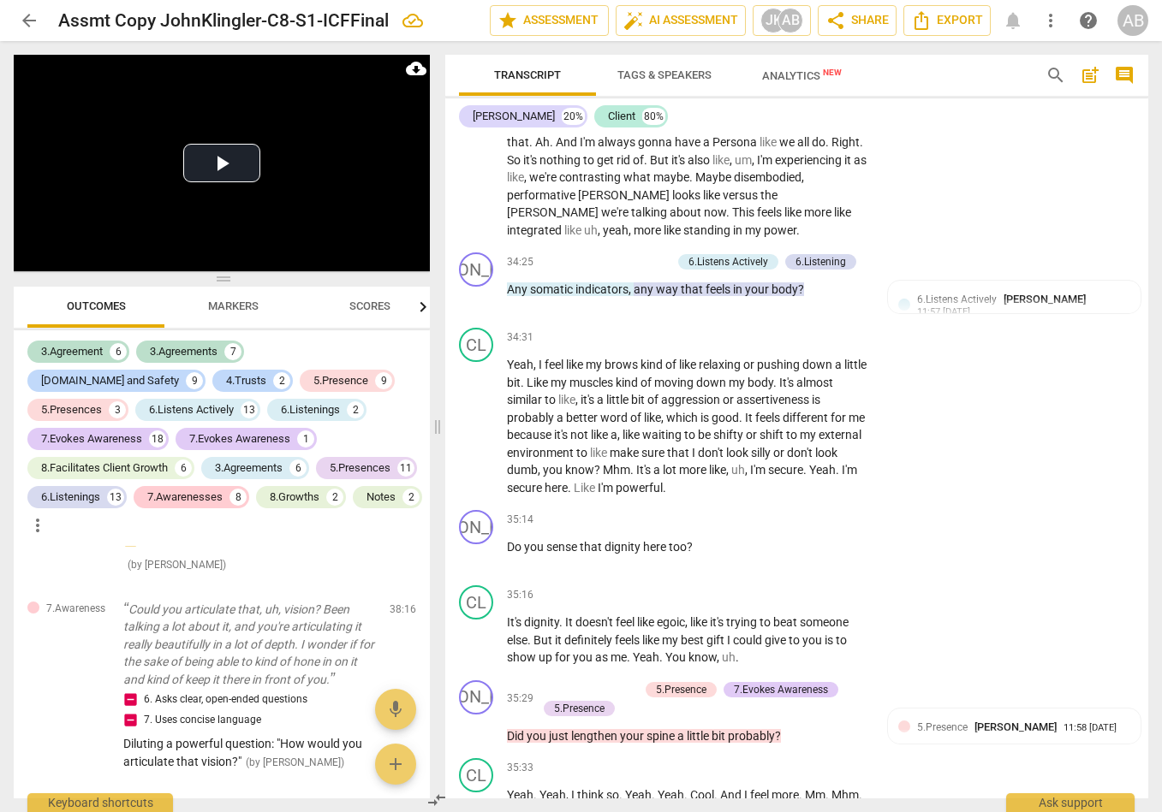
click at [977, 321] on div "CL play_arrow pause 34:31 + Add competency keyboard_arrow_right Yeah , I feel l…" at bounding box center [796, 412] width 703 height 182
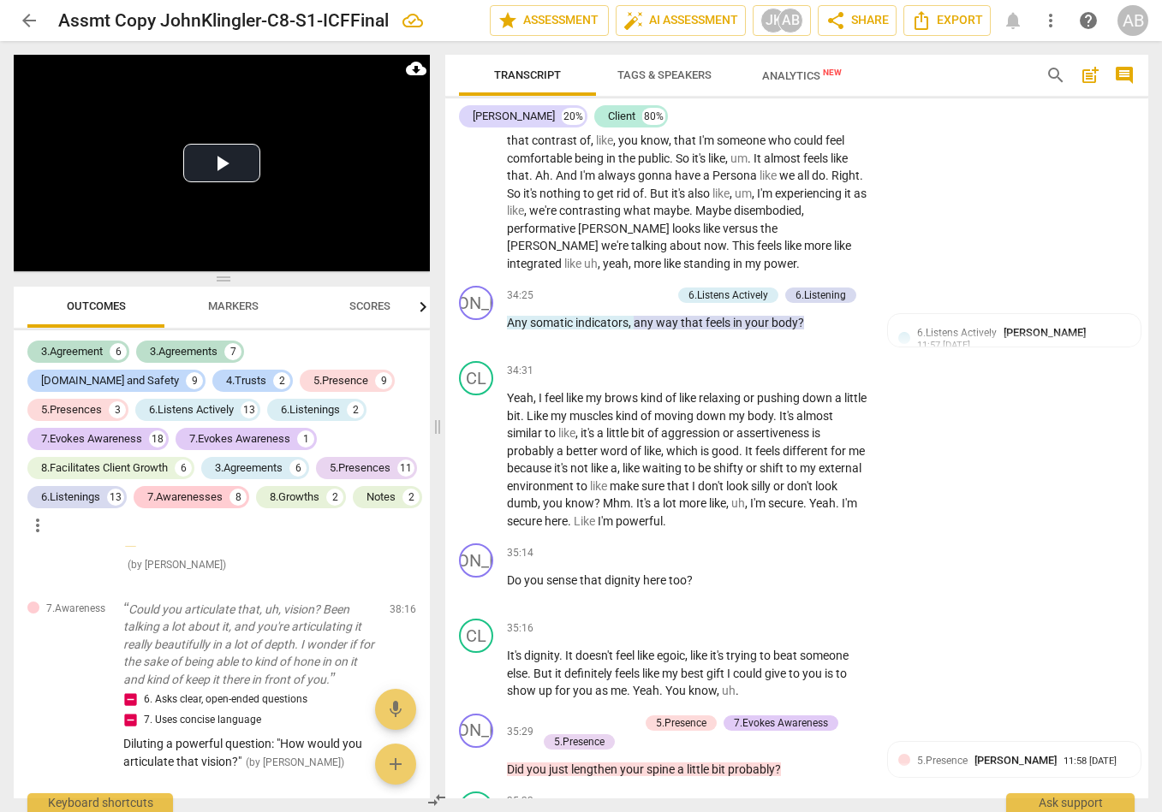
scroll to position [16282, 0]
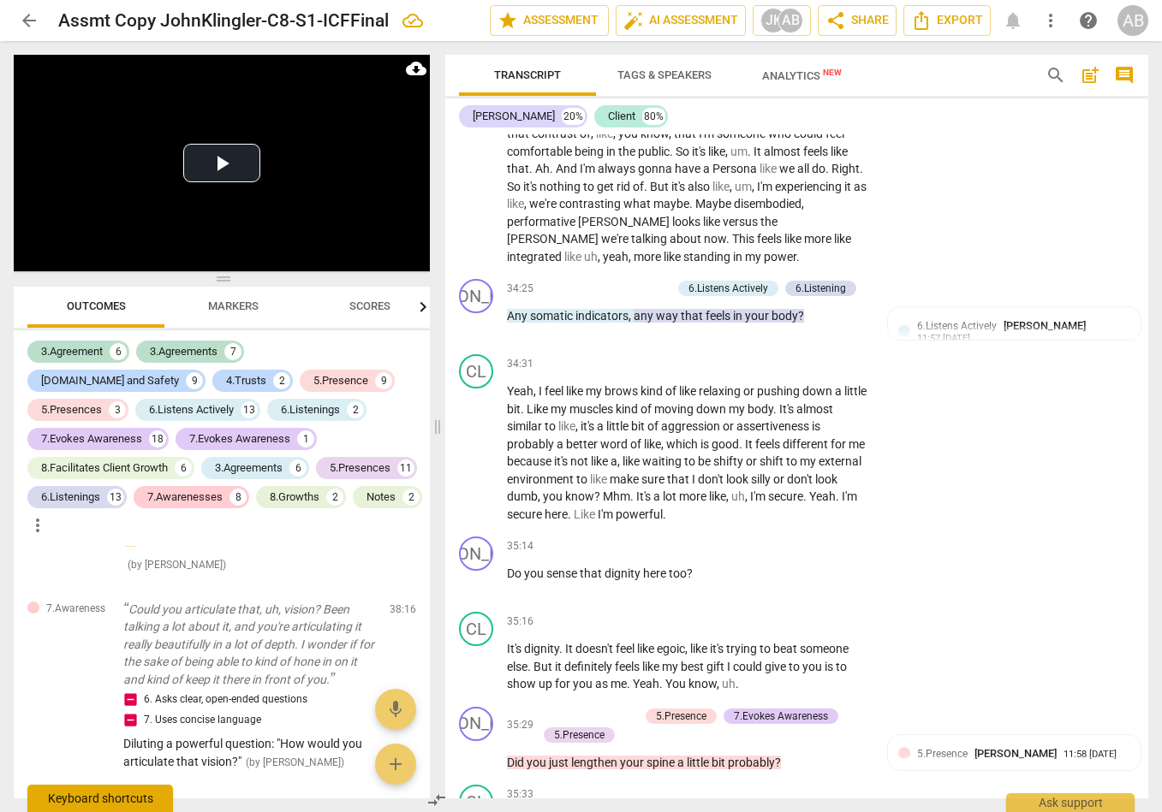
click at [122, 587] on div "Keyboard shortcuts" at bounding box center [100, 798] width 146 height 27
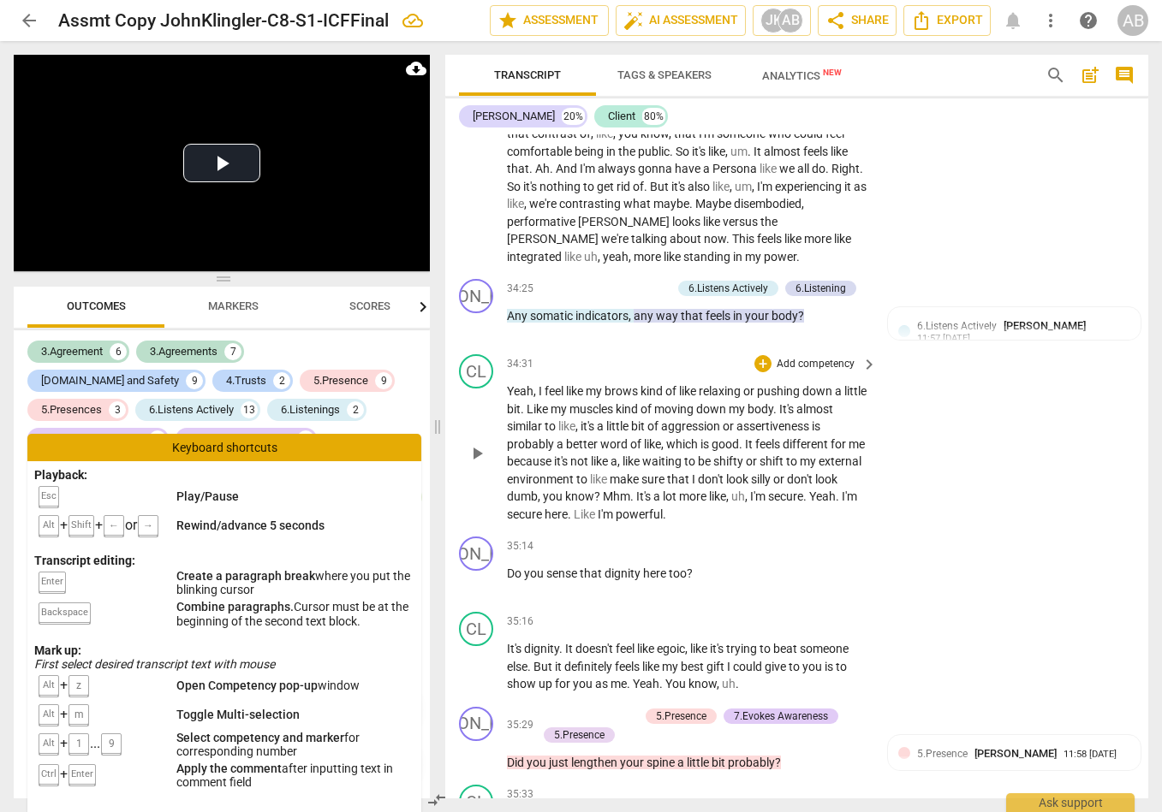
click at [1062, 367] on div "CL play_arrow pause 34:31 + Add competency keyboard_arrow_right Yeah , I feel l…" at bounding box center [796, 439] width 703 height 182
click at [1037, 425] on div "CL play_arrow pause 34:31 + Add competency keyboard_arrow_right Yeah , I feel l…" at bounding box center [796, 439] width 703 height 182
click at [1013, 151] on div "CL play_arrow pause 33:38 + Add competency keyboard_arrow_right I think just mo…" at bounding box center [796, 173] width 703 height 200
click at [1012, 151] on div "CL play_arrow pause 33:38 + Add competency keyboard_arrow_right I think just mo…" at bounding box center [796, 173] width 703 height 200
click at [951, 73] on div "Transcript Tags & Speakers Analytics New" at bounding box center [738, 75] width 559 height 41
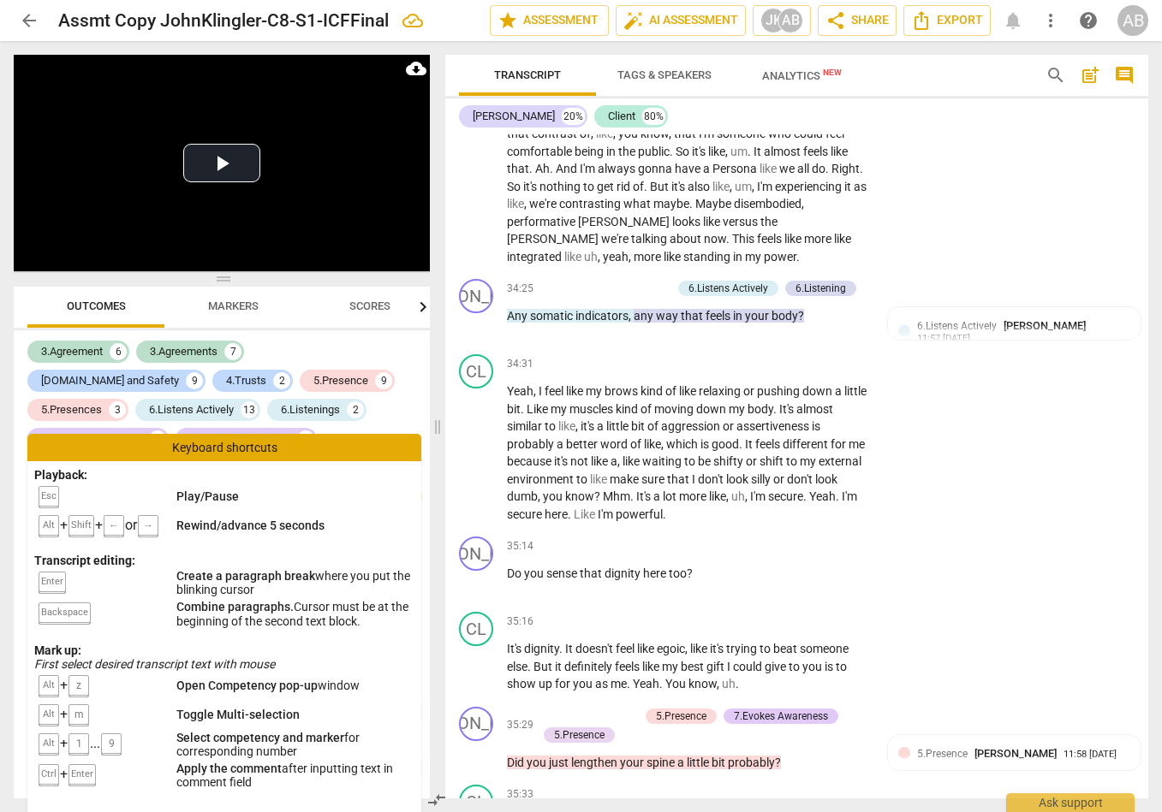
click at [951, 73] on div "Transcript Tags & Speakers Analytics New" at bounding box center [738, 75] width 559 height 41
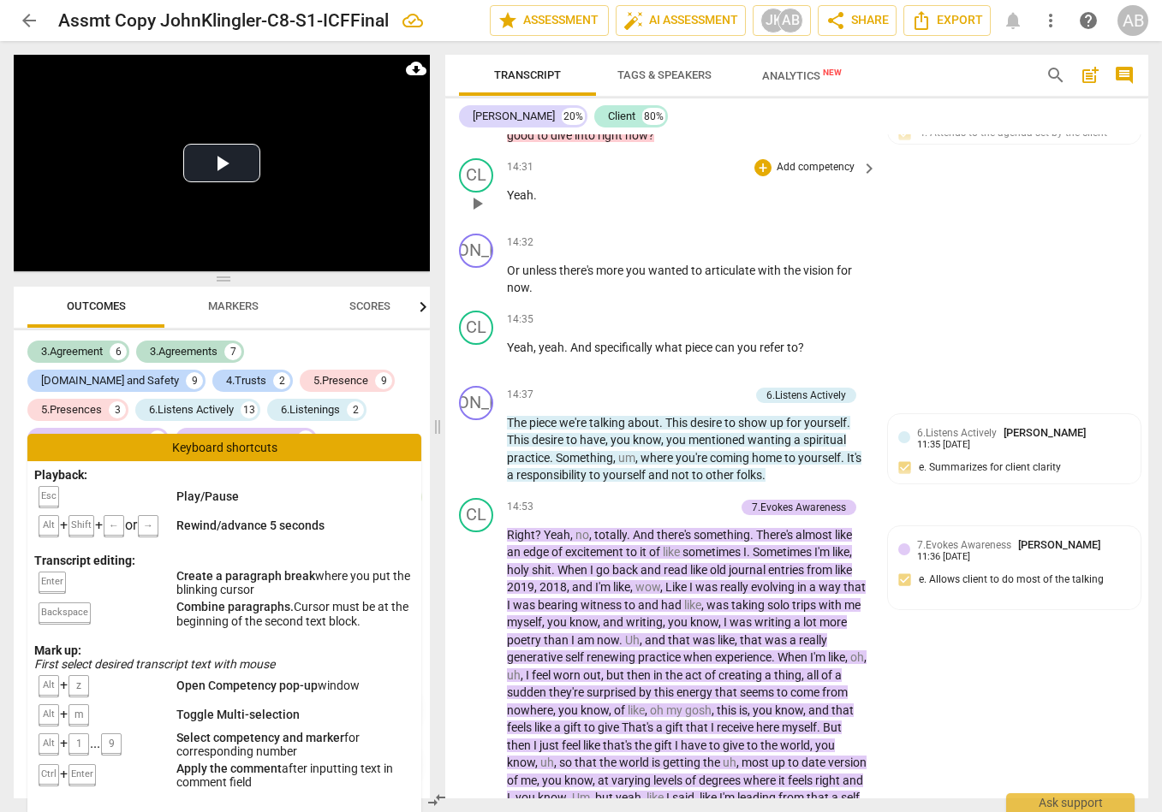
scroll to position [6615, 0]
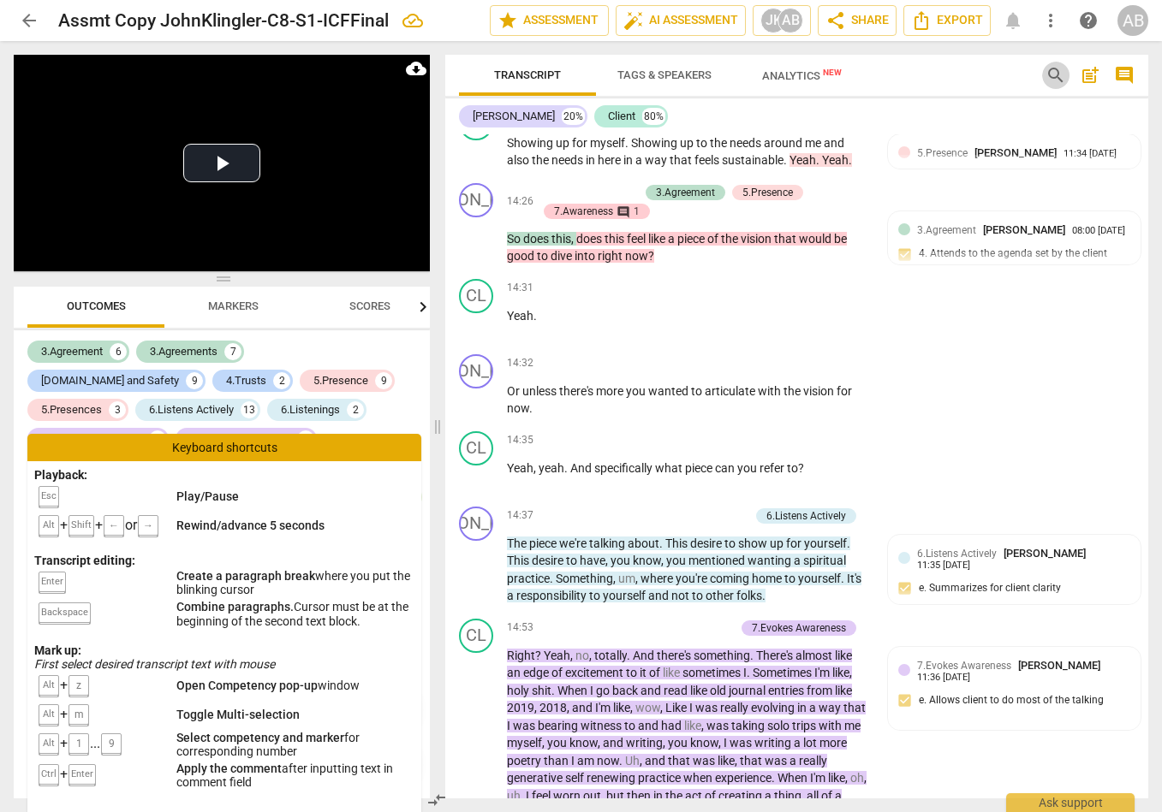
click at [1055, 74] on span "search" at bounding box center [1055, 75] width 21 height 21
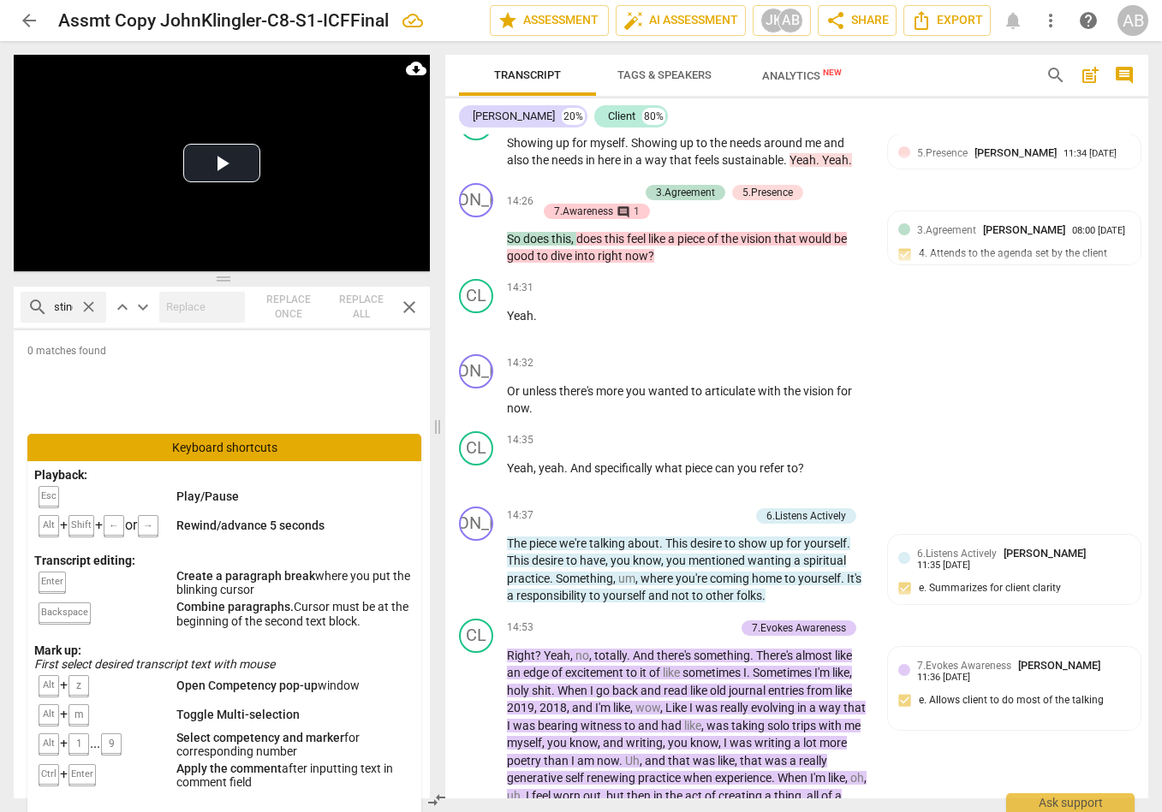
scroll to position [0, 34]
type input "interesting"
click at [1059, 80] on span "search" at bounding box center [1055, 75] width 21 height 21
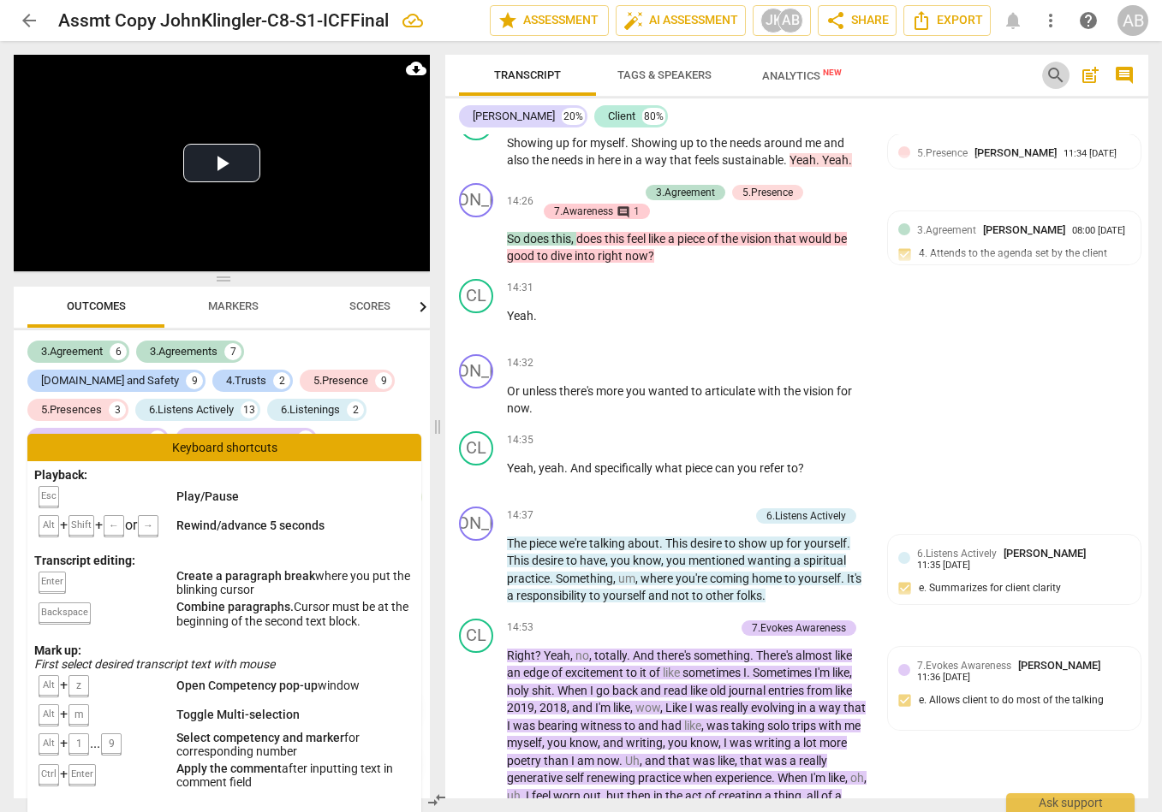
click at [1049, 74] on span "search" at bounding box center [1055, 75] width 21 height 21
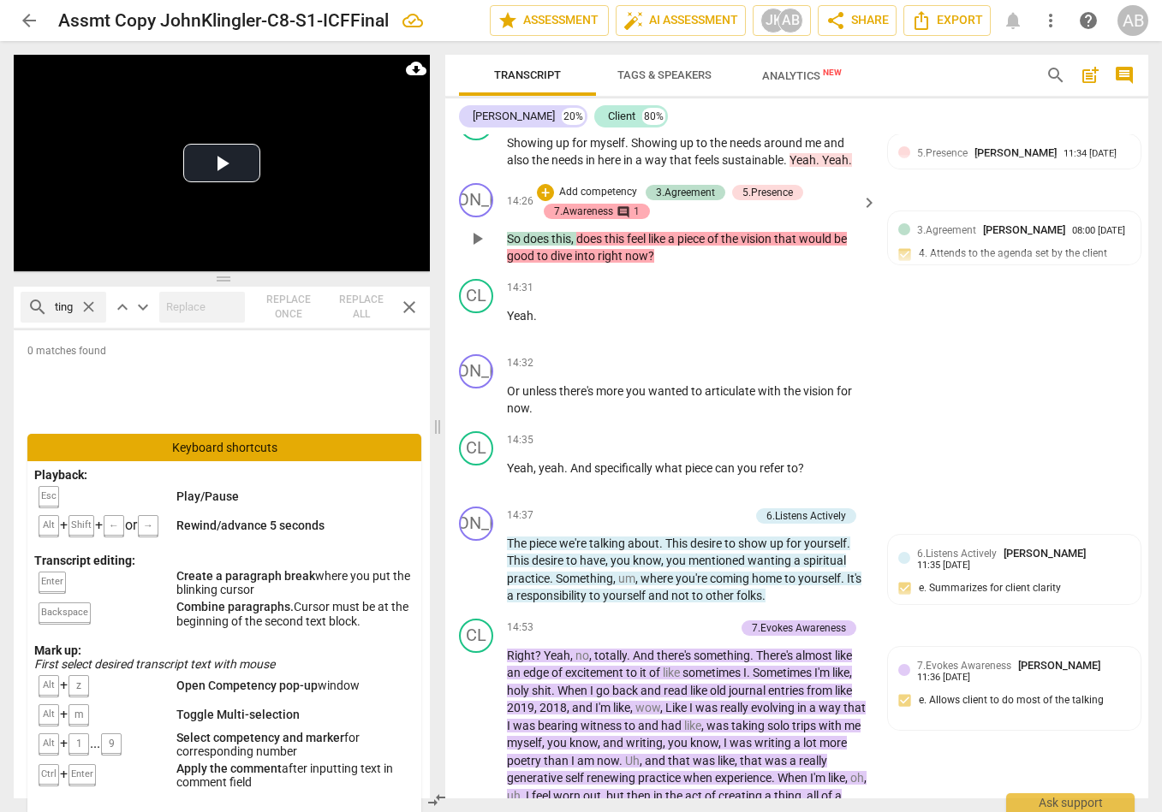
type input "interesting"
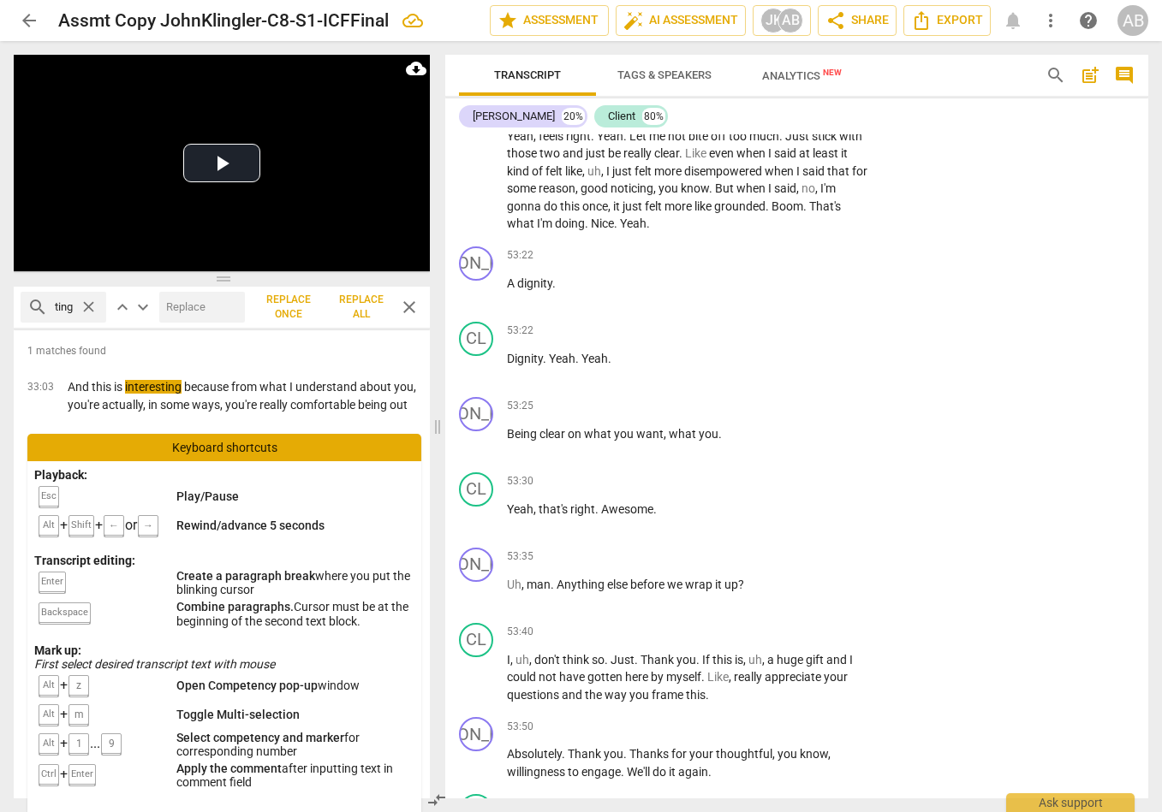
scroll to position [25970, 0]
click at [1049, 71] on span "search" at bounding box center [1055, 75] width 21 height 21
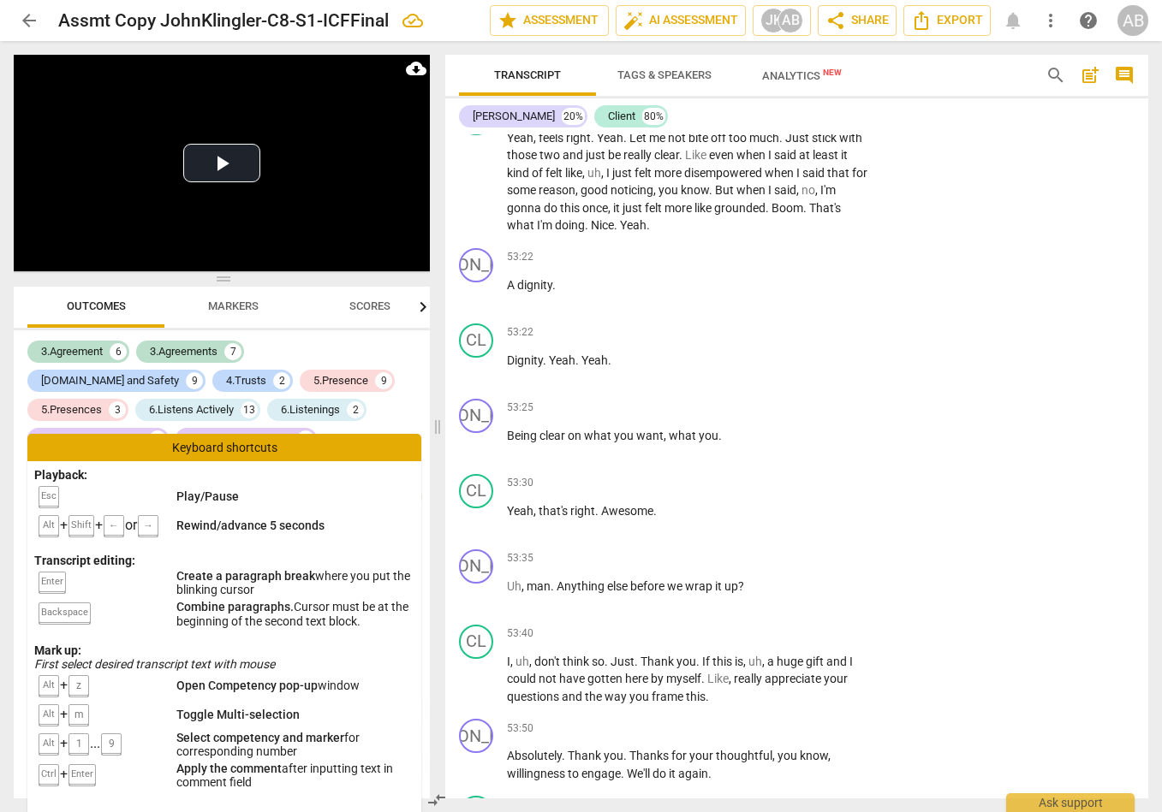
click at [402, 371] on div "3.Agreement 6 3.Agreements 7 [DOMAIN_NAME] and Safety 9 4.Trusts 2 5.Presence 9…" at bounding box center [228, 438] width 402 height 202
click at [348, 449] on div "Keyboard shortcuts" at bounding box center [224, 447] width 394 height 27
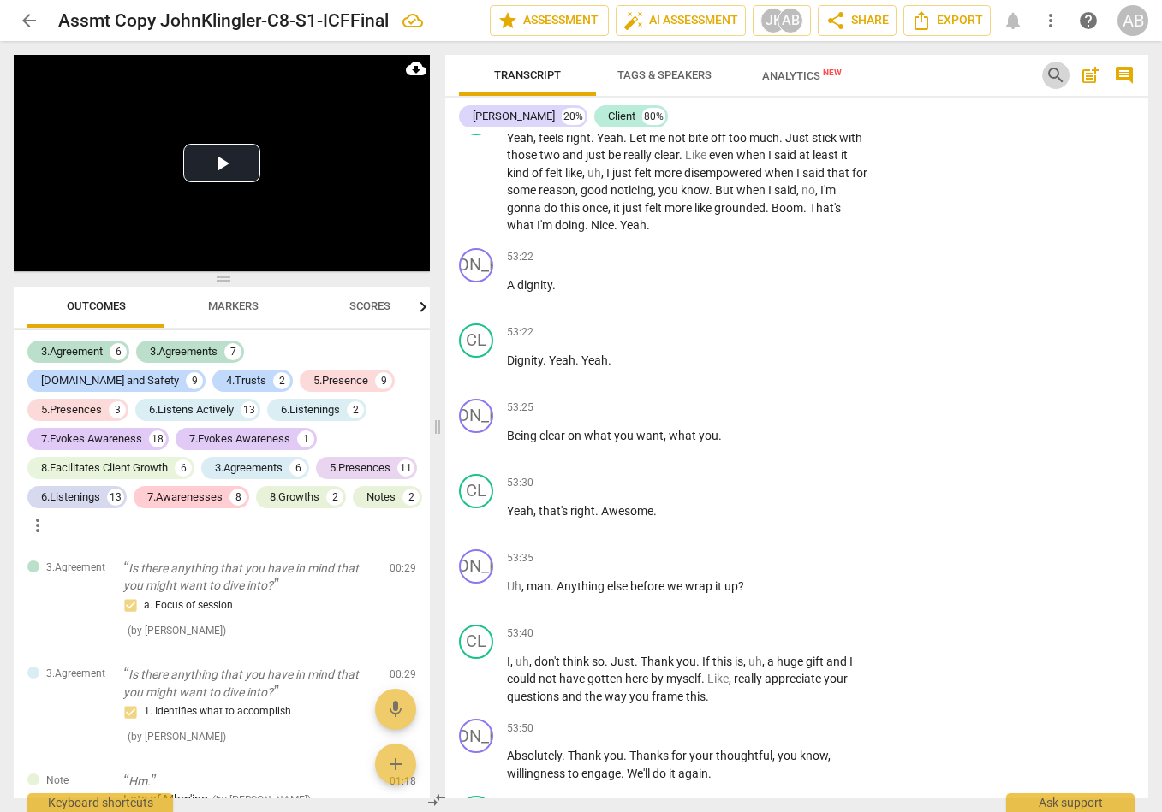
click at [1055, 69] on span "search" at bounding box center [1055, 75] width 21 height 21
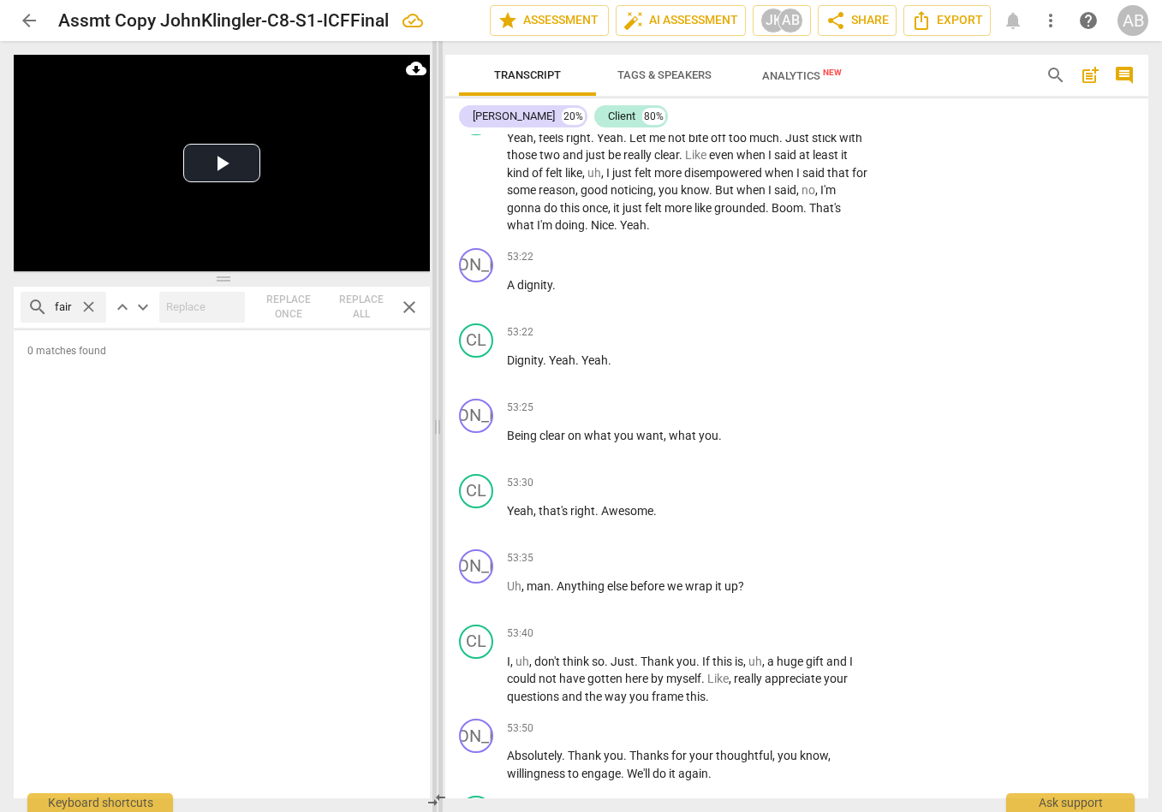
type input "fair"
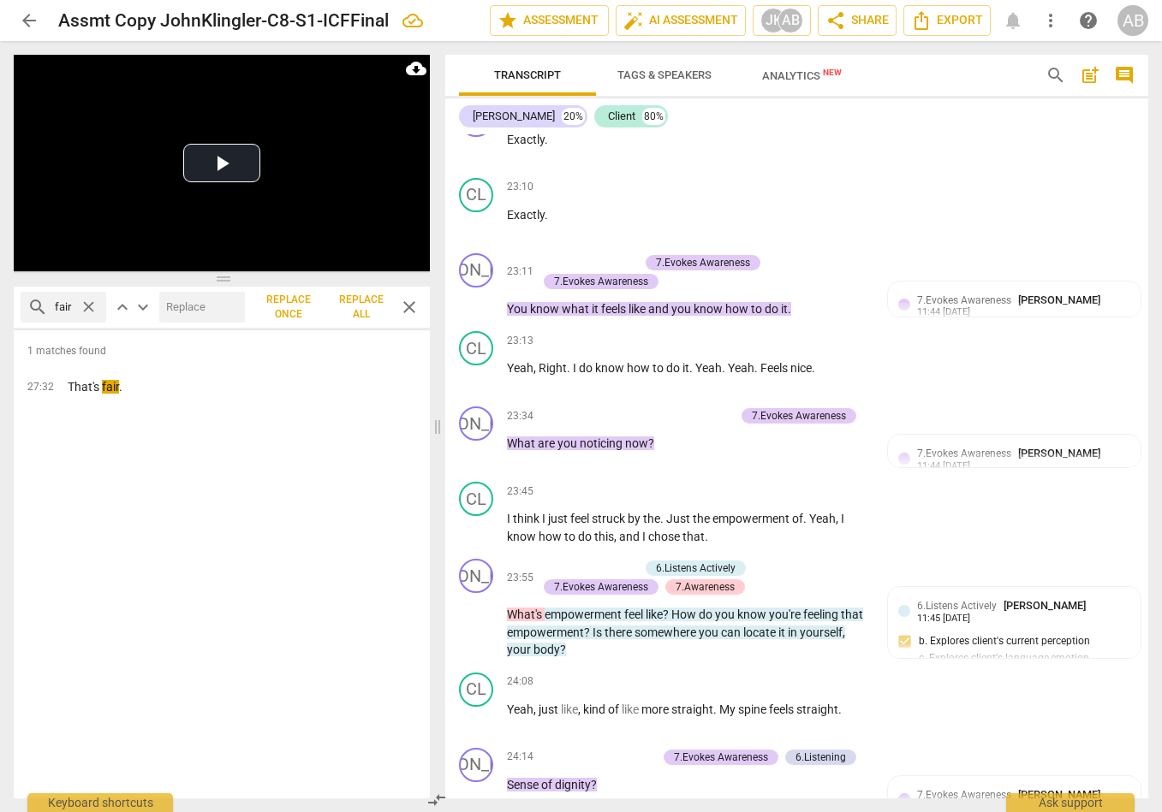
scroll to position [10977, 0]
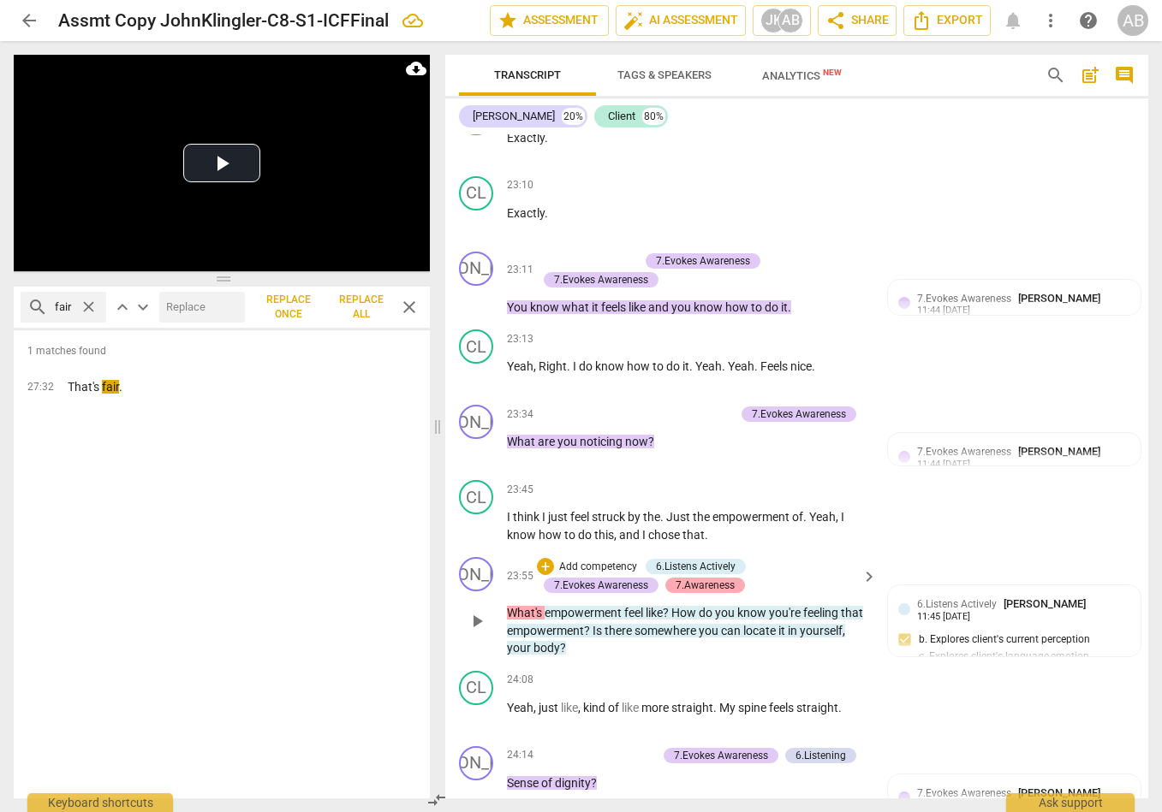
click at [707, 578] on div "7.Awareness" at bounding box center [704, 585] width 59 height 15
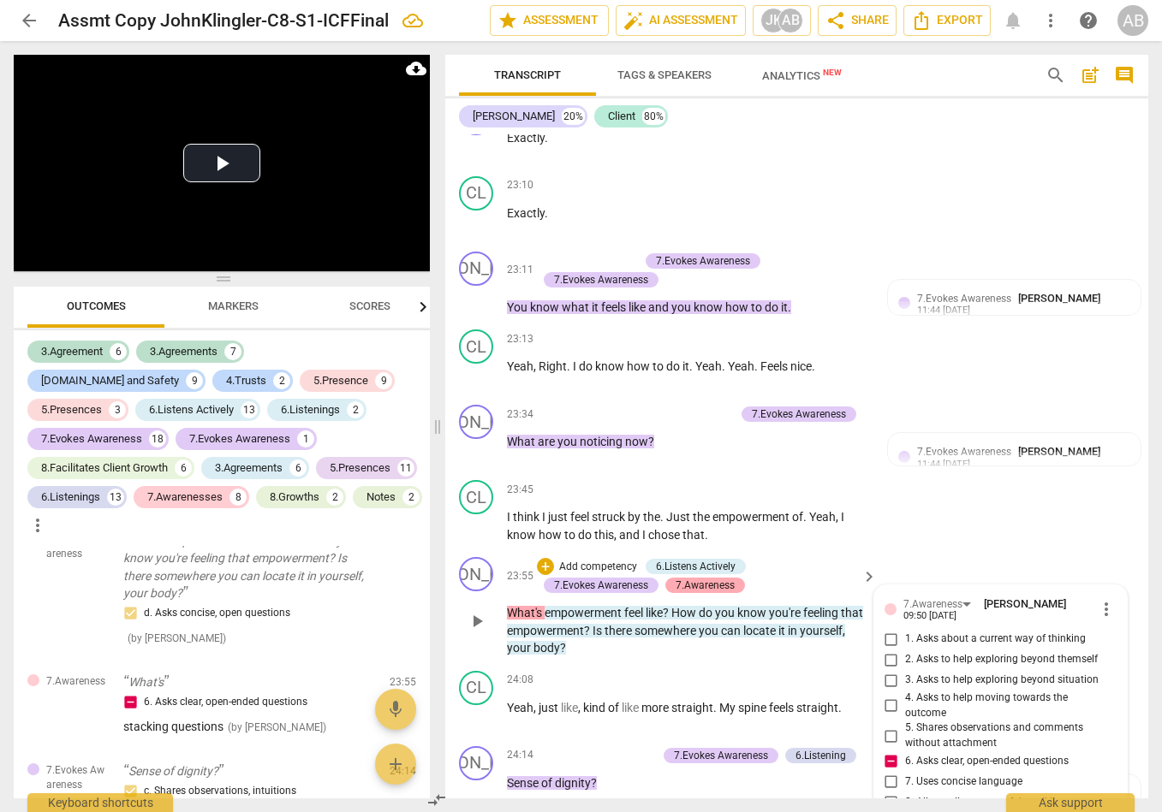
scroll to position [9491, 0]
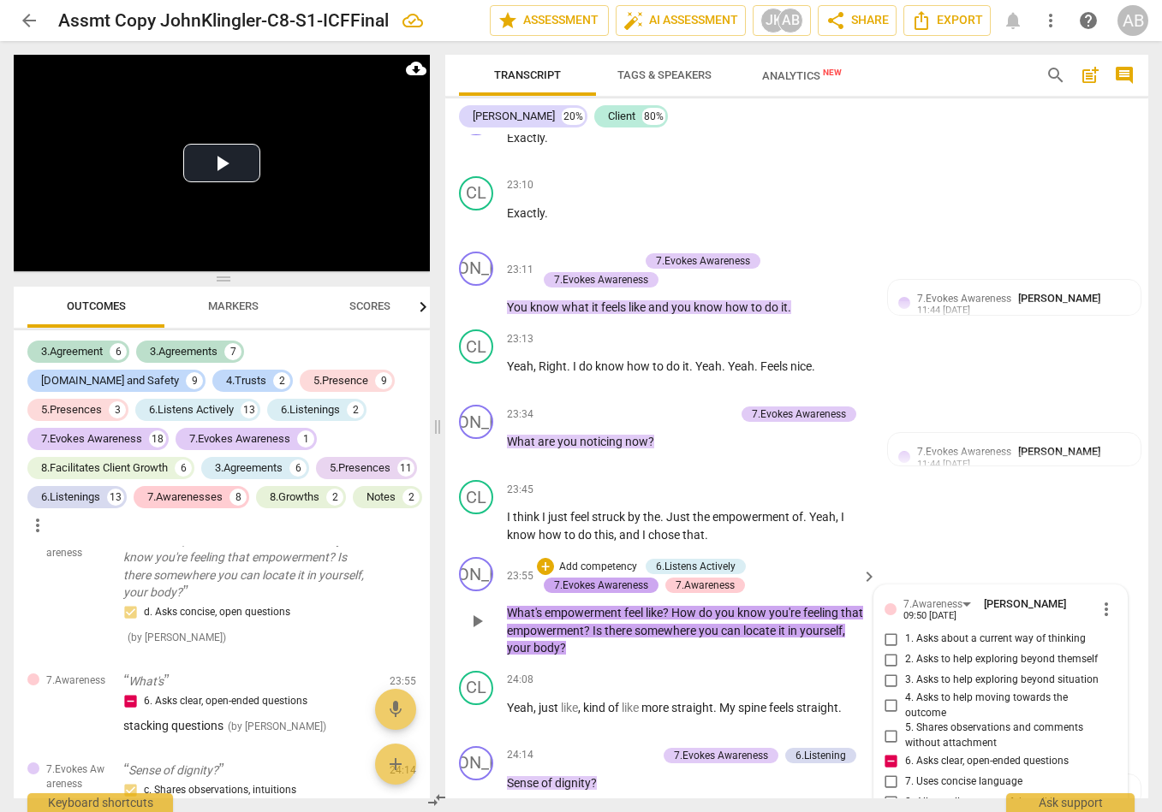
click at [601, 578] on div "7.Evokes Awareness" at bounding box center [601, 585] width 94 height 15
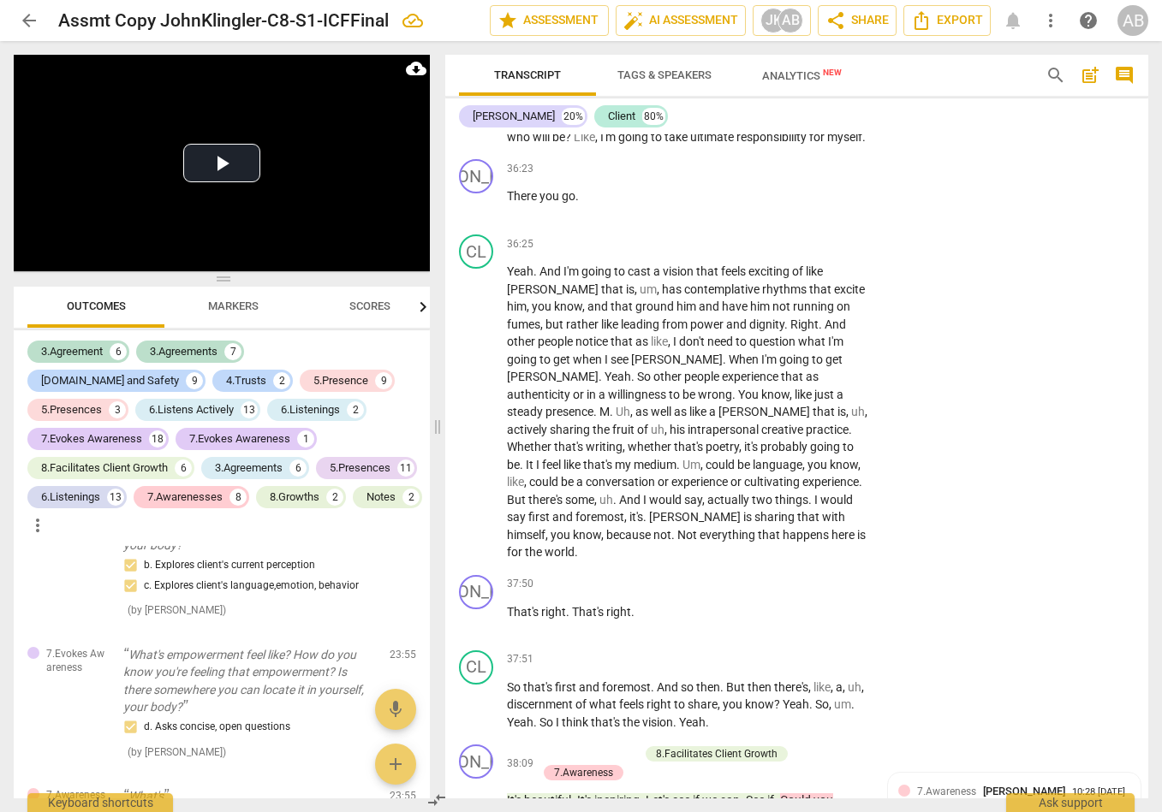
scroll to position [17456, 0]
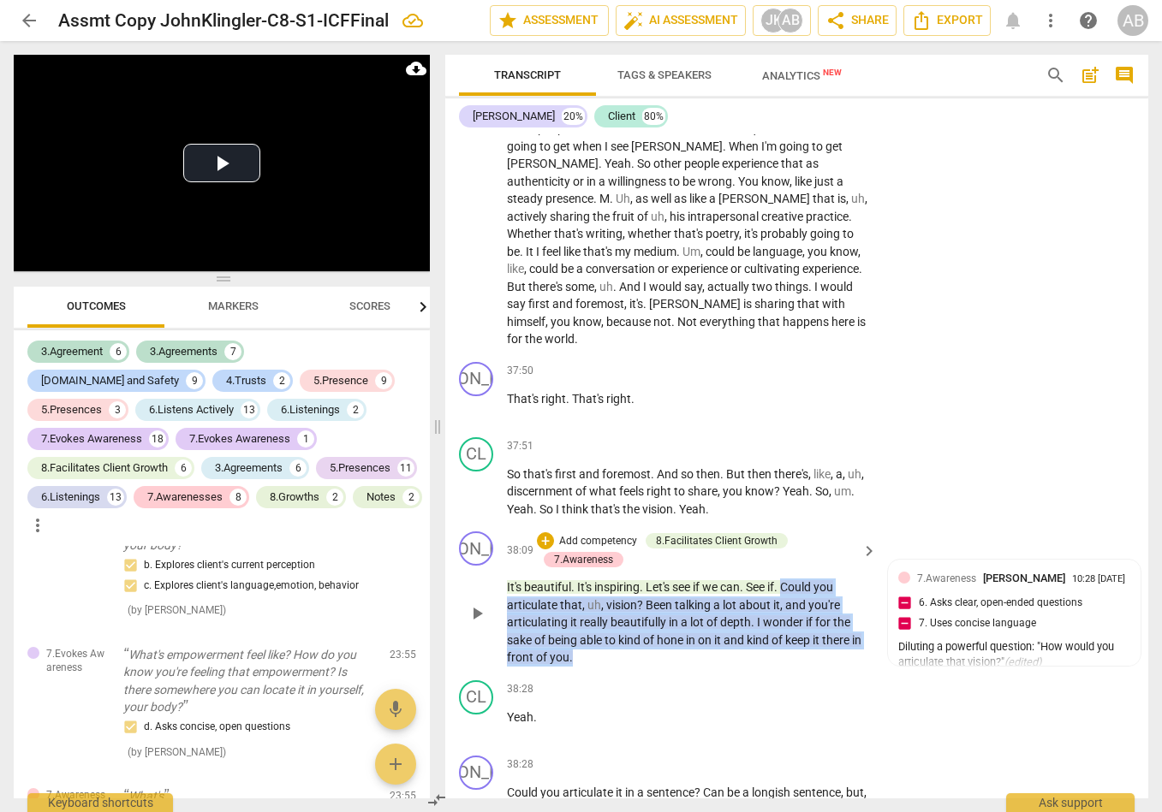
drag, startPoint x: 789, startPoint y: 549, endPoint x: 720, endPoint y: 623, distance: 101.7
click at [720, 587] on p "It's beautiful . It's inspiring . Let's see if we can . See if . Could you arti…" at bounding box center [687, 623] width 361 height 88
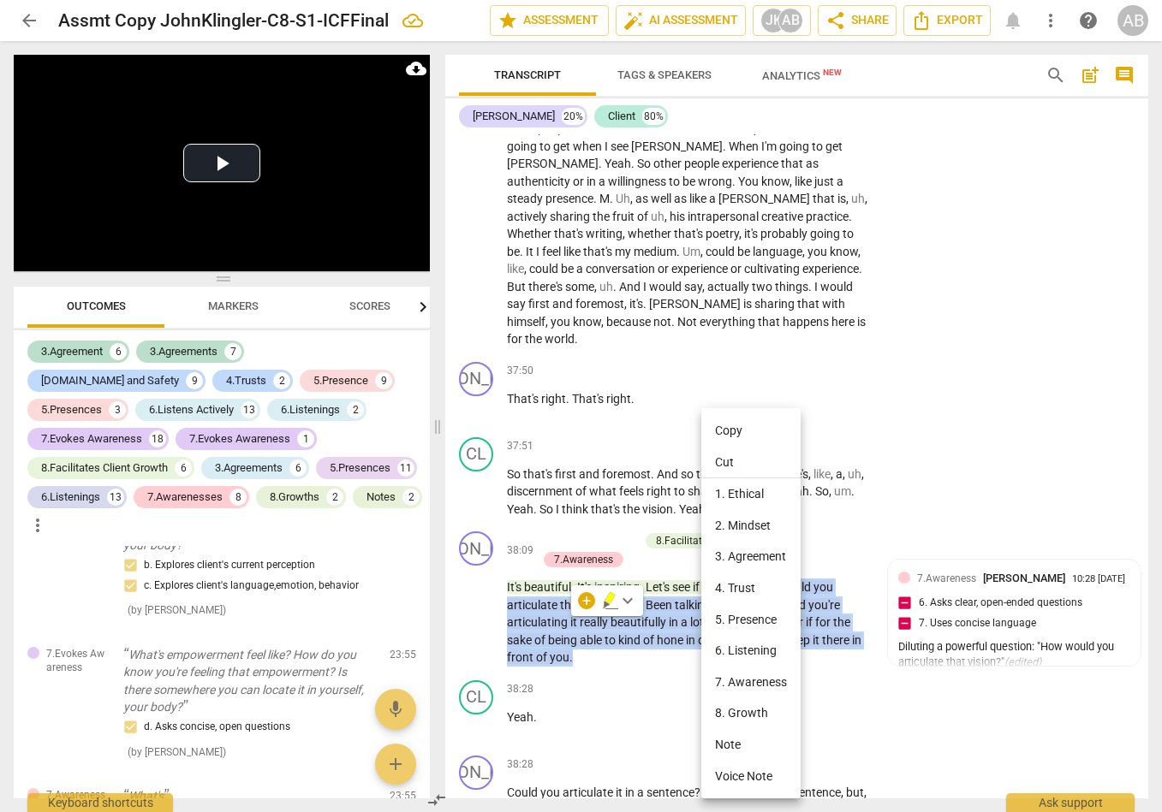
click at [725, 434] on li "Copy" at bounding box center [750, 431] width 99 height 32
copy p "Could you articulate that , uh , vision ? Been talking a lot about it , and you…"
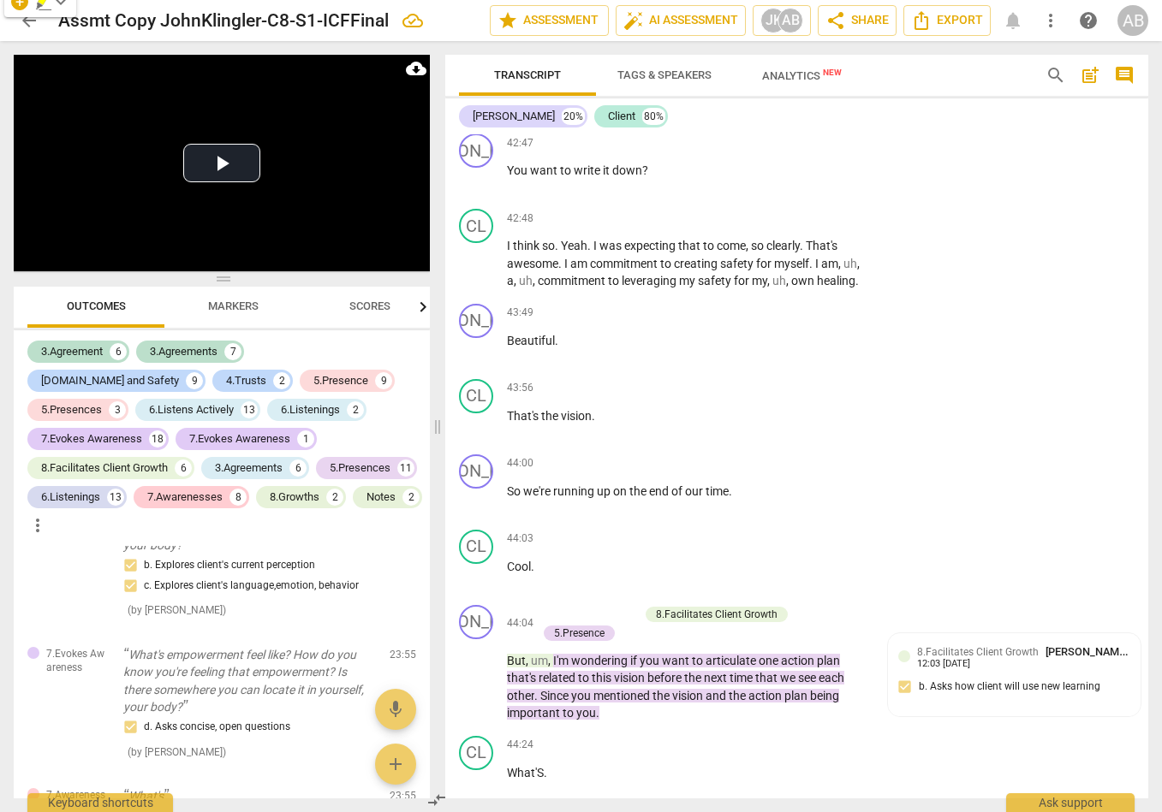
scroll to position [20348, 0]
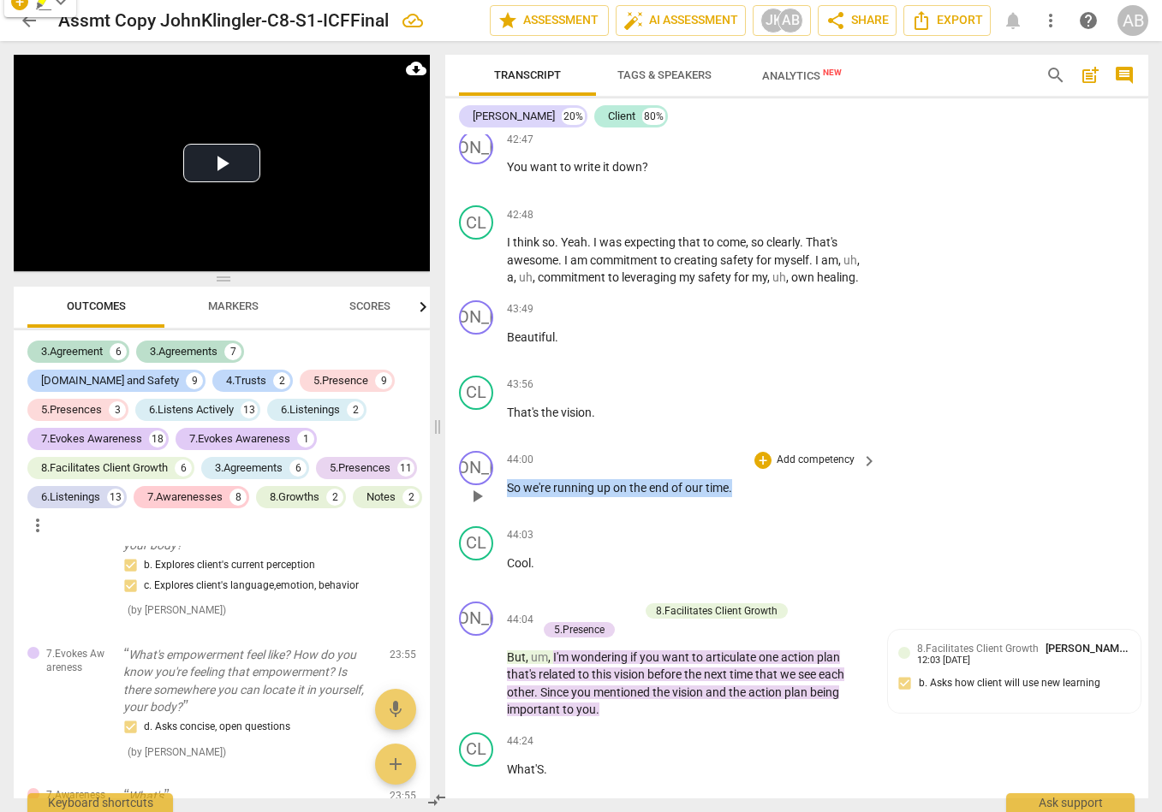
drag, startPoint x: 740, startPoint y: 472, endPoint x: 517, endPoint y: 479, distance: 222.7
click at [509, 479] on p "So we're running up on the end of our time ." at bounding box center [687, 488] width 361 height 18
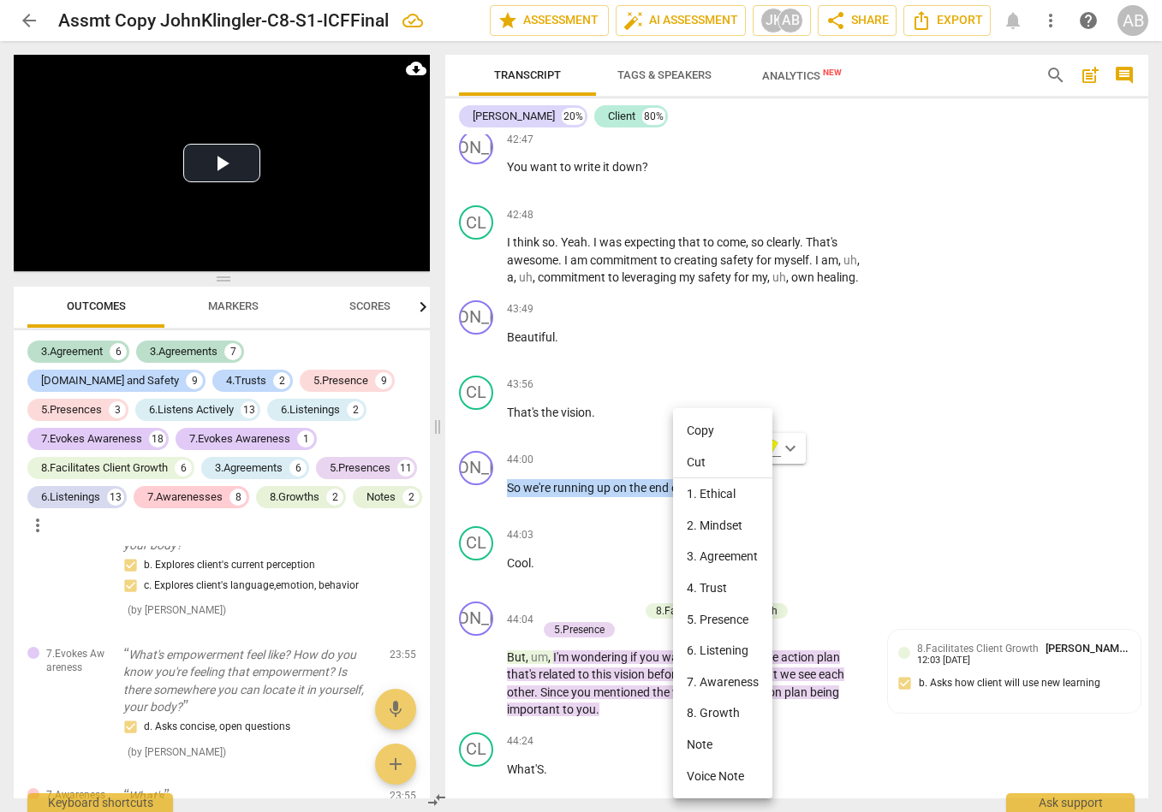
click at [685, 430] on li "Copy" at bounding box center [722, 431] width 99 height 32
copy p "So we're running up on the end of our time ."
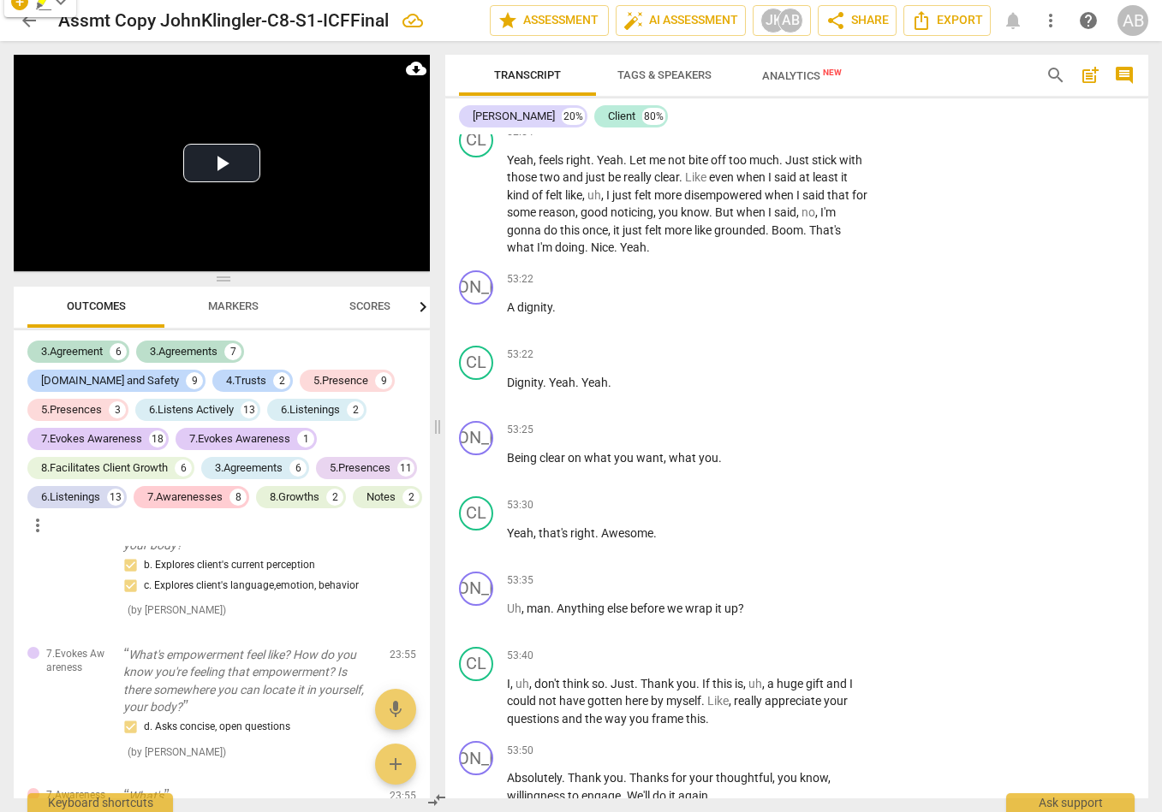
scroll to position [26009, 0]
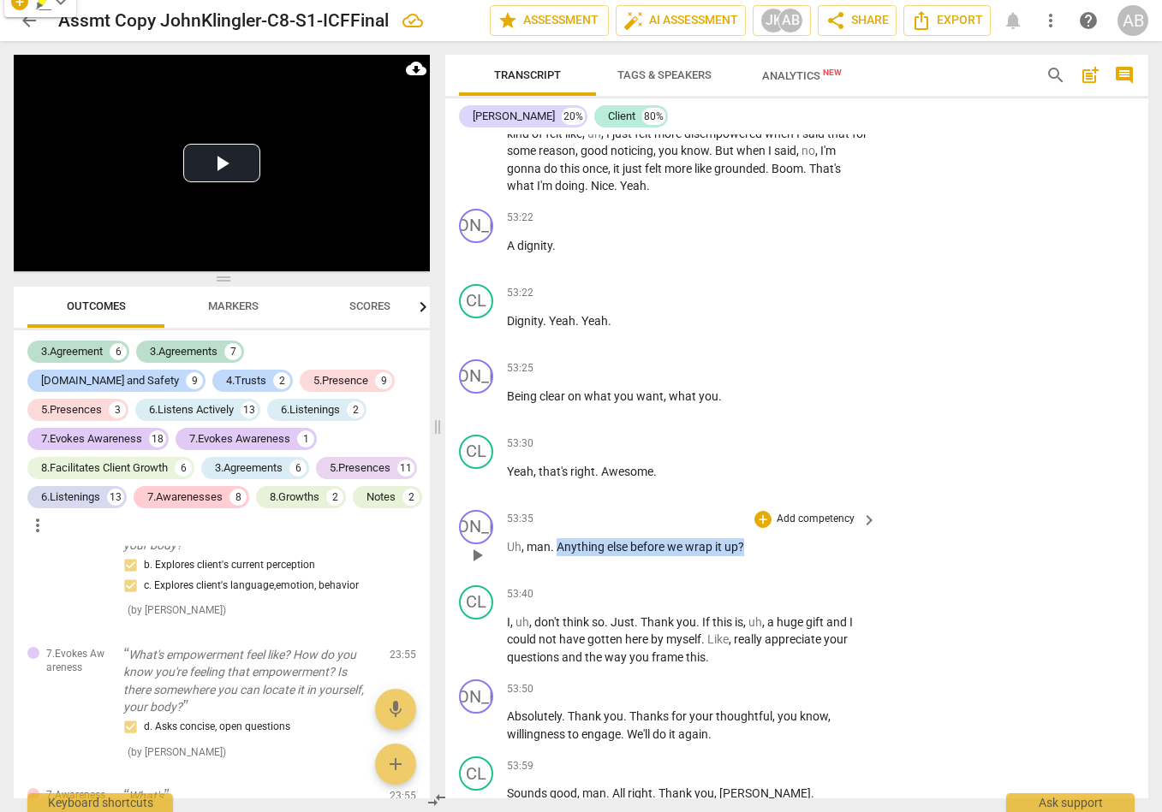
drag, startPoint x: 557, startPoint y: 457, endPoint x: 749, endPoint y: 453, distance: 191.8
click at [749, 538] on p "Uh , man . Anything else before we wrap it up ?" at bounding box center [687, 547] width 361 height 18
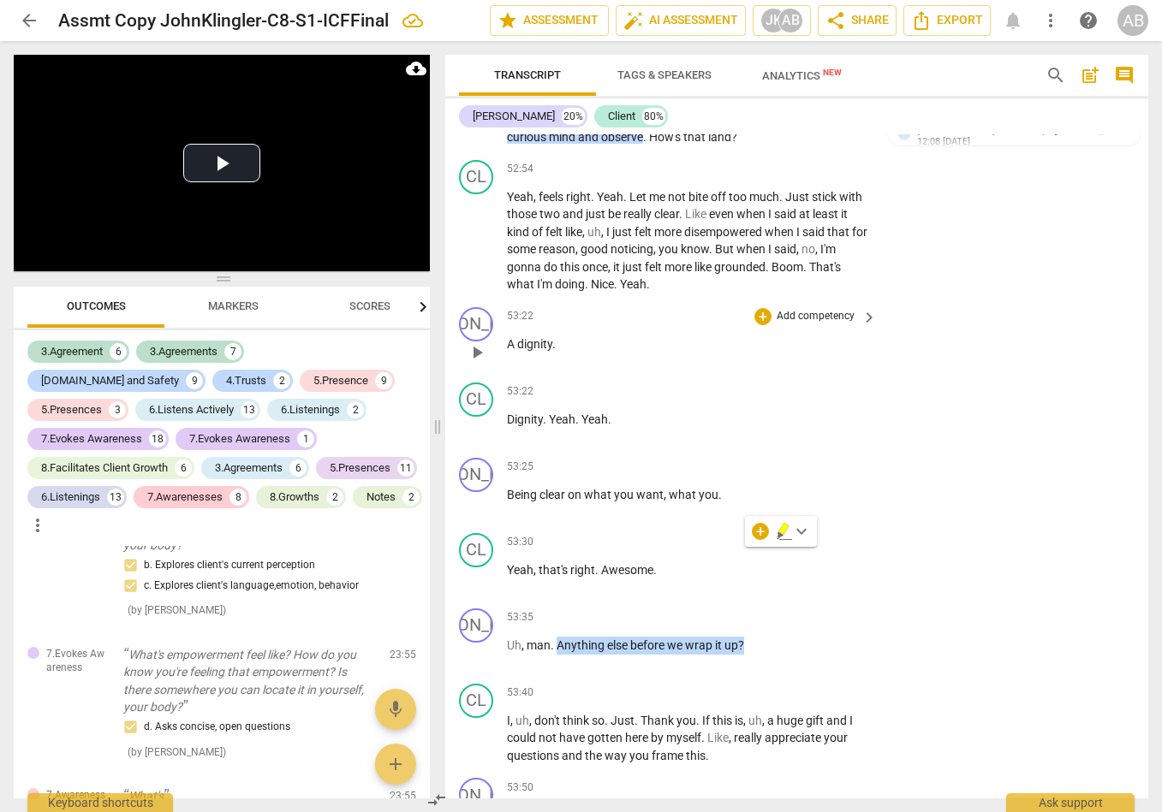
scroll to position [25913, 0]
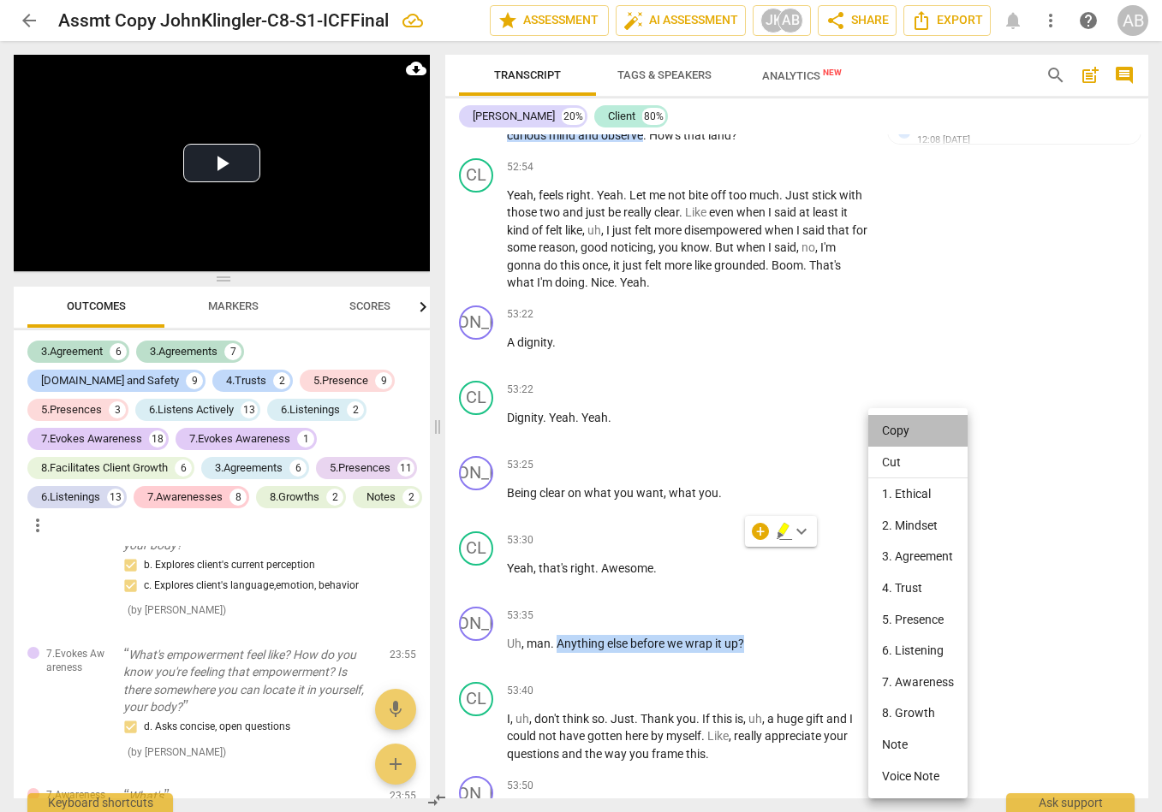
click at [900, 431] on li "Copy" at bounding box center [917, 431] width 99 height 32
copy p "Anything else before we wrap it up ?"
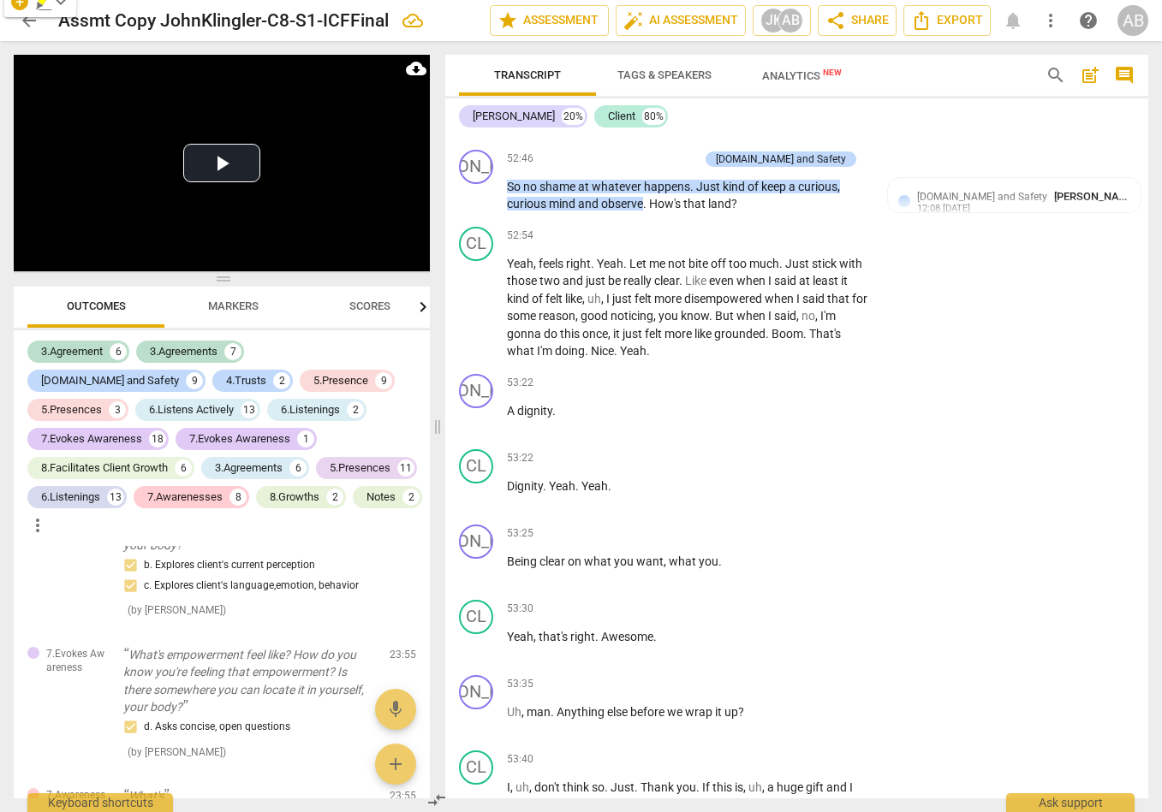
scroll to position [26009, 0]
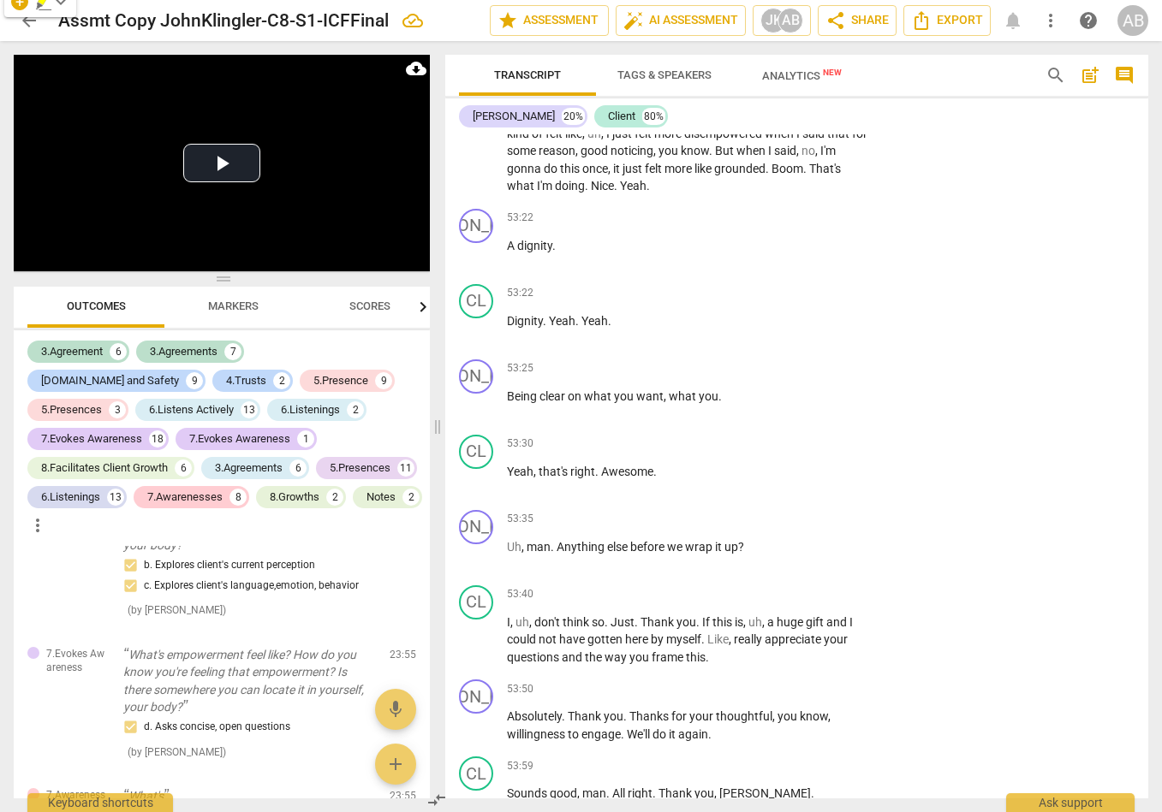
click at [223, 306] on span "Markers" at bounding box center [233, 306] width 51 height 13
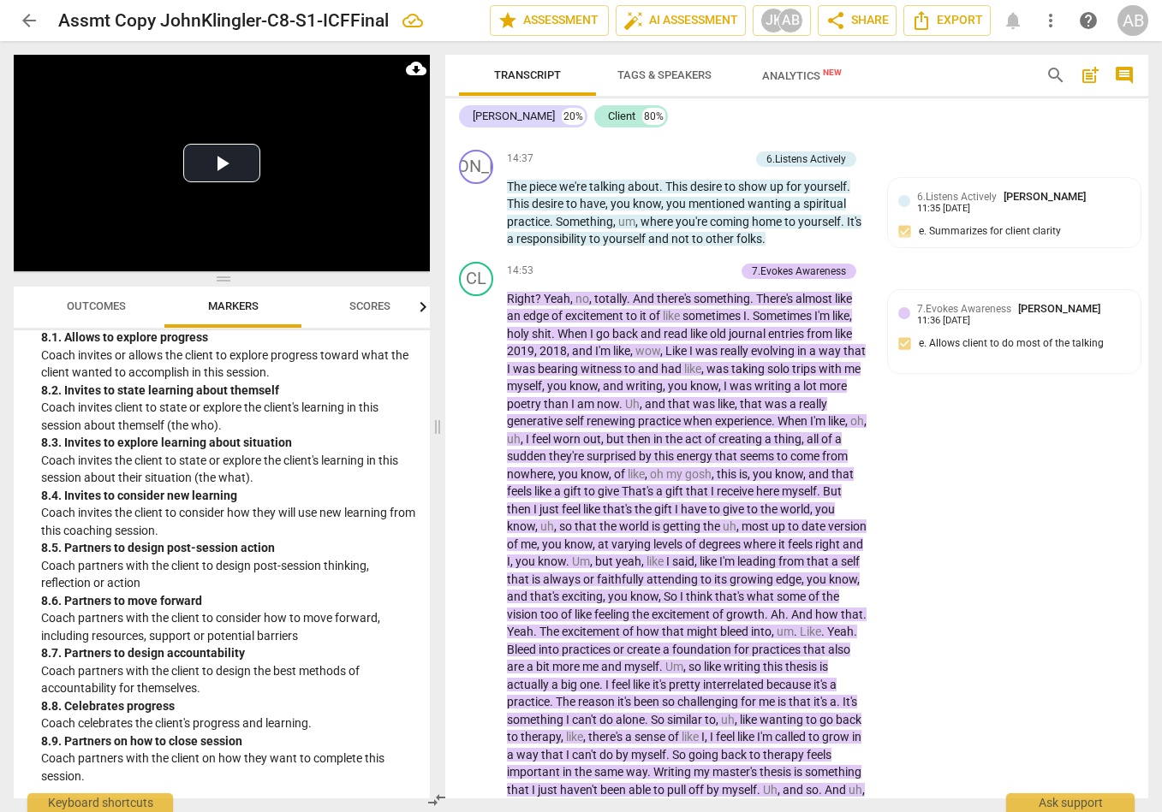
scroll to position [6978, 0]
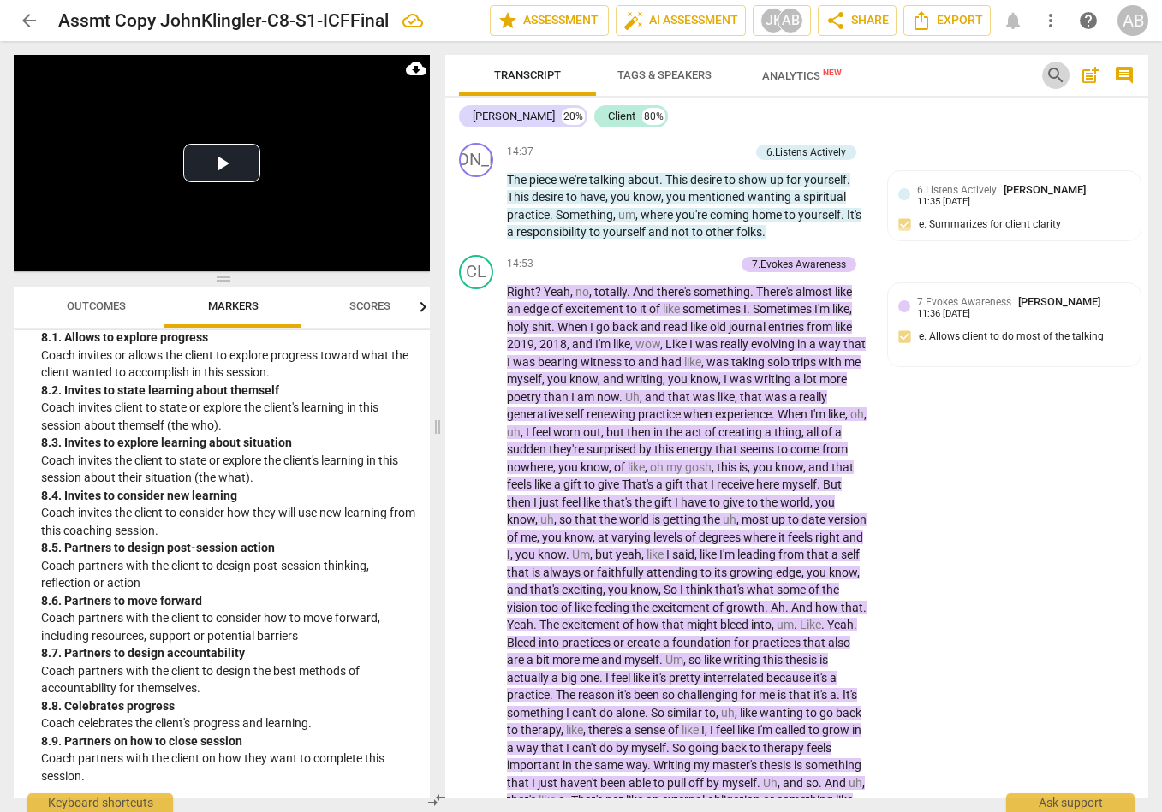
click at [1055, 79] on span "search" at bounding box center [1055, 75] width 21 height 21
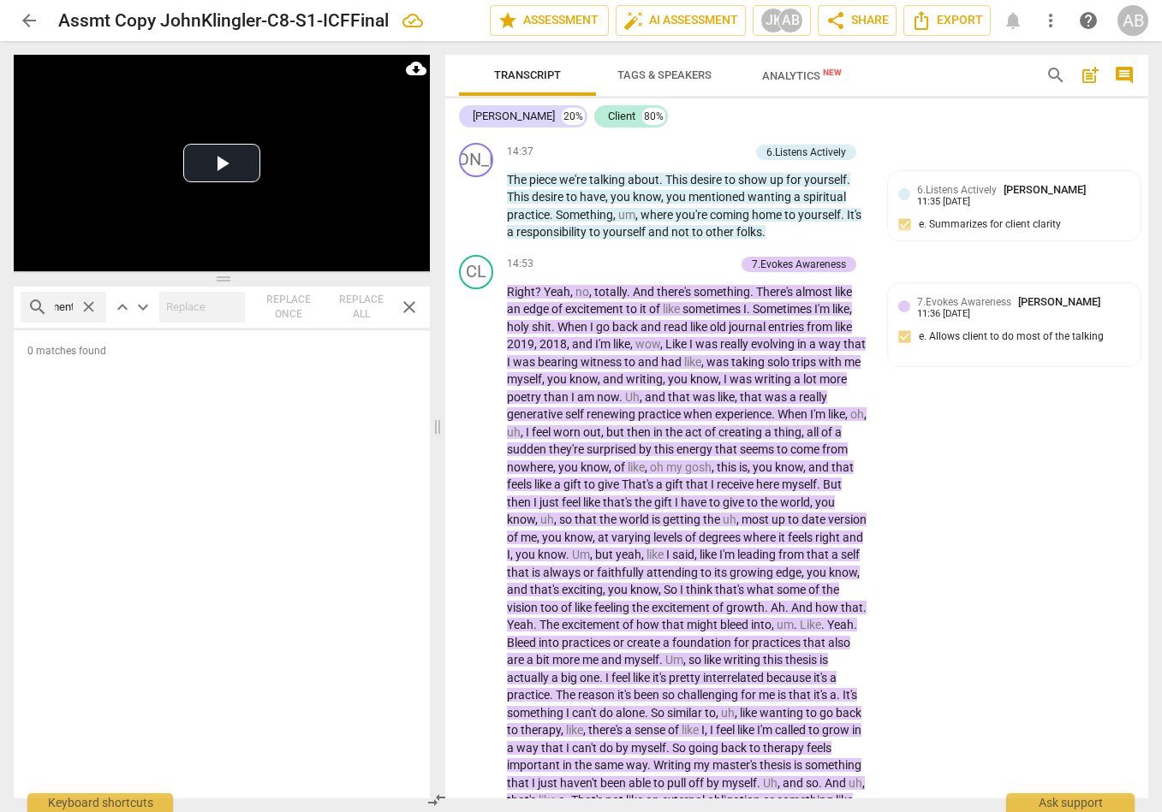
scroll to position [0, 54]
type input "empowerment"
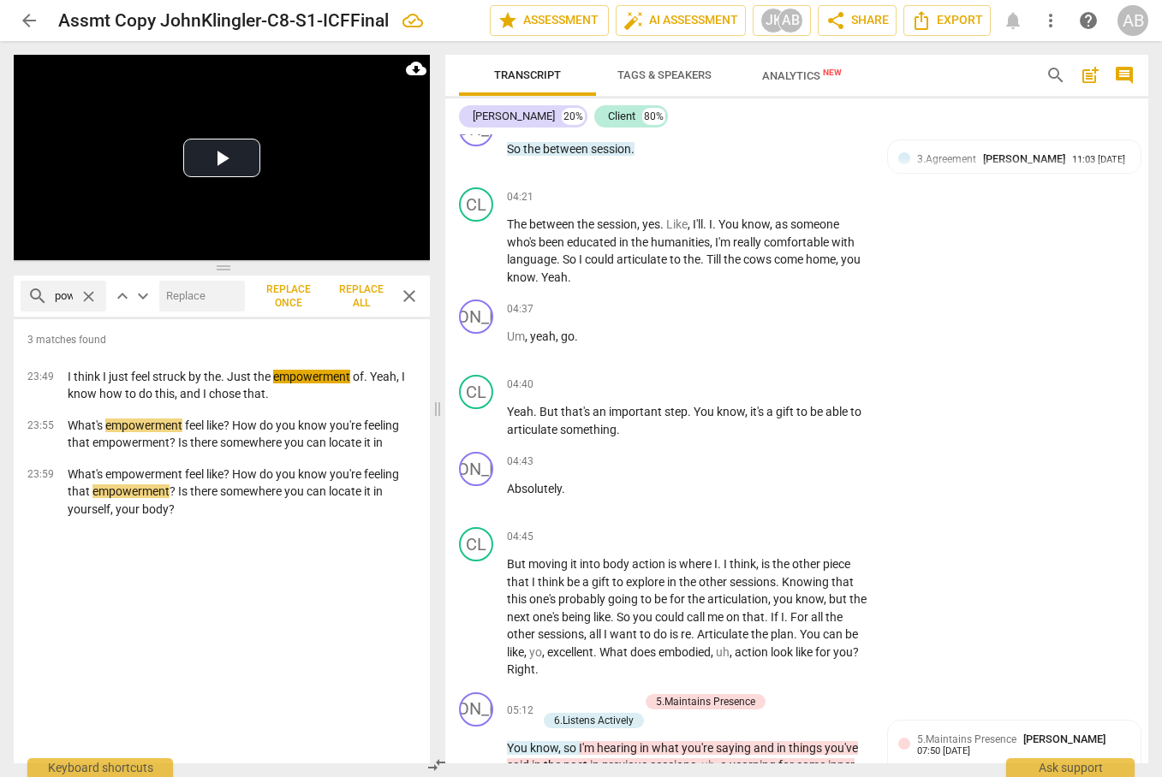
scroll to position [349, 0]
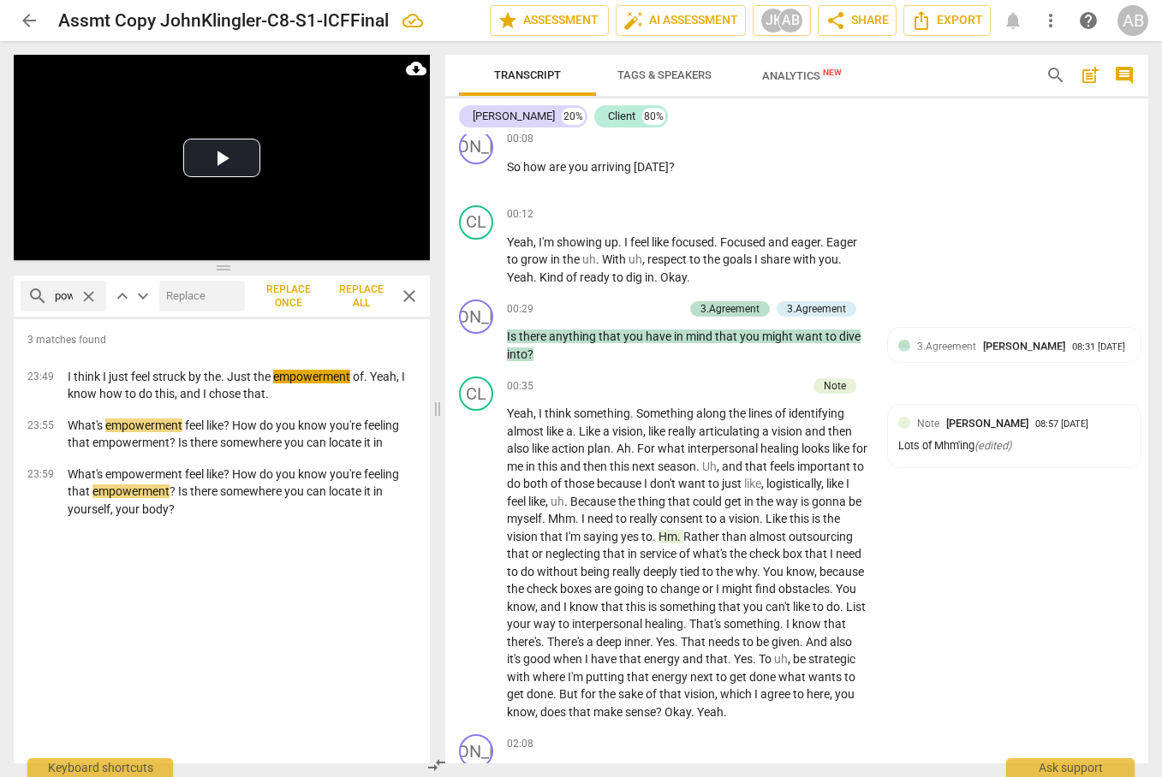
click at [74, 299] on div "search empowerment close" at bounding box center [64, 296] width 86 height 31
click at [91, 297] on span "close" at bounding box center [89, 297] width 18 height 18
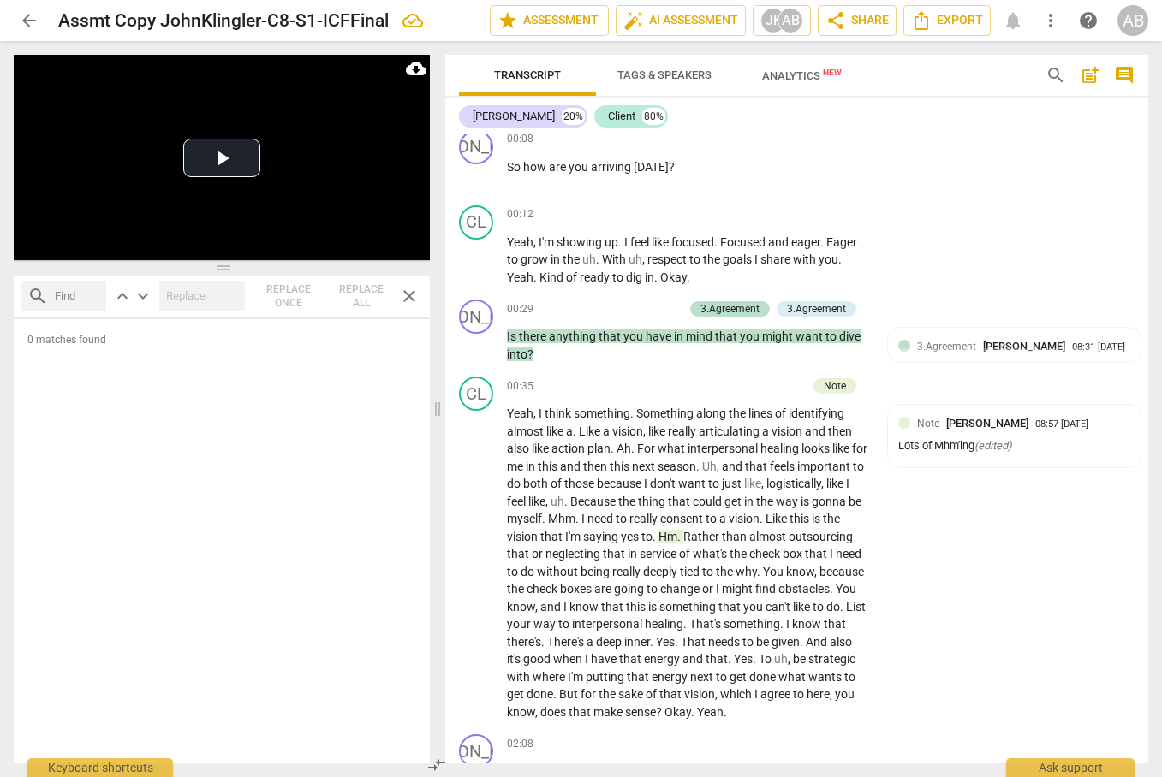
scroll to position [0, 0]
click at [77, 294] on input "text" at bounding box center [77, 295] width 45 height 27
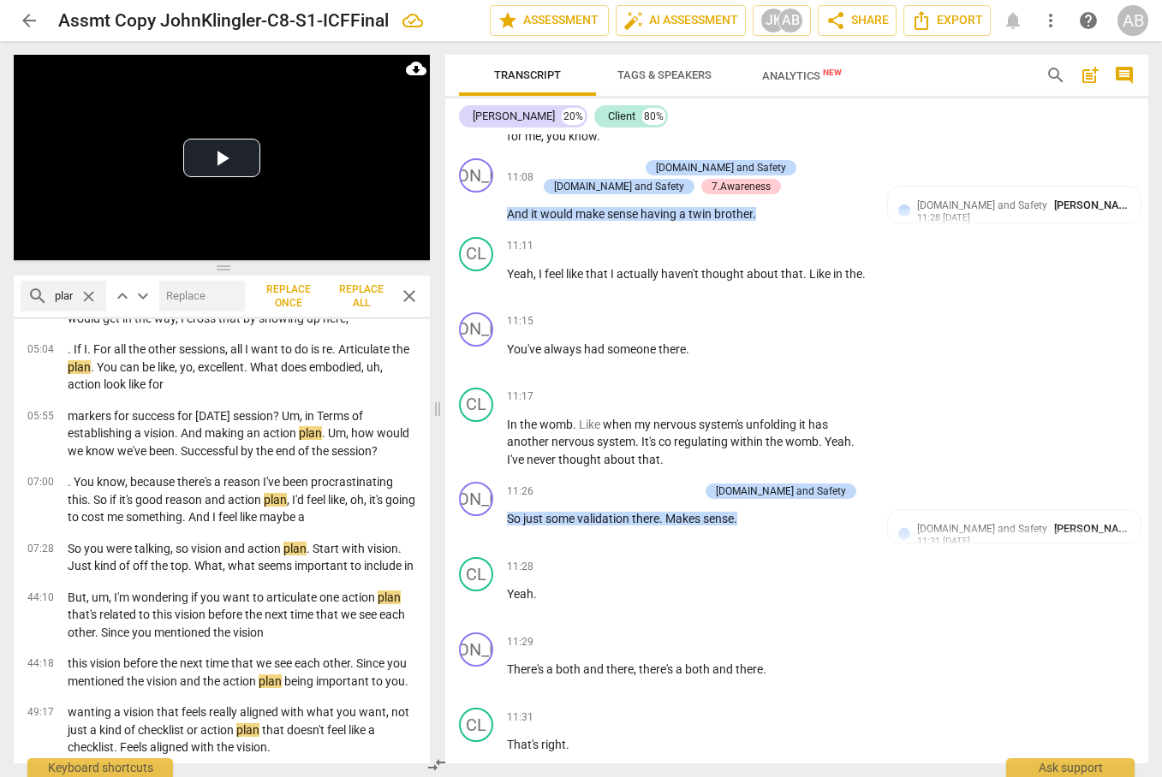
drag, startPoint x: 70, startPoint y: 296, endPoint x: 31, endPoint y: 296, distance: 39.4
click at [55, 296] on input "plan" at bounding box center [64, 295] width 18 height 27
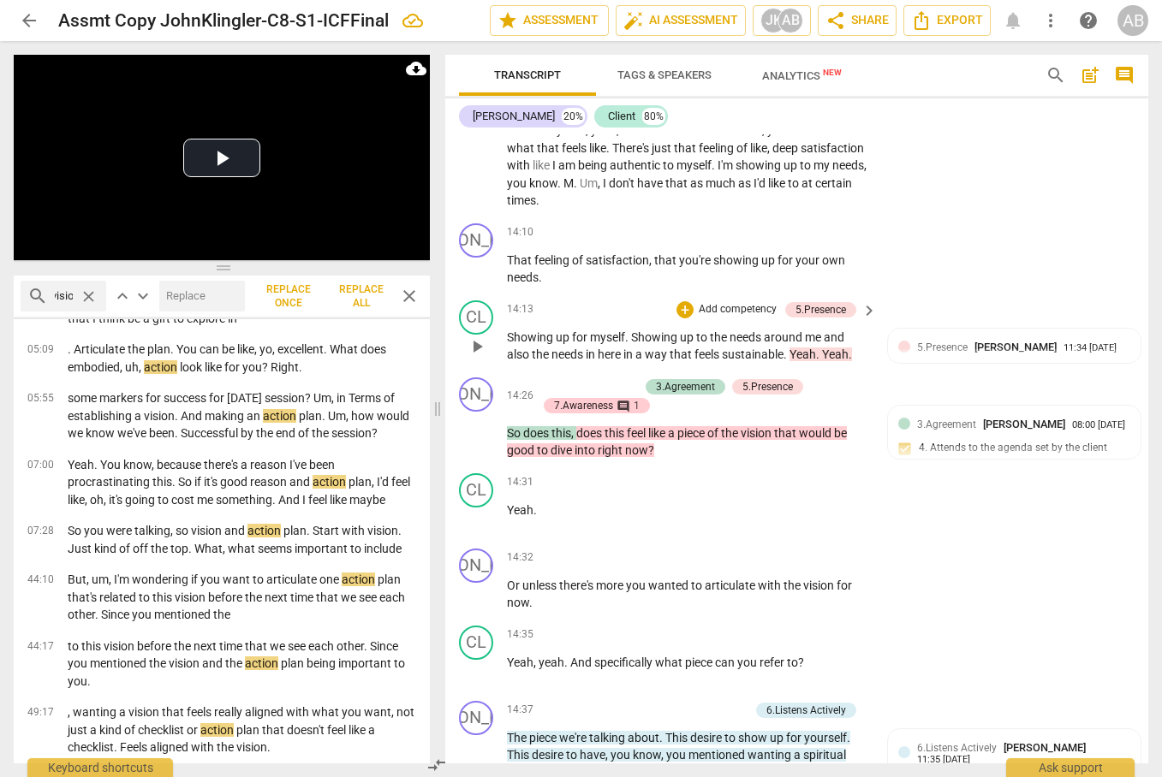
scroll to position [0, 45]
type input "actionƒvision"
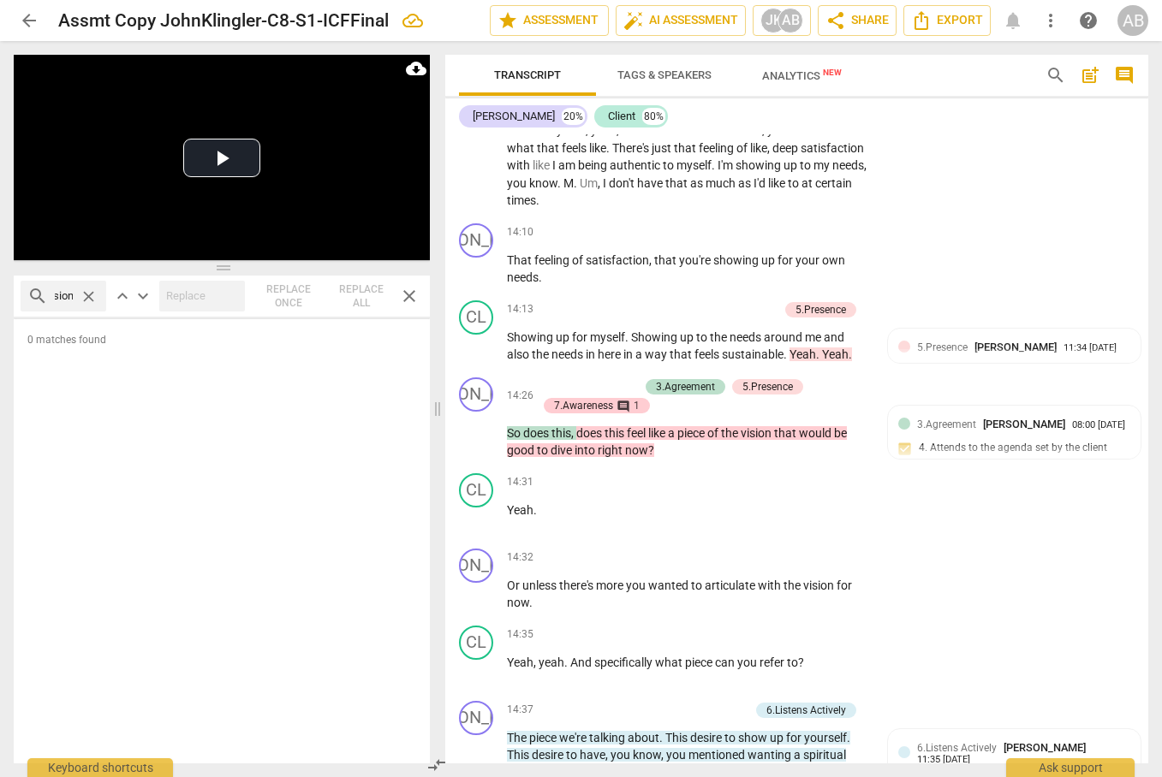
scroll to position [0, 0]
drag, startPoint x: 74, startPoint y: 295, endPoint x: 87, endPoint y: 296, distance: 13.7
click at [87, 298] on div "search actionƒvision close" at bounding box center [64, 296] width 86 height 31
click at [87, 296] on span "close" at bounding box center [89, 297] width 18 height 18
click at [87, 296] on input "text" at bounding box center [77, 295] width 45 height 27
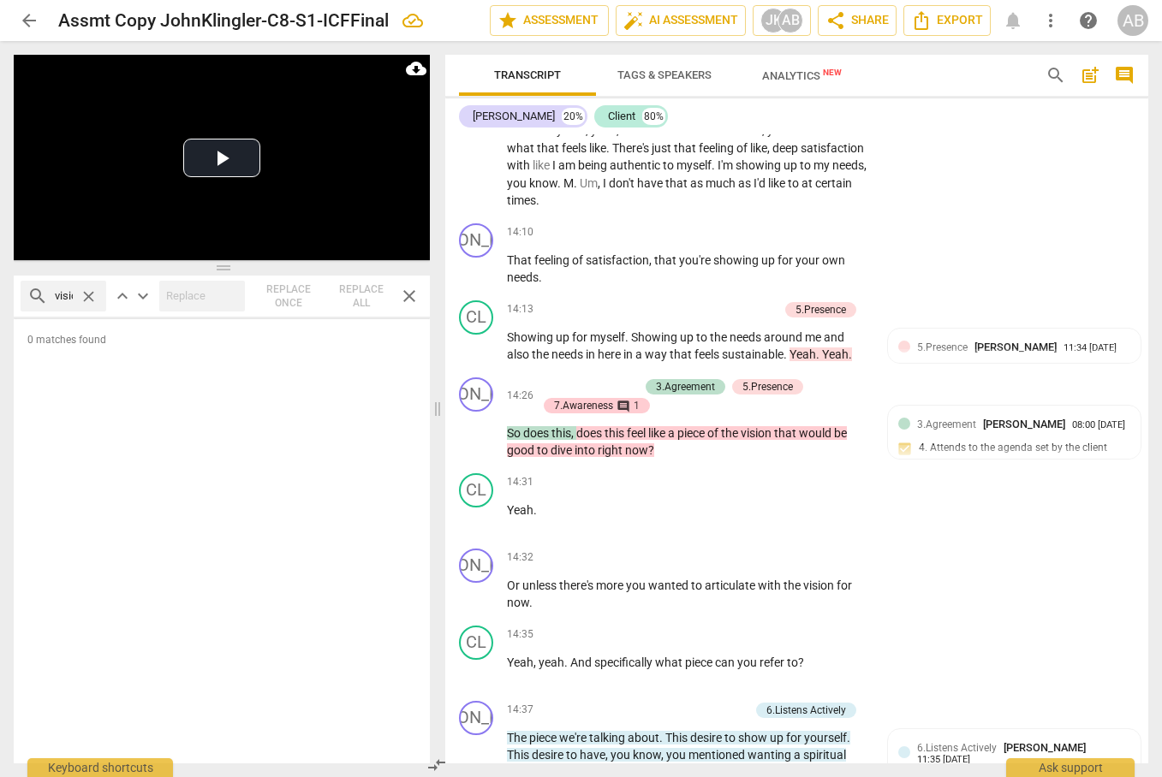
scroll to position [0, 11]
type input "vision"
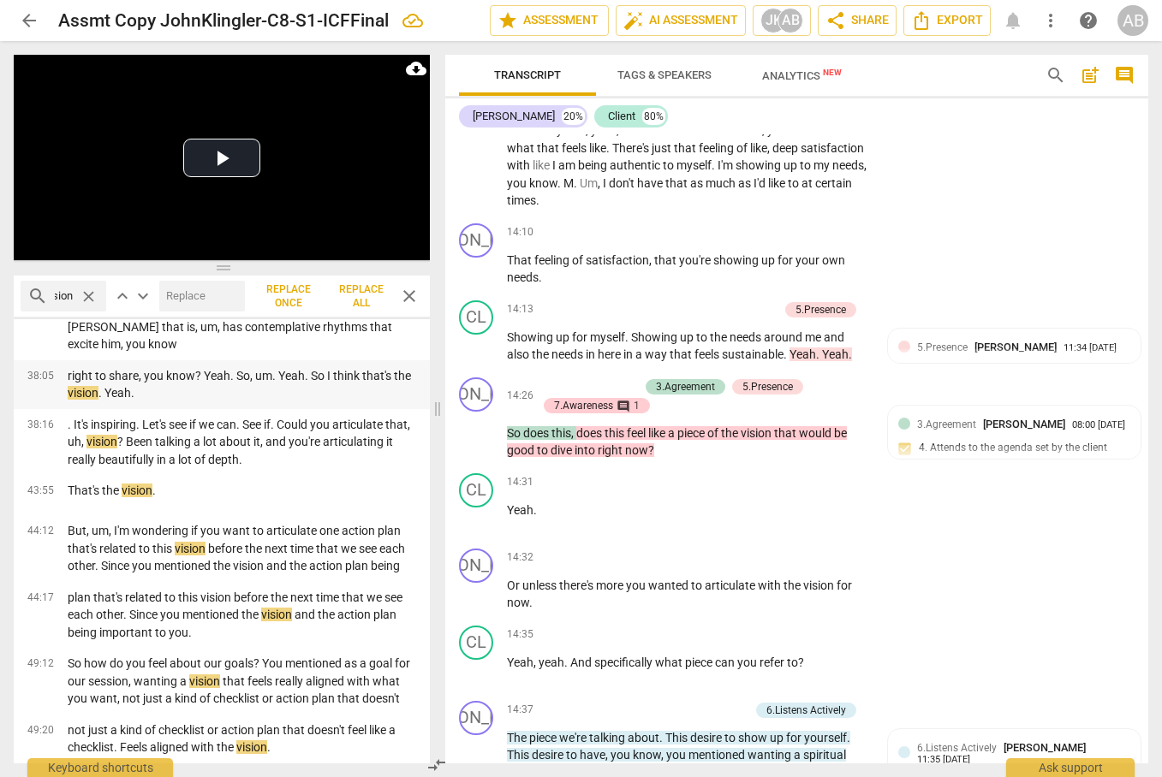
scroll to position [1620, 0]
